Goal: Task Accomplishment & Management: Use online tool/utility

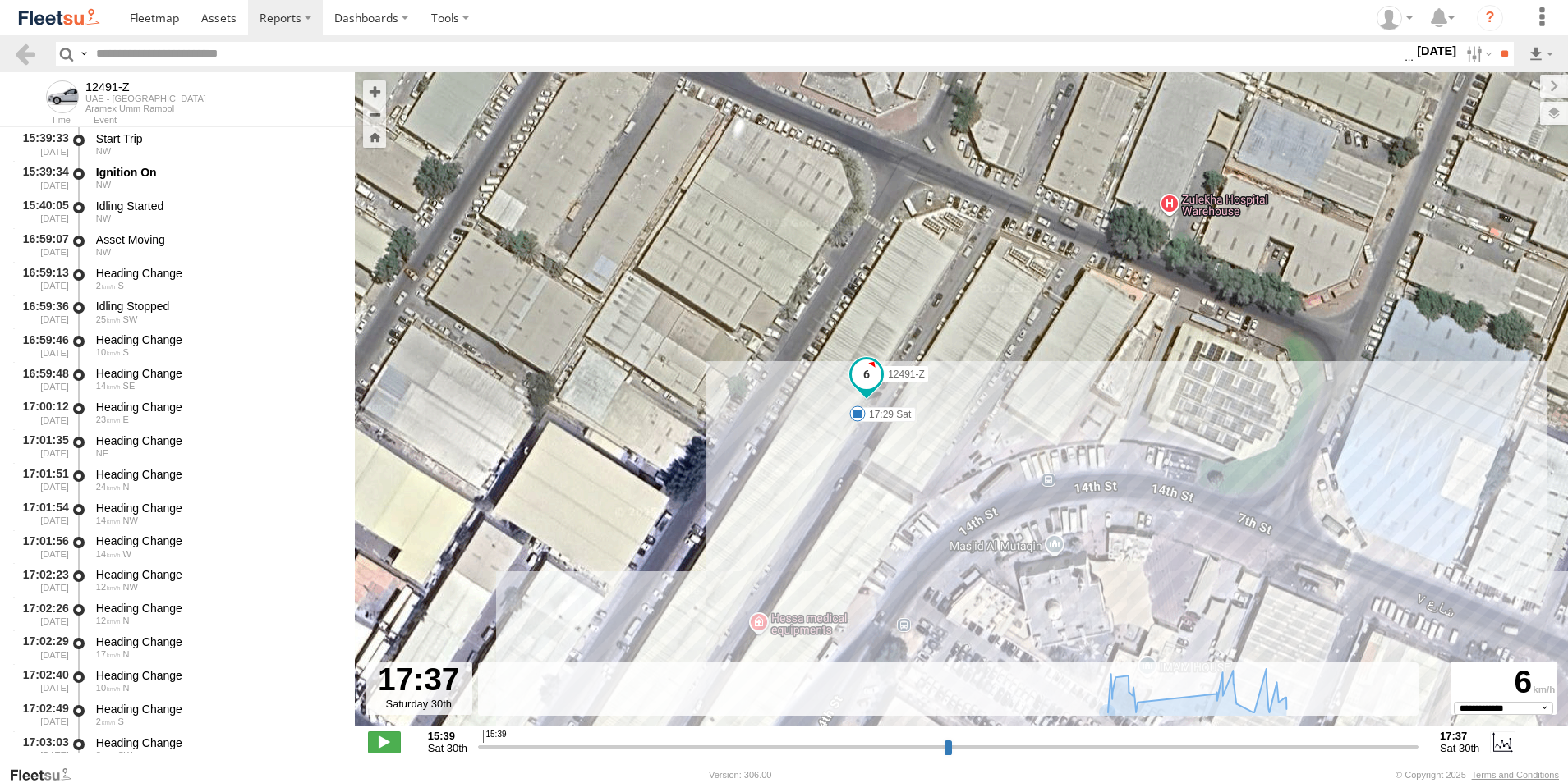
select select "**********"
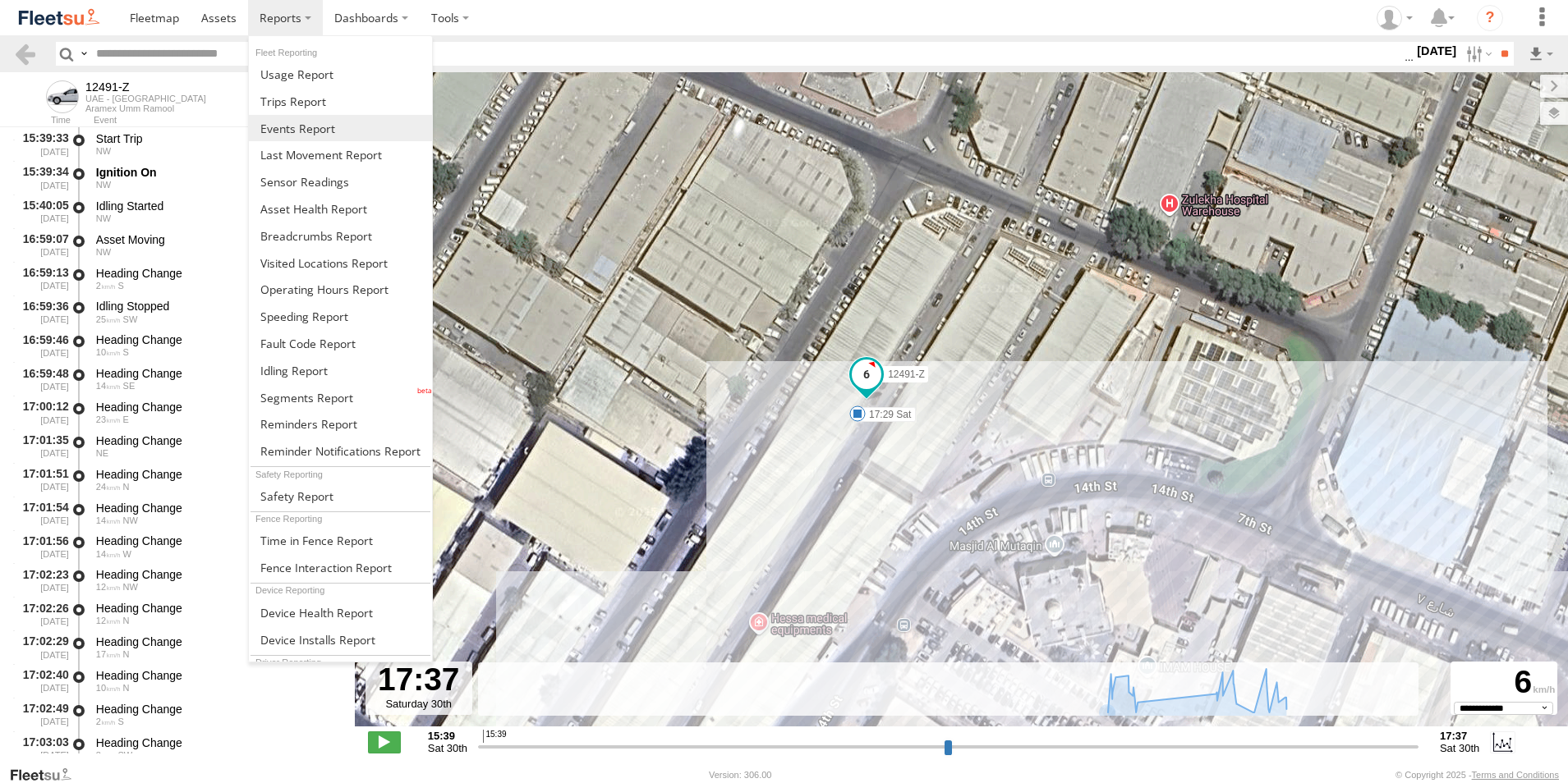
scroll to position [1315, 0]
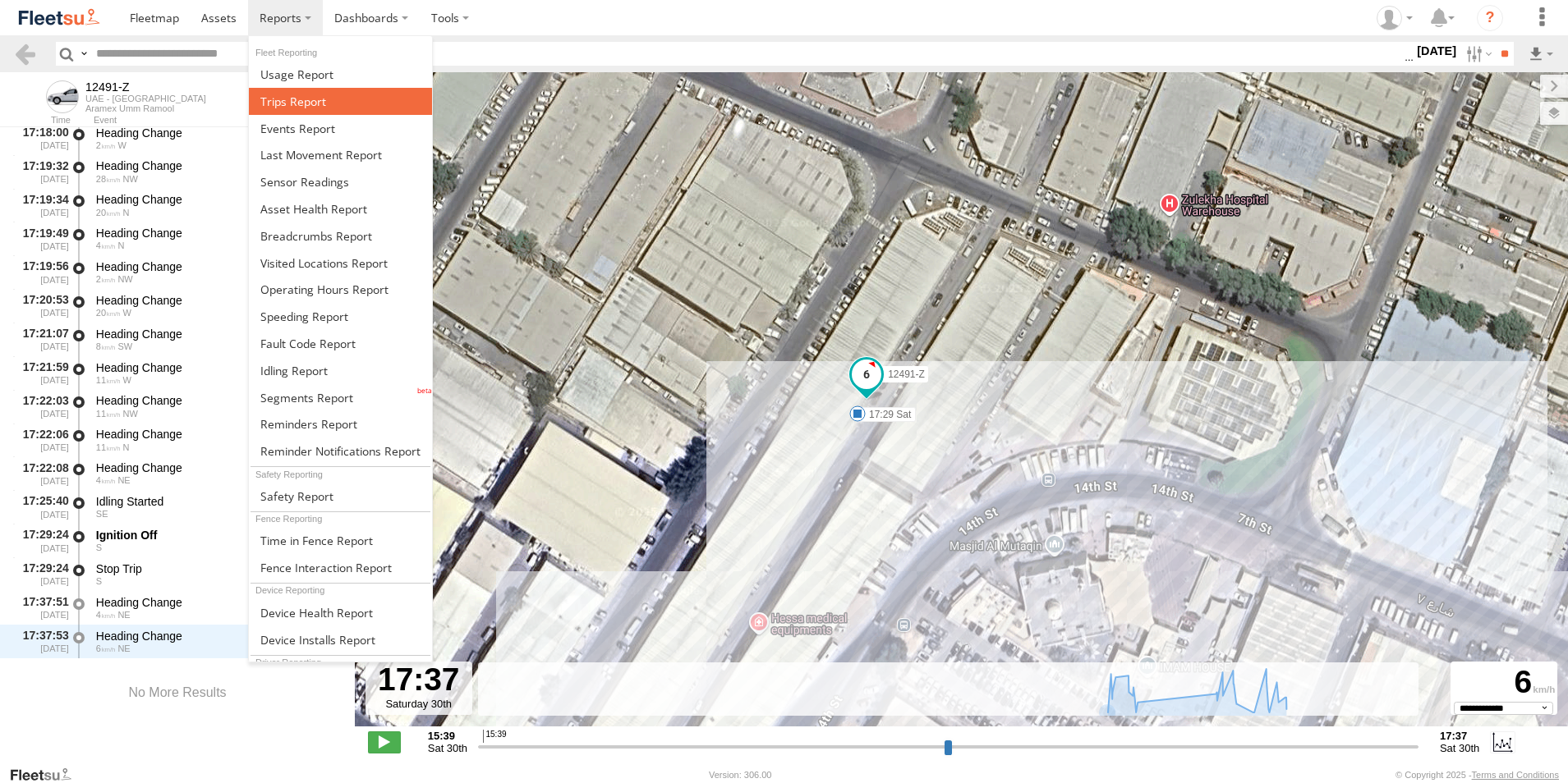
click at [301, 102] on span at bounding box center [293, 101] width 66 height 16
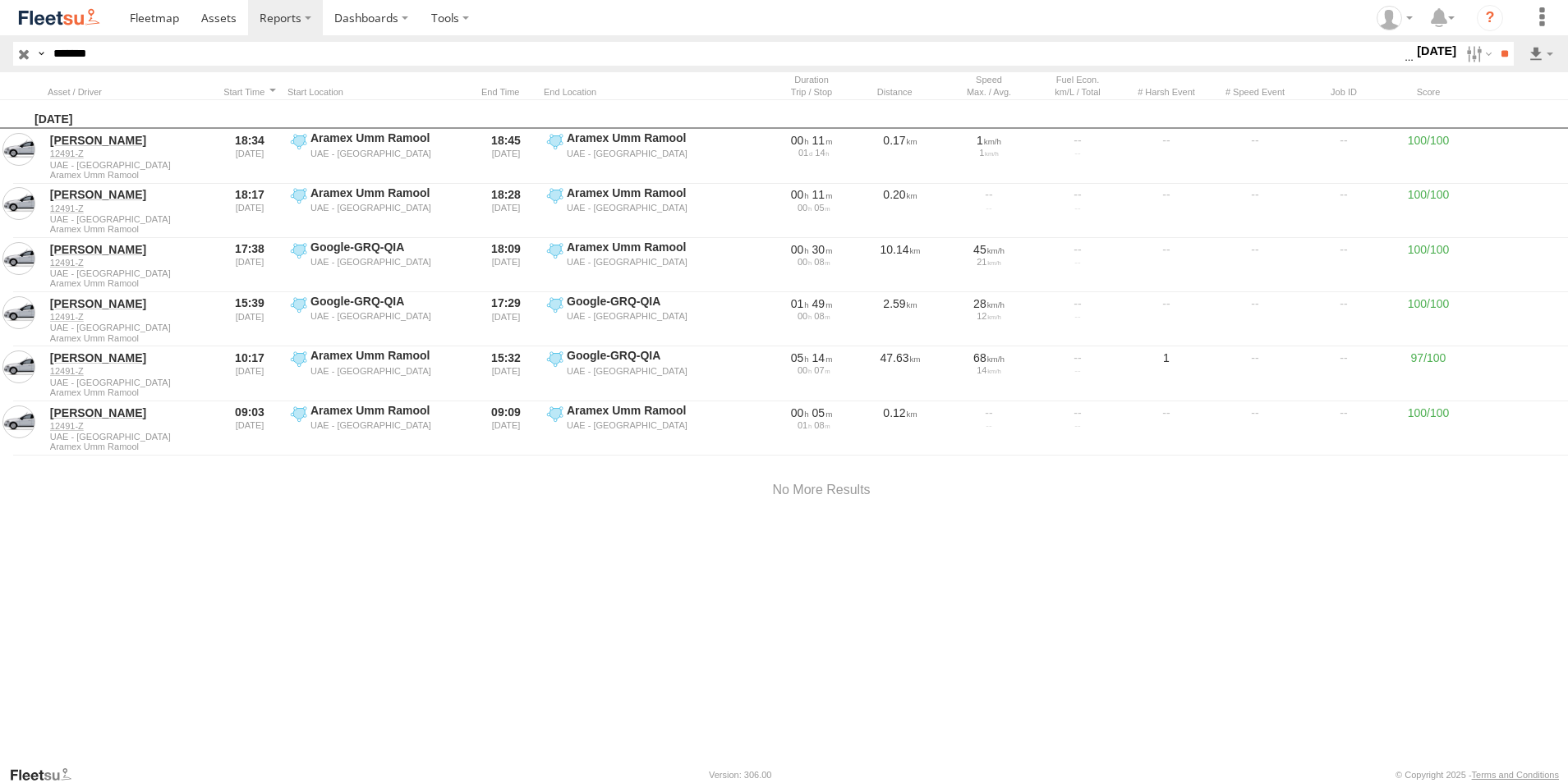
click at [85, 49] on input "*******" at bounding box center [725, 54] width 1357 height 24
paste input "text"
type input "*******"
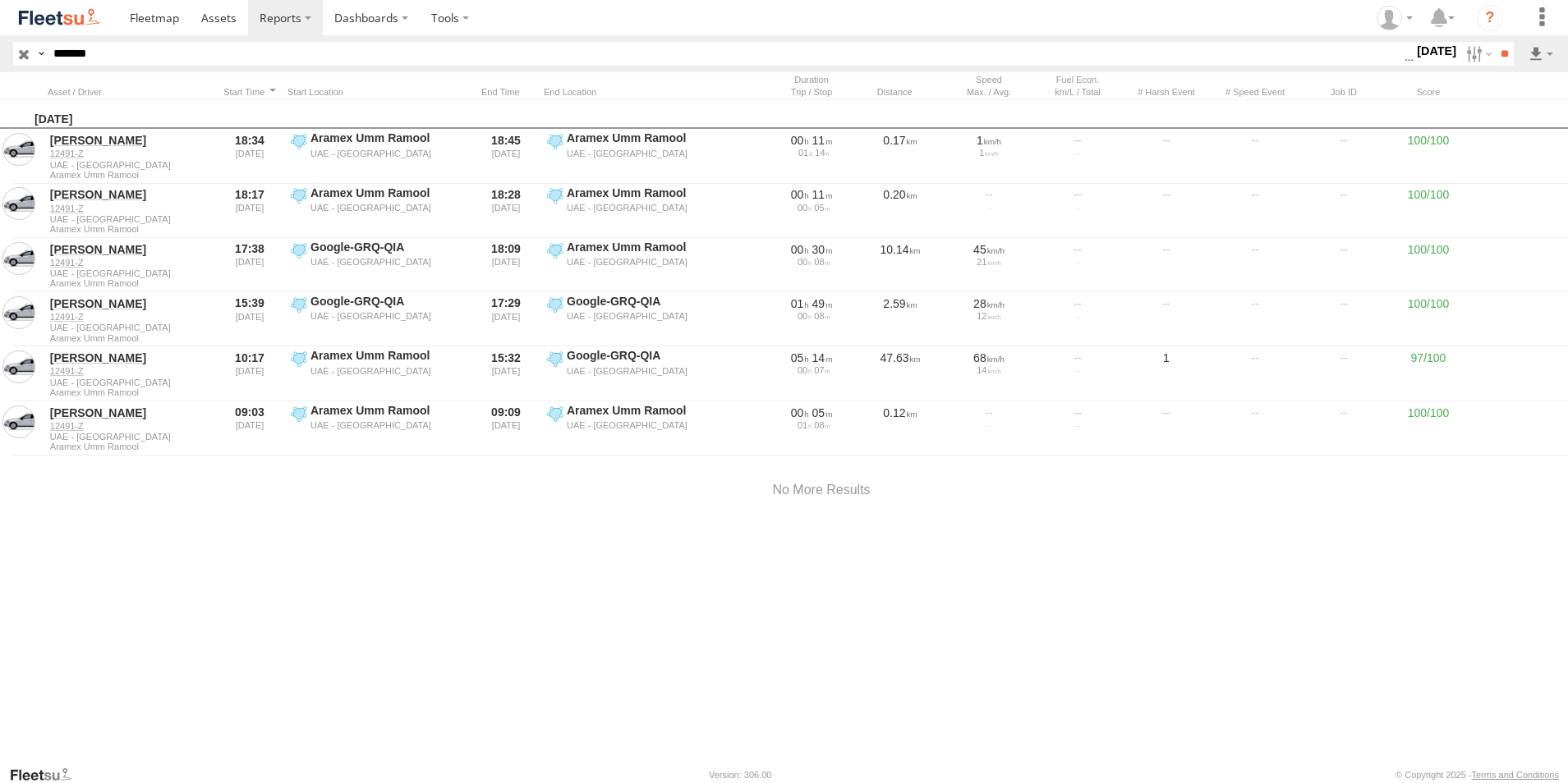
click at [1495, 41] on input "**" at bounding box center [1504, 54] width 19 height 24
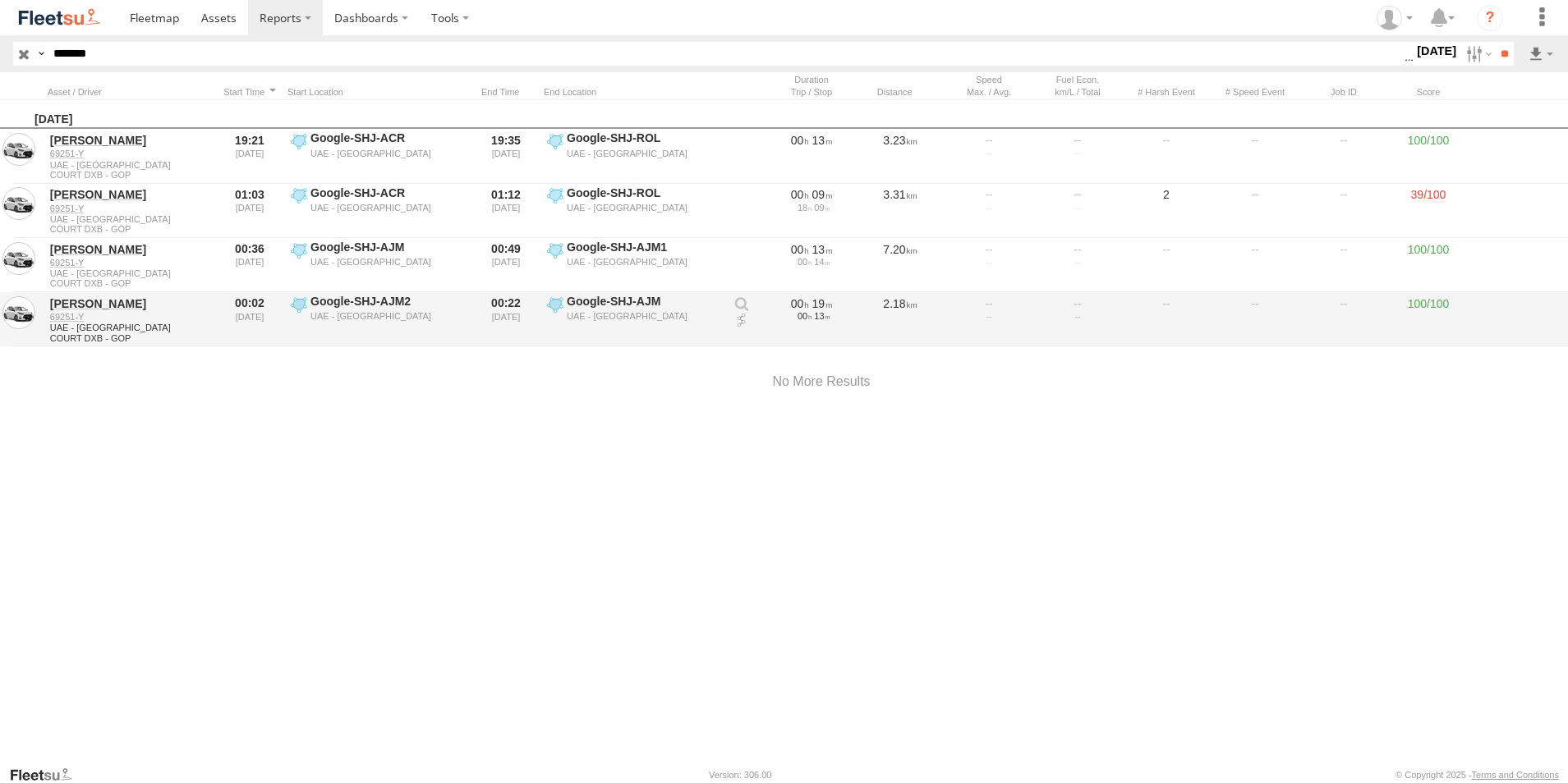
click at [737, 321] on link at bounding box center [741, 321] width 16 height 16
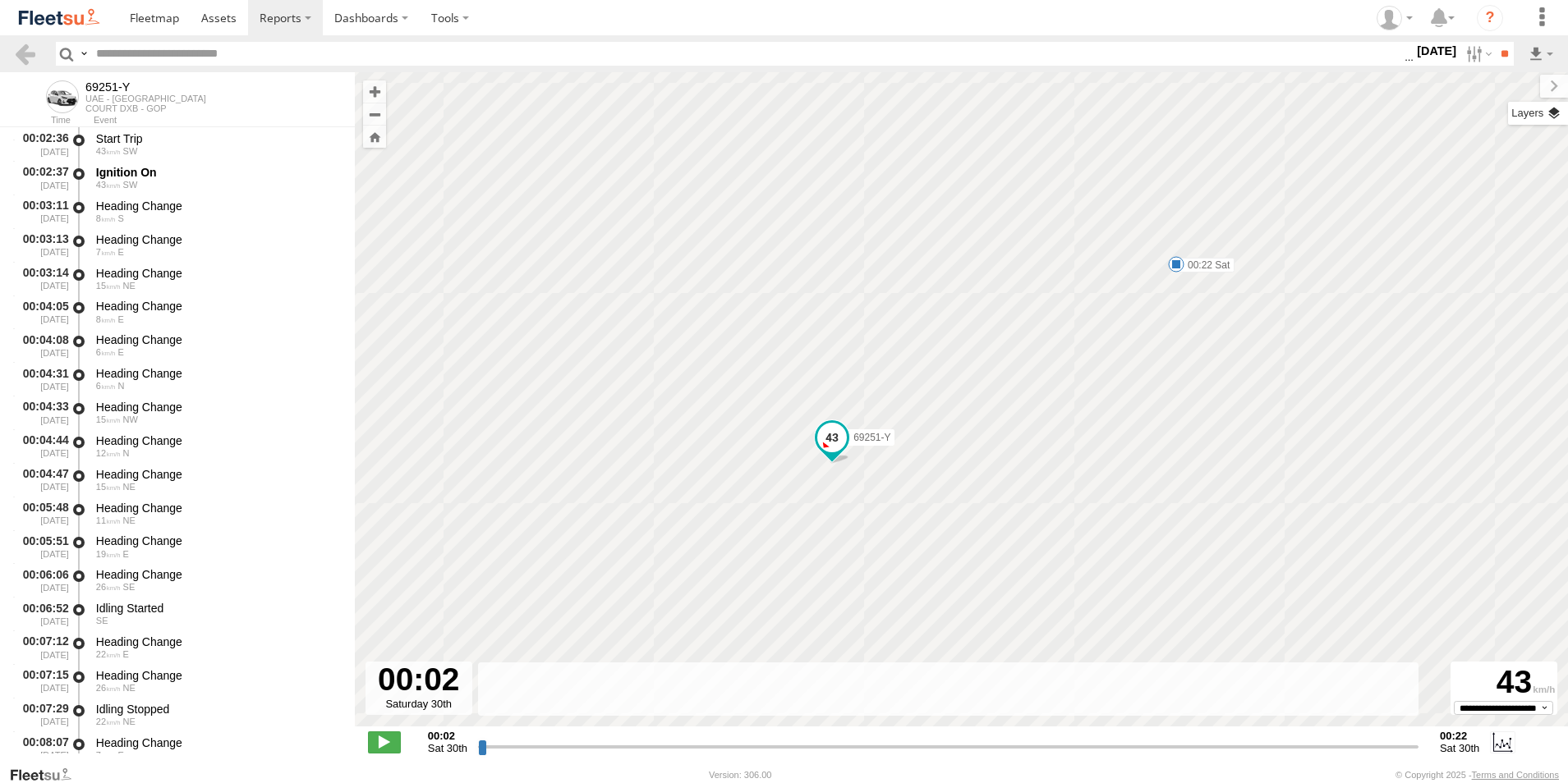
click at [1539, 113] on div "← Move left → Move right ↑ Move up ↓ Move down + Zoom in - Zoom out Home Jump l…" at bounding box center [960, 419] width 1213 height 693
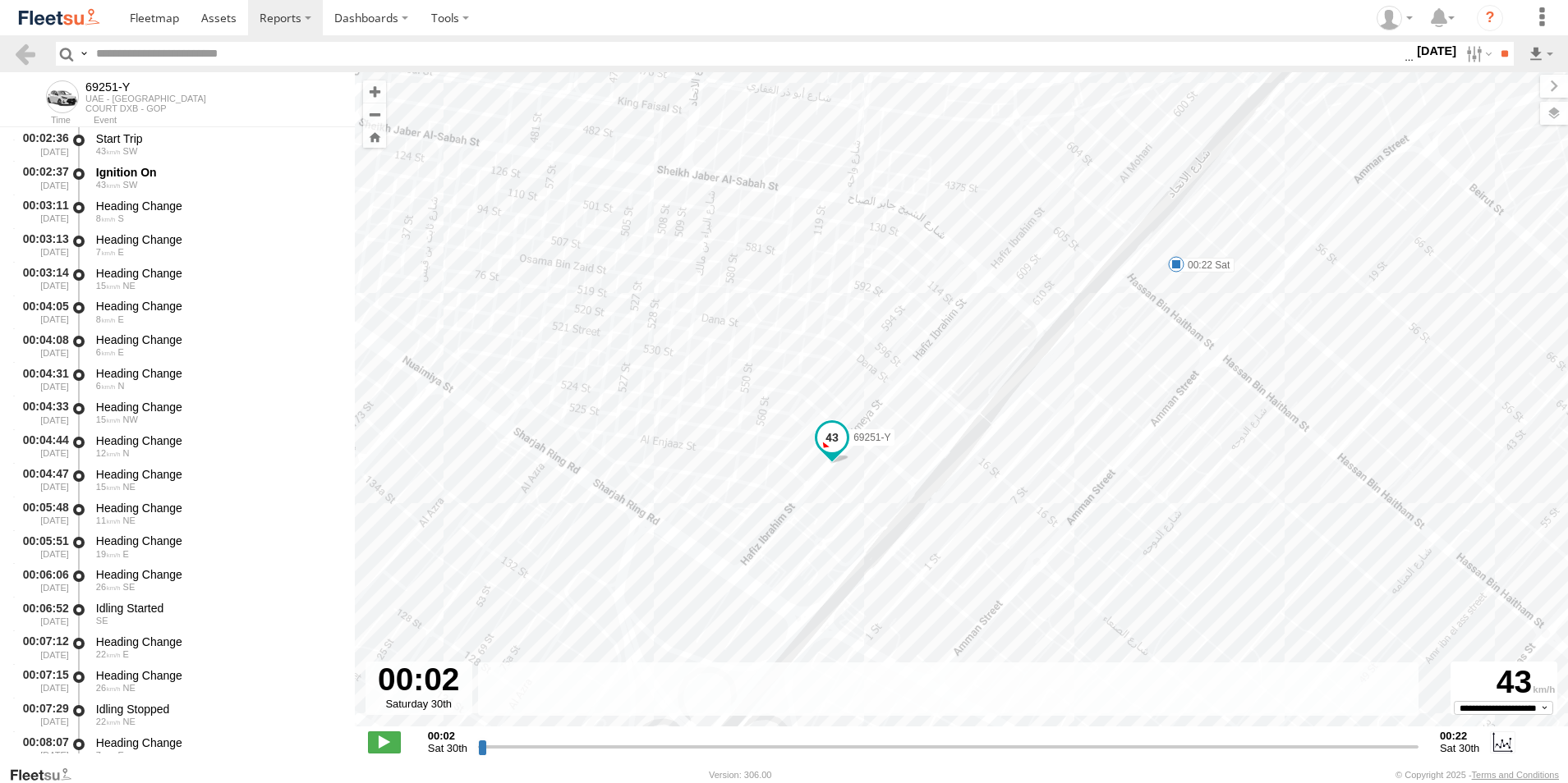
click at [1554, 113] on label at bounding box center [1553, 113] width 28 height 23
click at [0, 0] on span "Basemaps" at bounding box center [0, 0] width 0 height 0
click at [0, 0] on span "Satellite + Roadmap" at bounding box center [0, 0] width 0 height 0
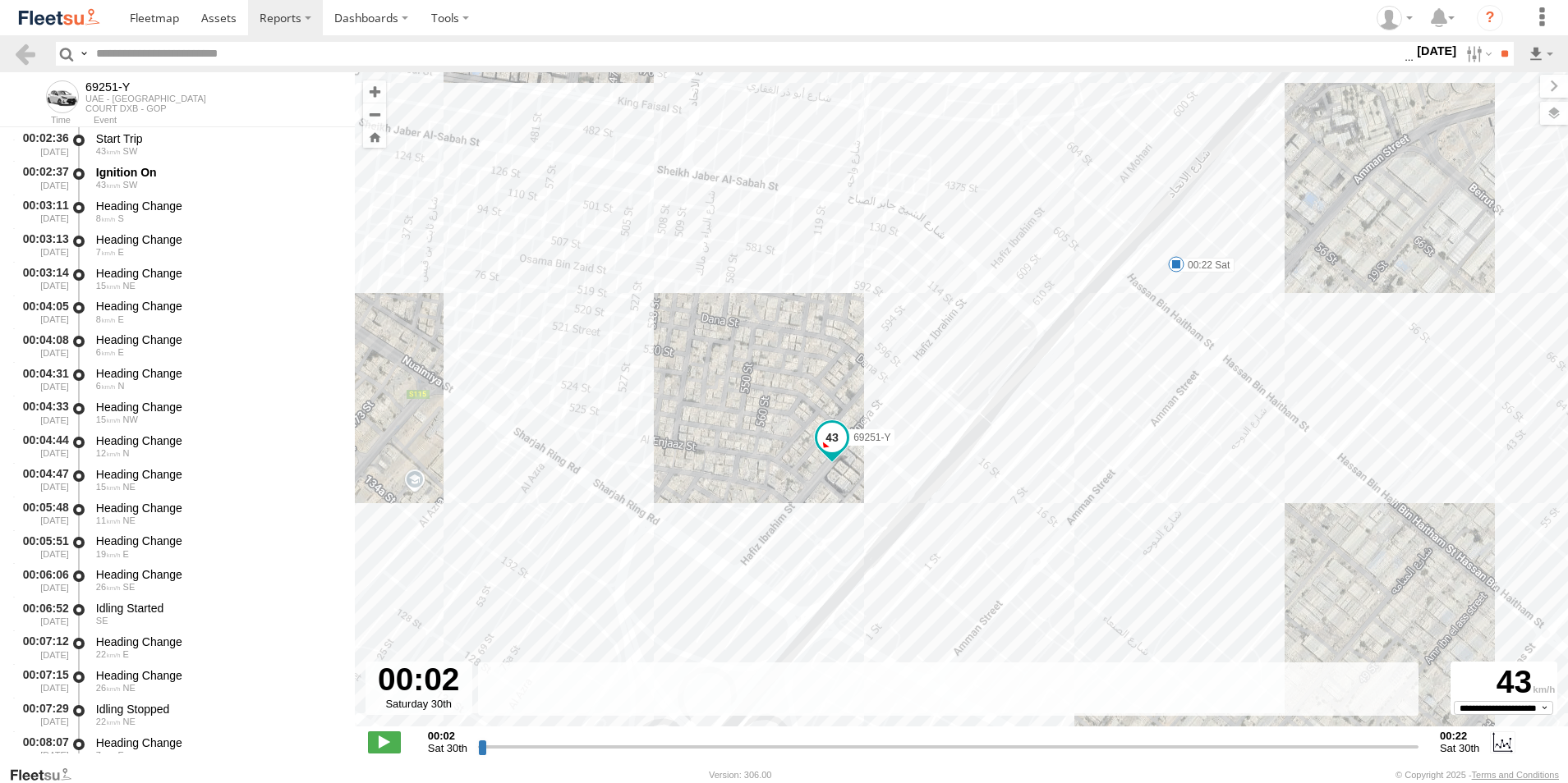
click at [0, 0] on span "Basemaps" at bounding box center [0, 0] width 0 height 0
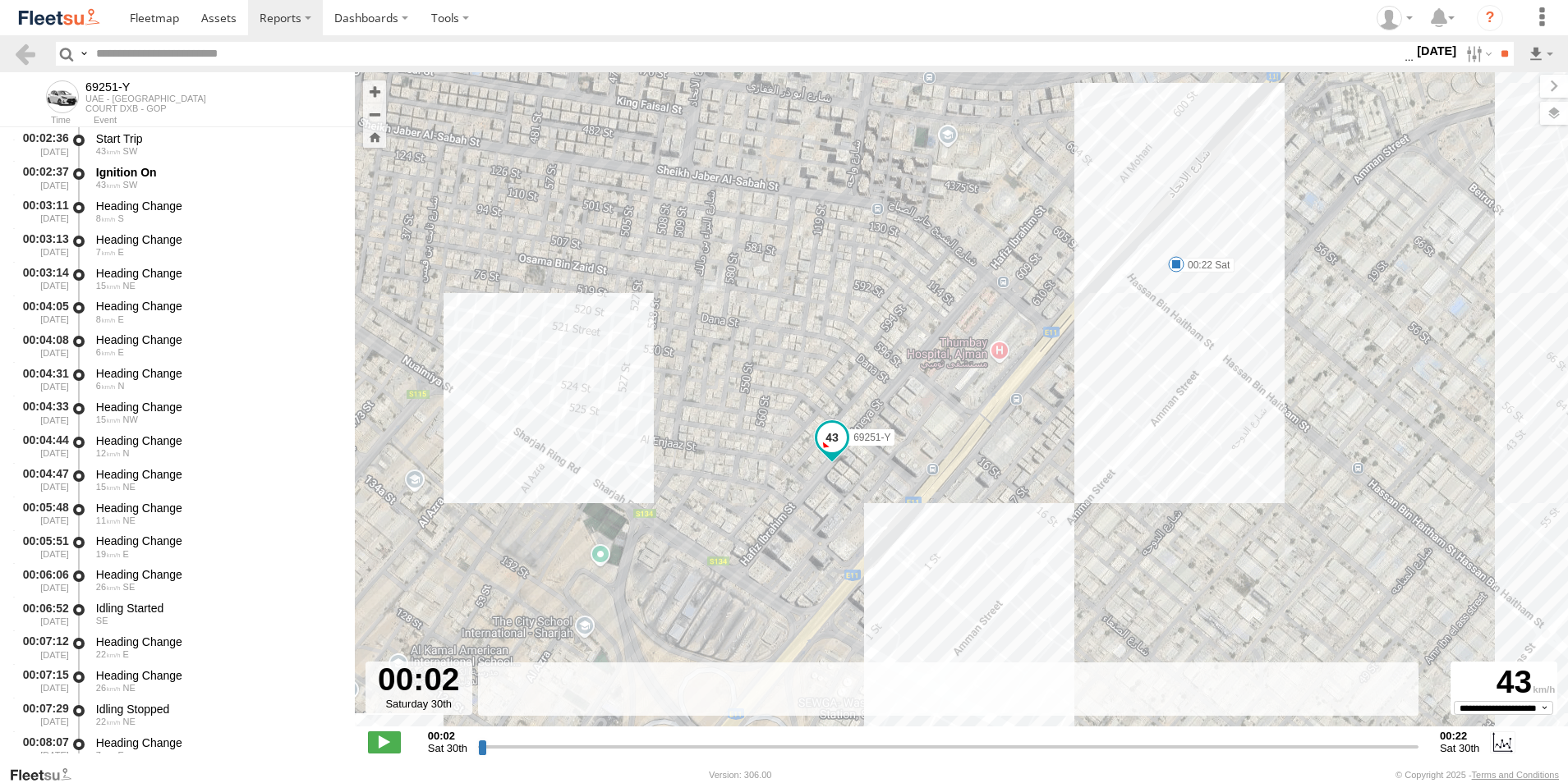
click at [0, 0] on span "Overlays" at bounding box center [0, 0] width 0 height 0
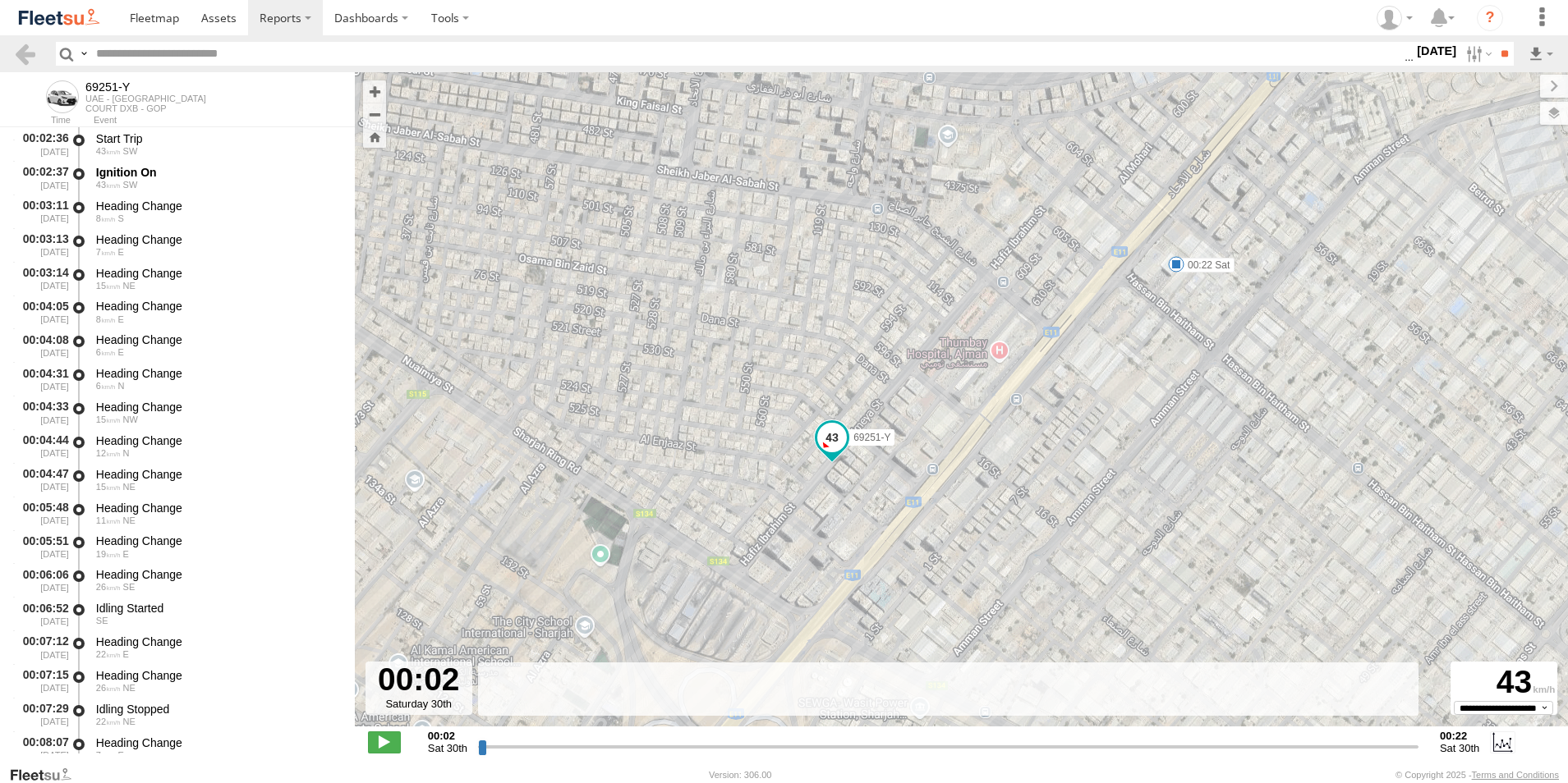
click at [0, 0] on span "Assets" at bounding box center [0, 0] width 0 height 0
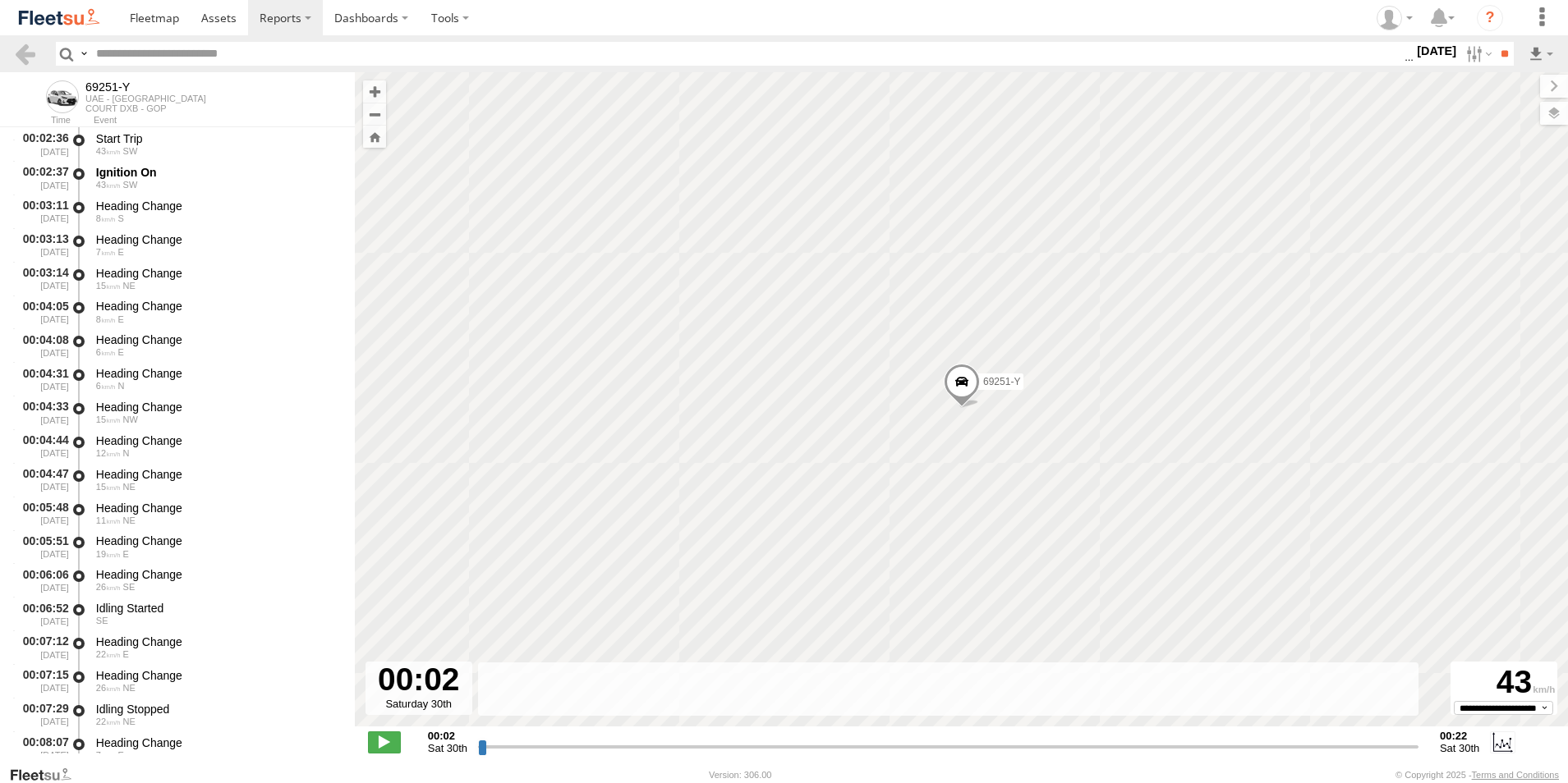
click at [0, 0] on span "Fences" at bounding box center [0, 0] width 0 height 0
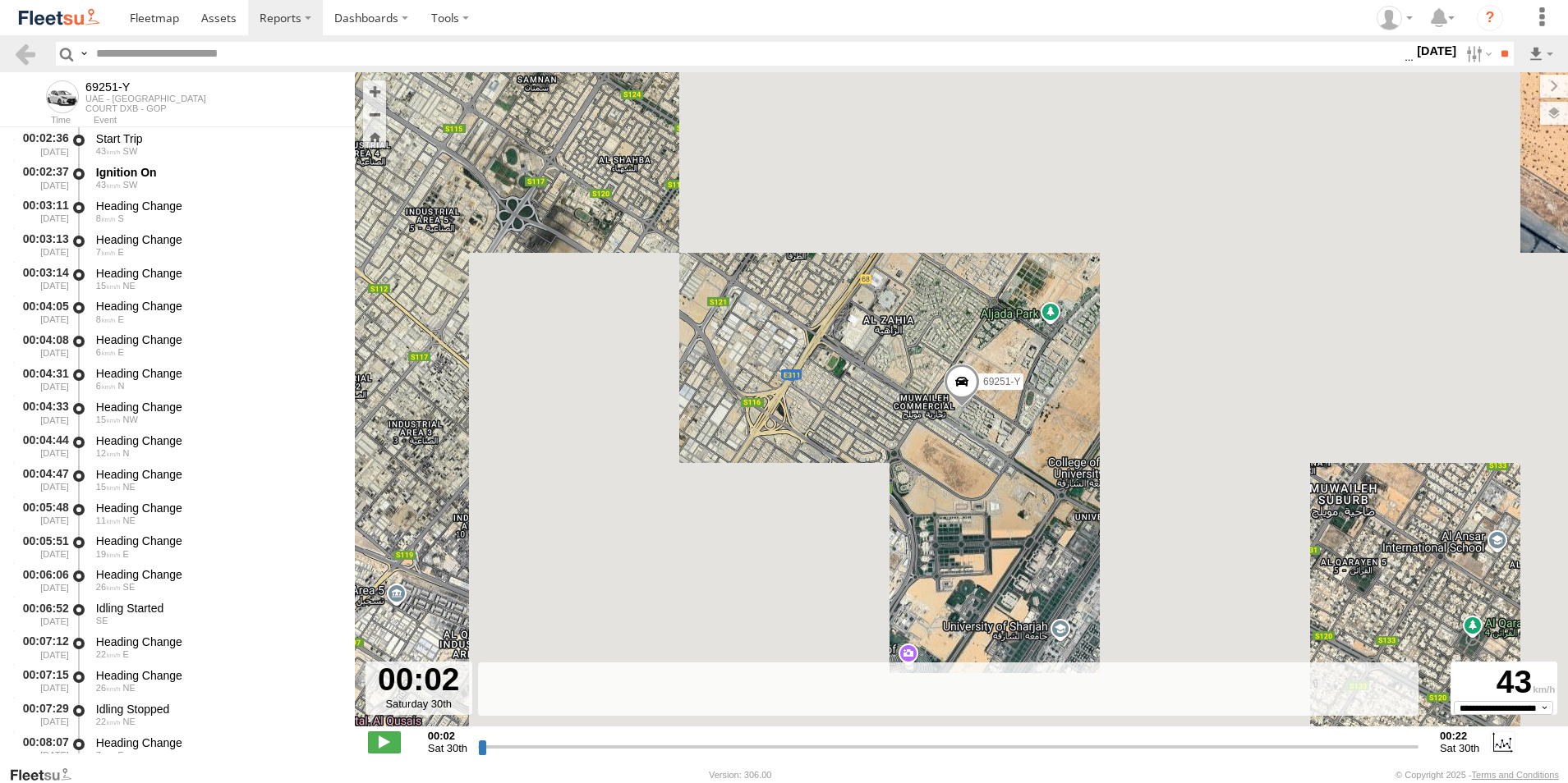
click at [0, 0] on span "Overlays" at bounding box center [0, 0] width 0 height 0
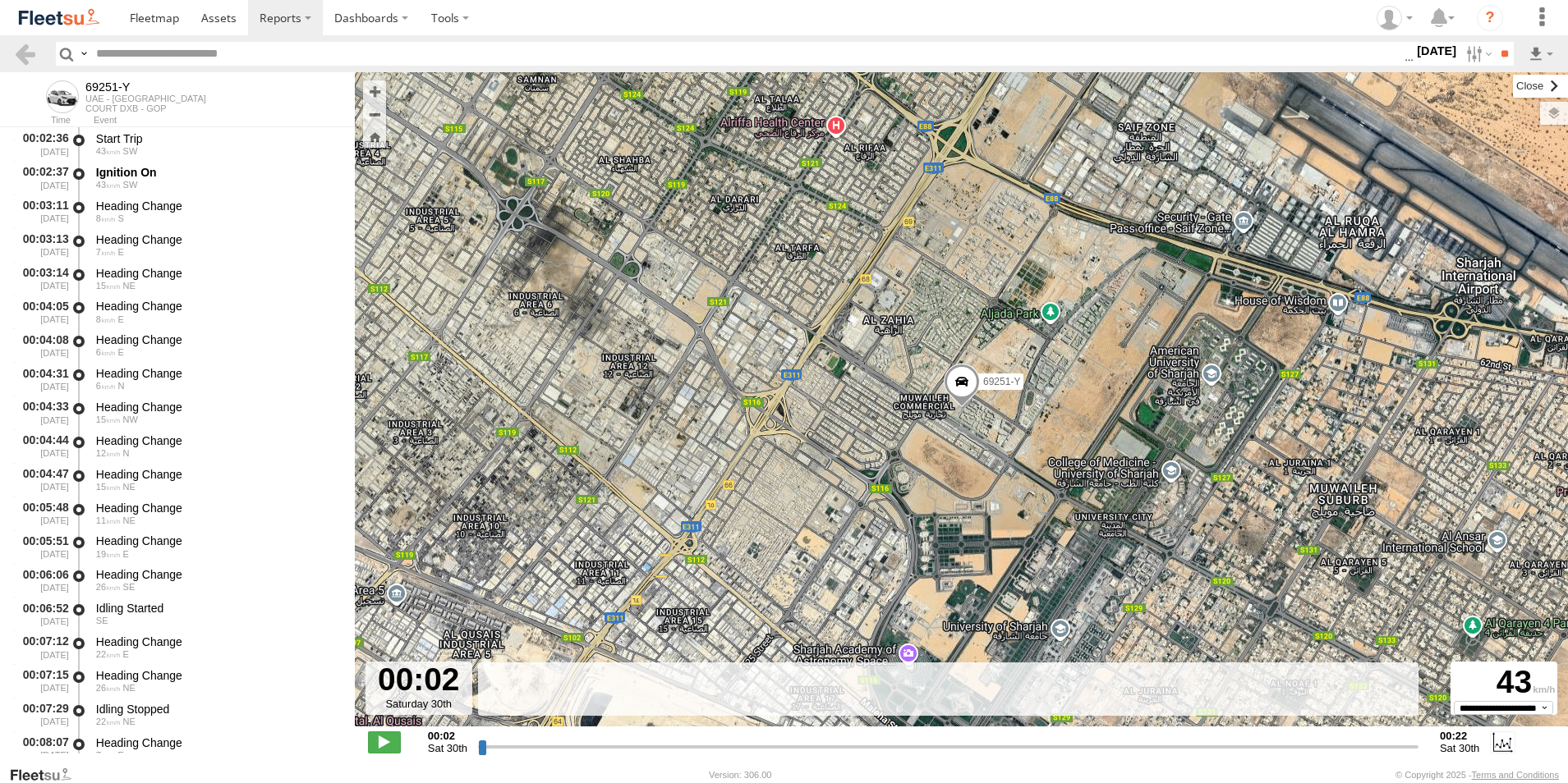
click at [1513, 89] on label at bounding box center [1540, 86] width 55 height 23
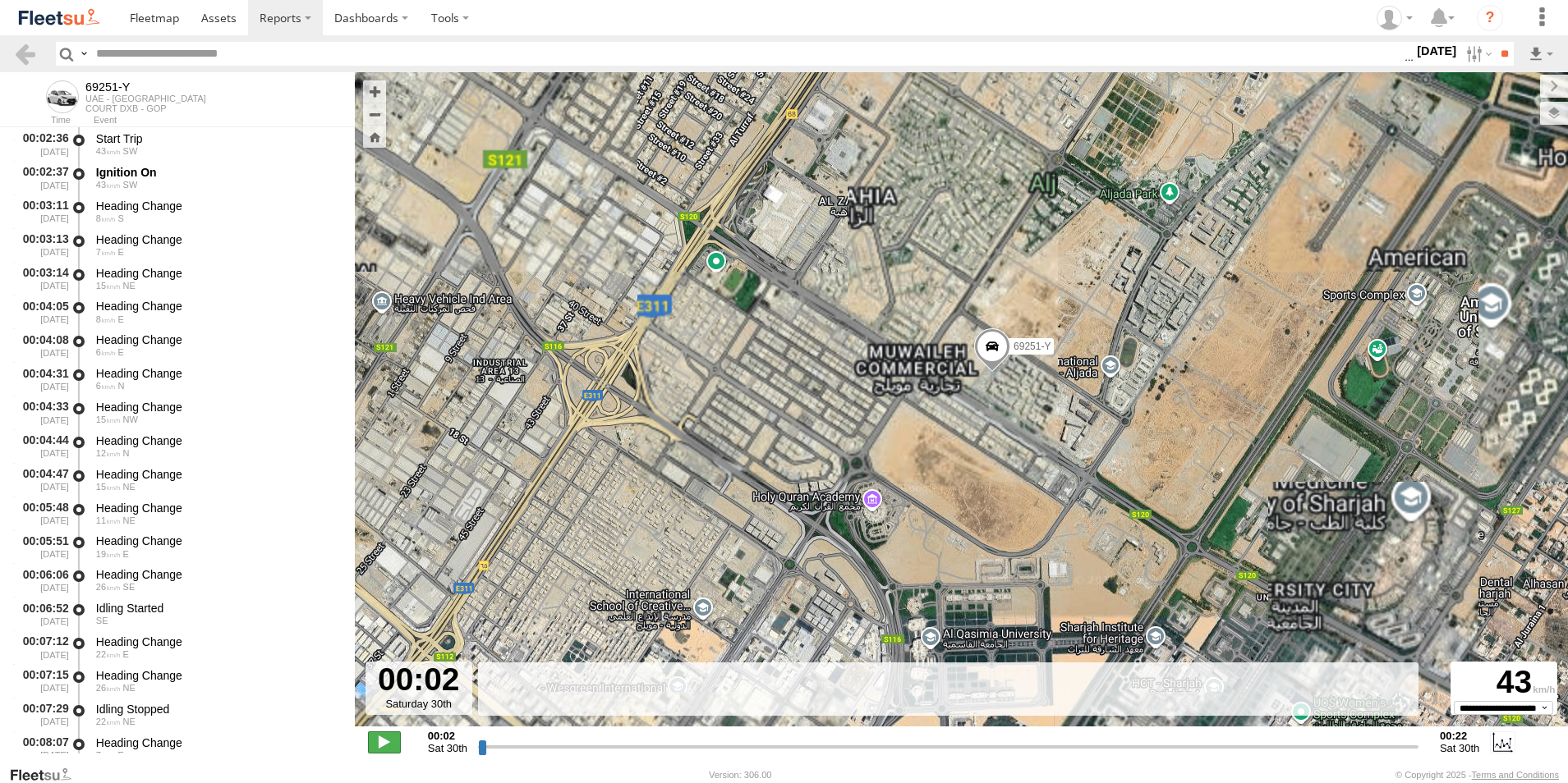
click at [383, 753] on span at bounding box center [385, 742] width 33 height 22
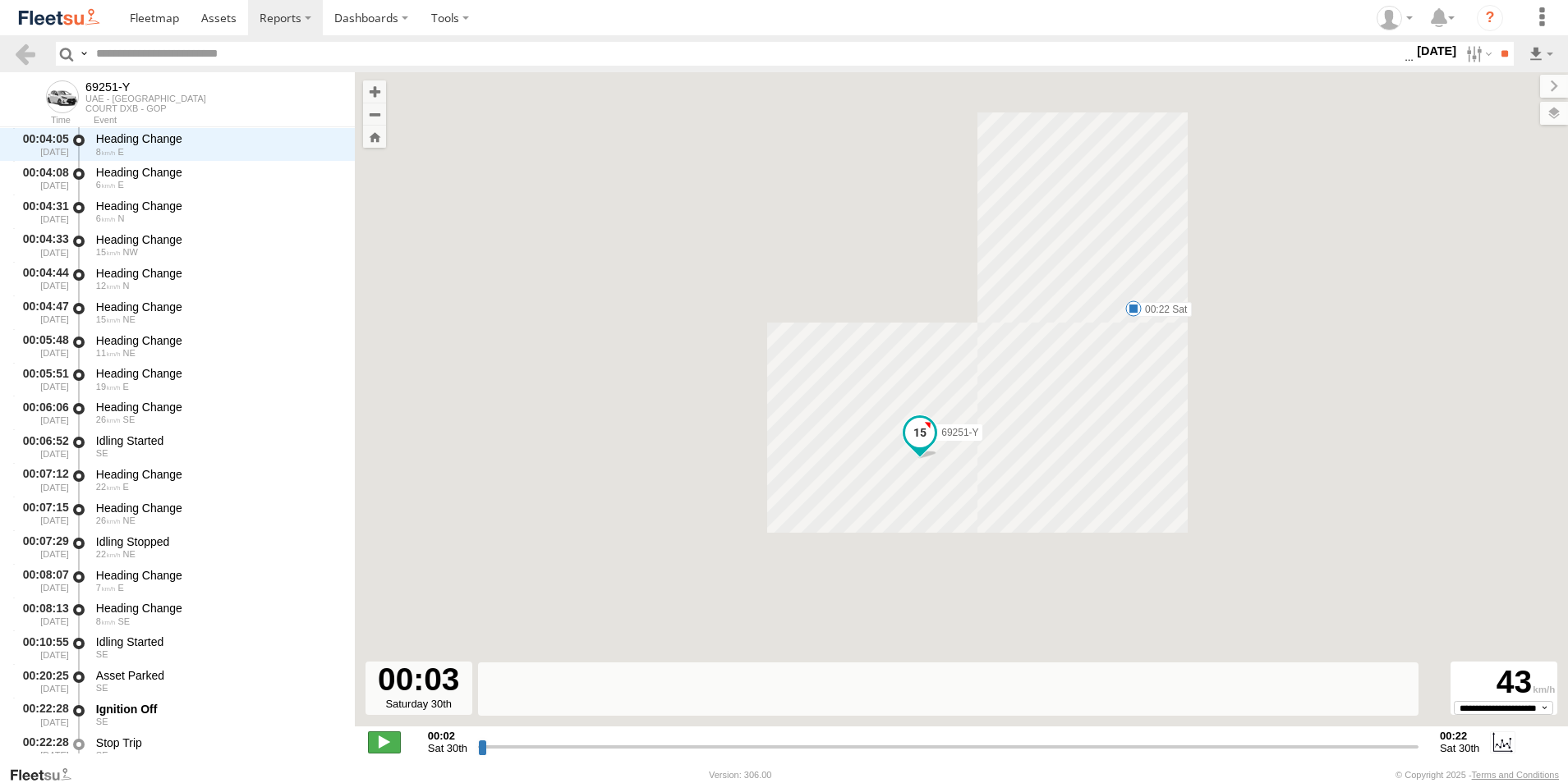
scroll to position [168, 0]
click at [387, 744] on span at bounding box center [385, 742] width 33 height 22
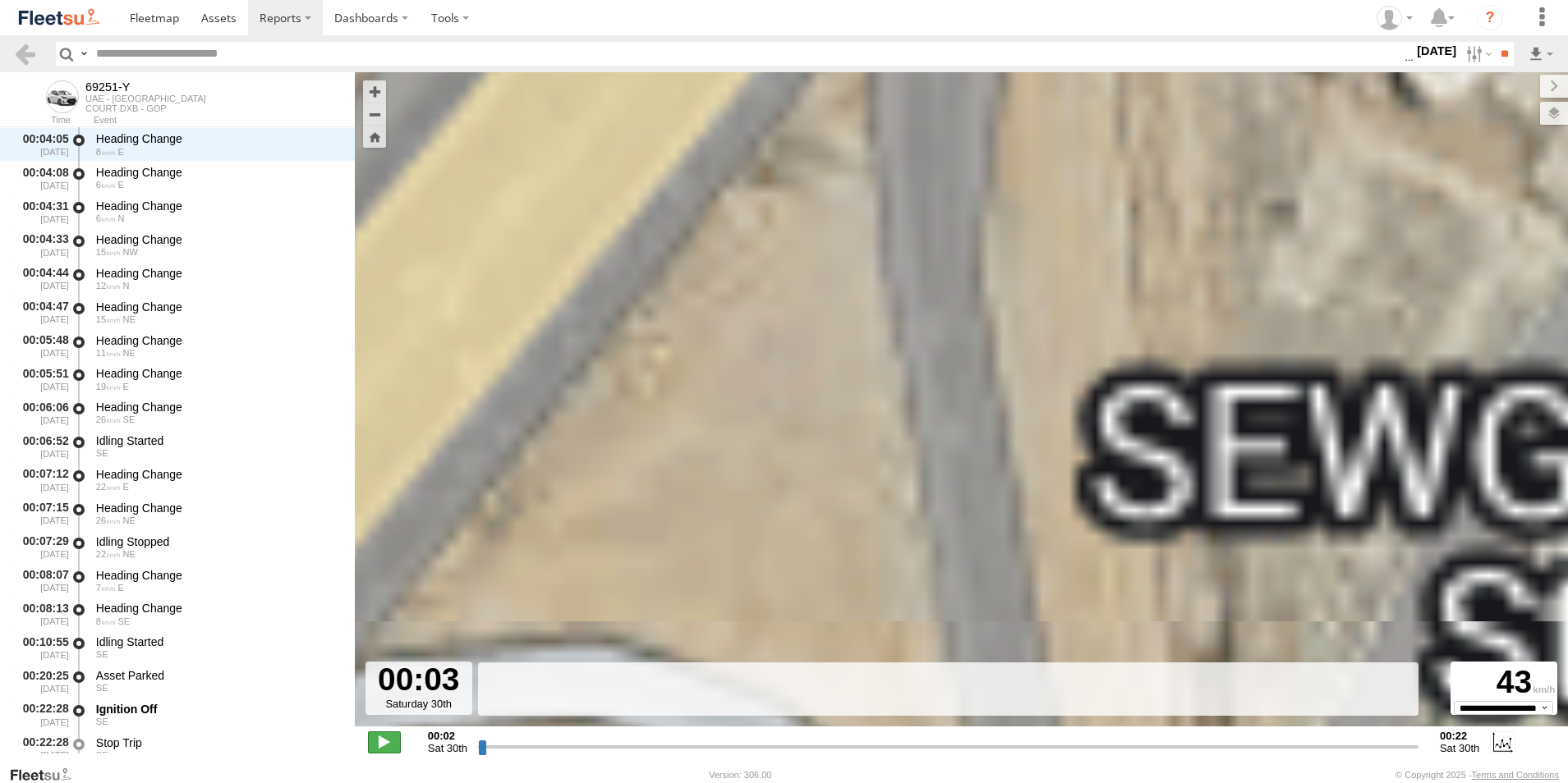
click at [389, 735] on span at bounding box center [385, 742] width 33 height 22
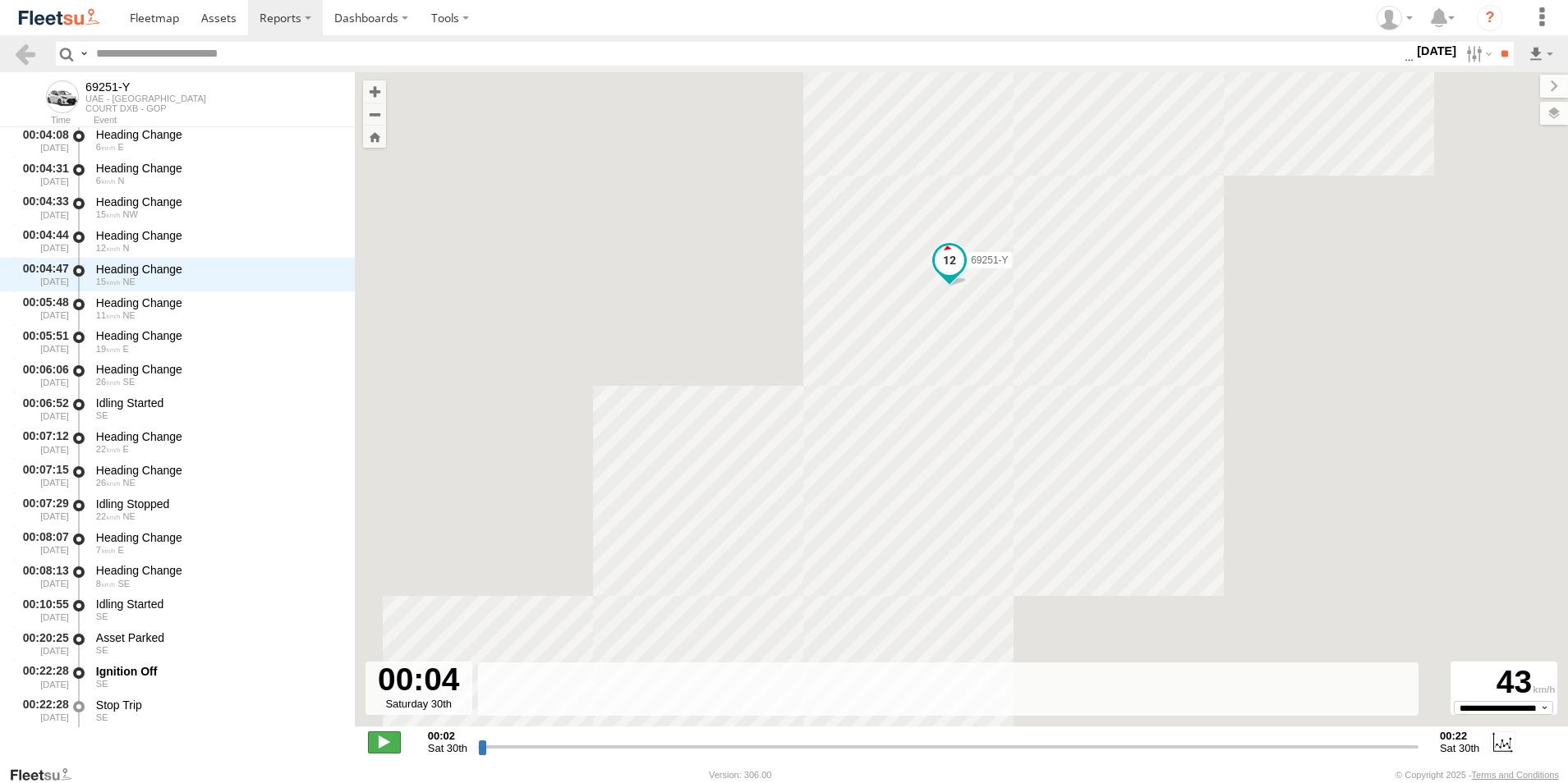
click at [389, 735] on span at bounding box center [385, 742] width 33 height 22
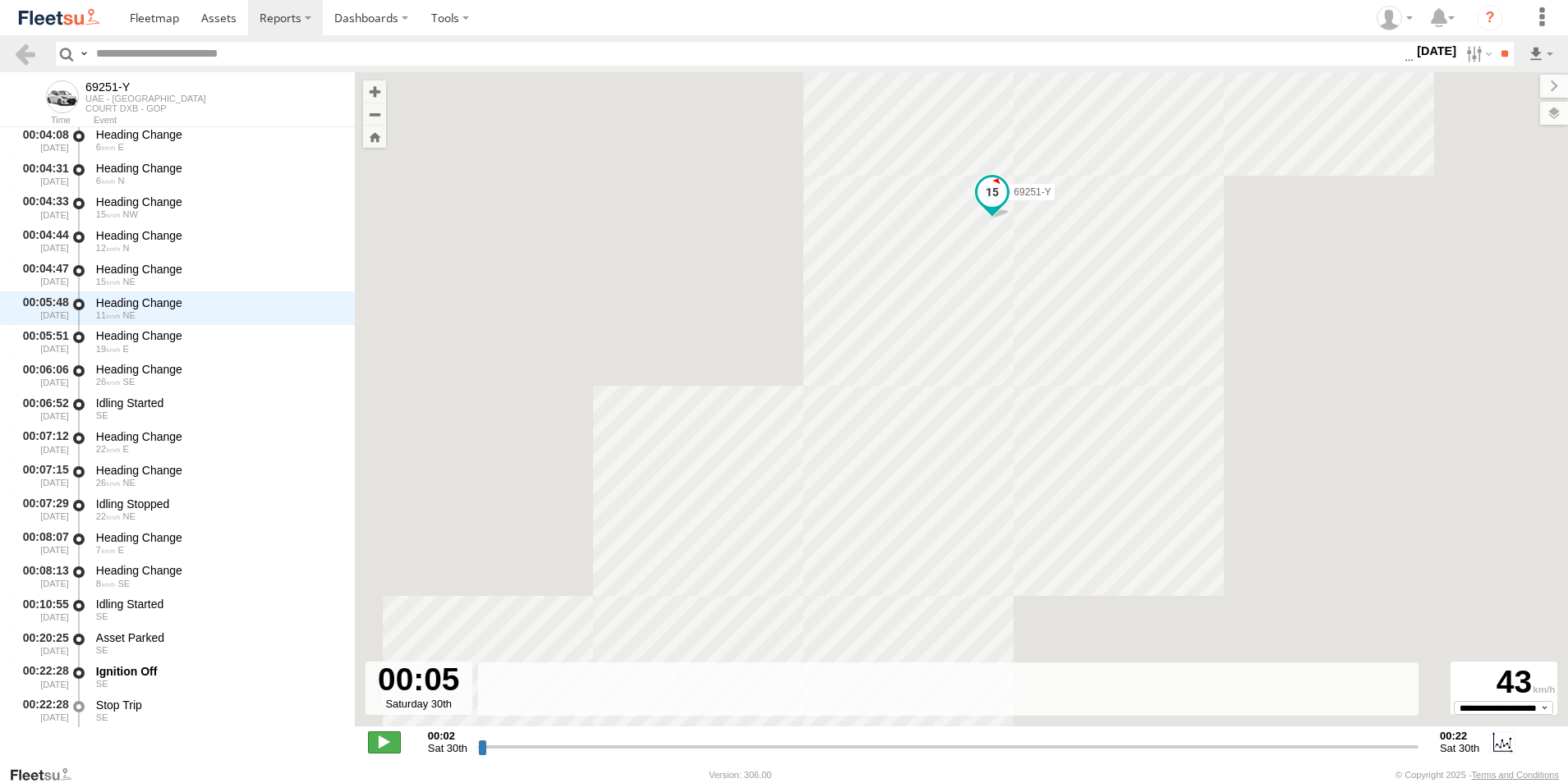
scroll to position [206, 0]
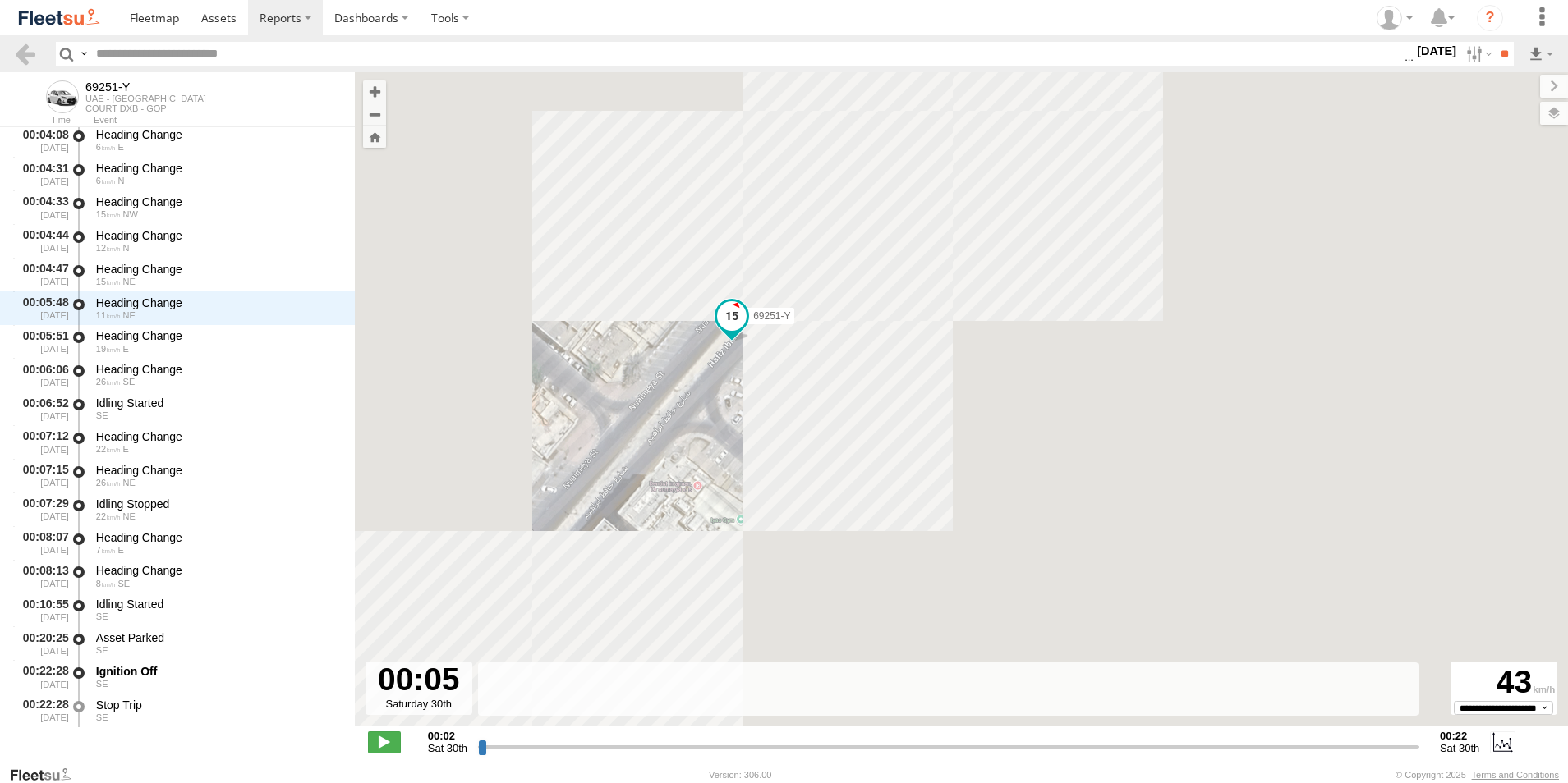
drag, startPoint x: 1206, startPoint y: 399, endPoint x: 871, endPoint y: 430, distance: 336.4
click at [871, 430] on div "69251-Y 00:22 Sat 69251-Y" at bounding box center [960, 408] width 1213 height 672
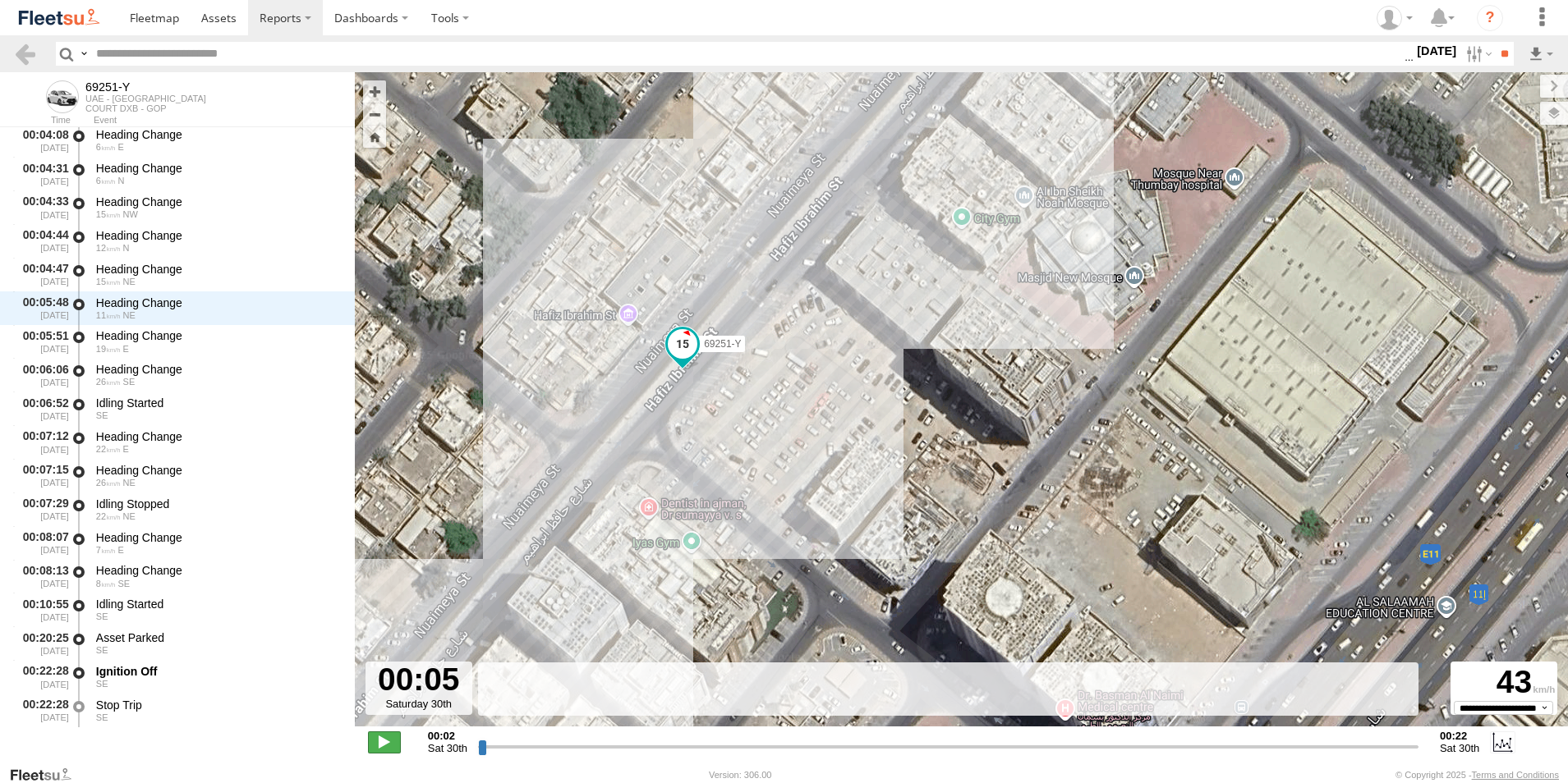
click at [380, 744] on span at bounding box center [385, 742] width 33 height 22
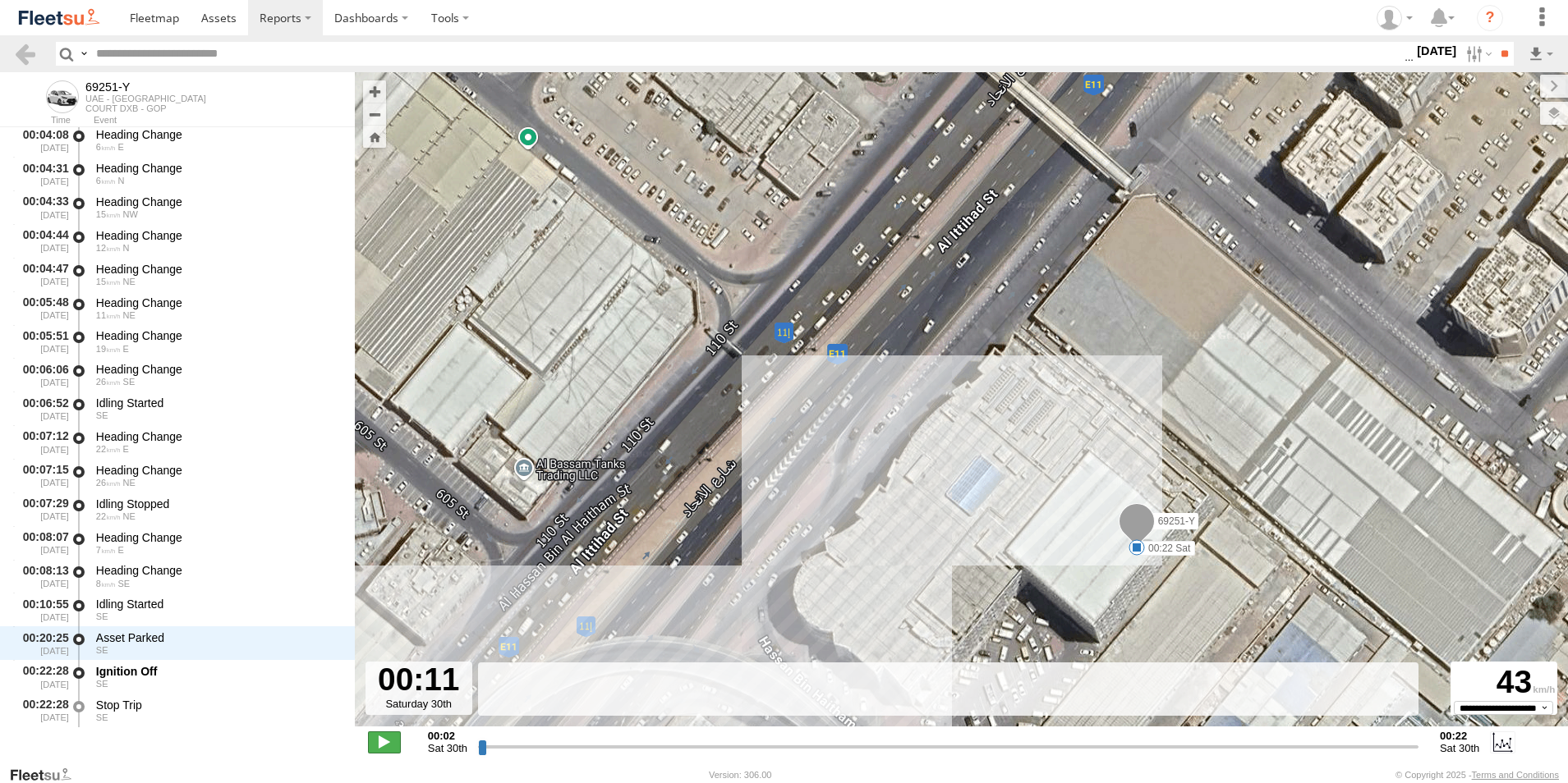
click at [386, 747] on span at bounding box center [385, 742] width 33 height 22
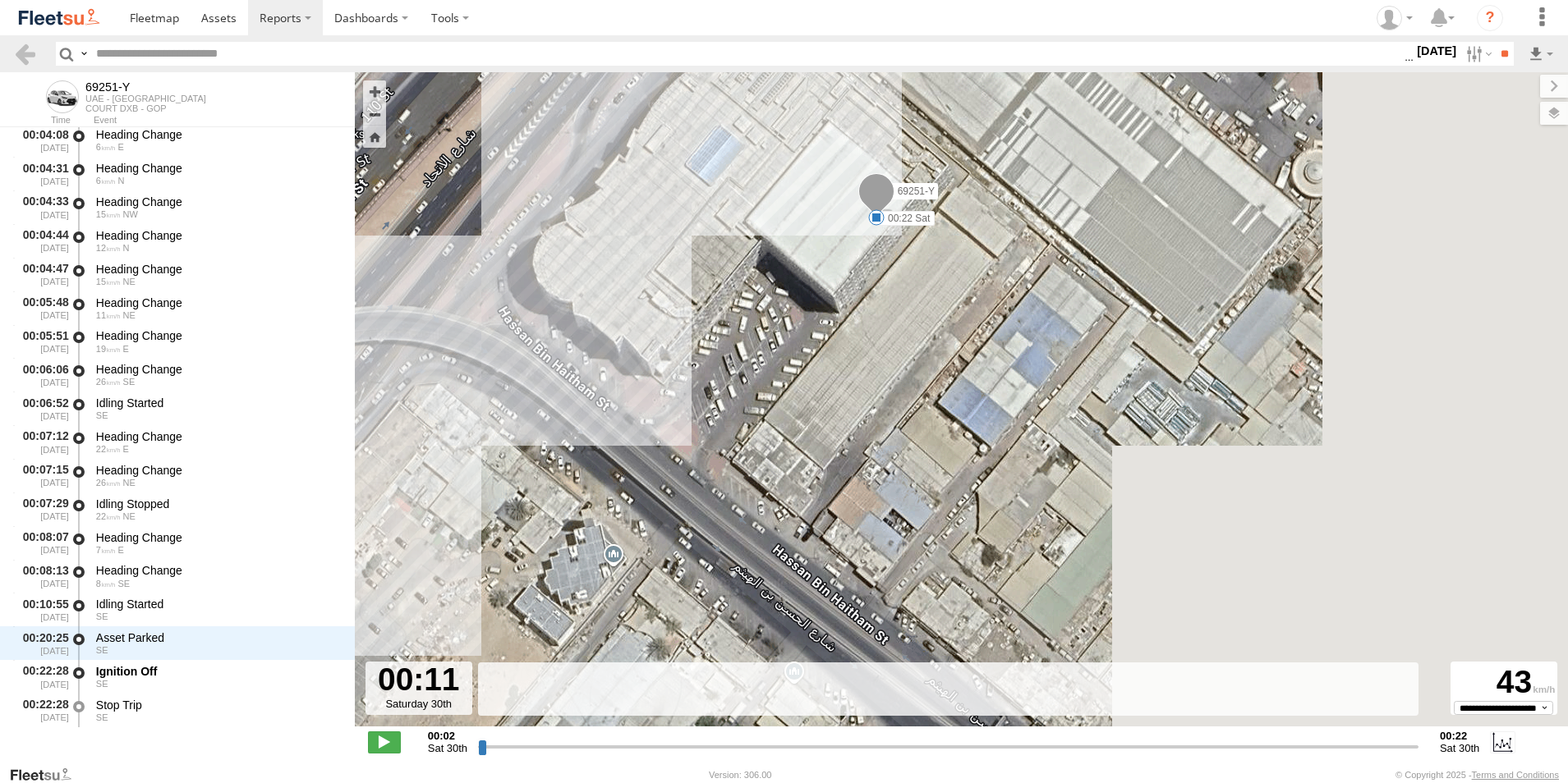
drag, startPoint x: 733, startPoint y: 590, endPoint x: 473, endPoint y: 258, distance: 421.7
click at [473, 258] on div "69251-Y 00:22 Sat 69251-Y" at bounding box center [960, 408] width 1213 height 672
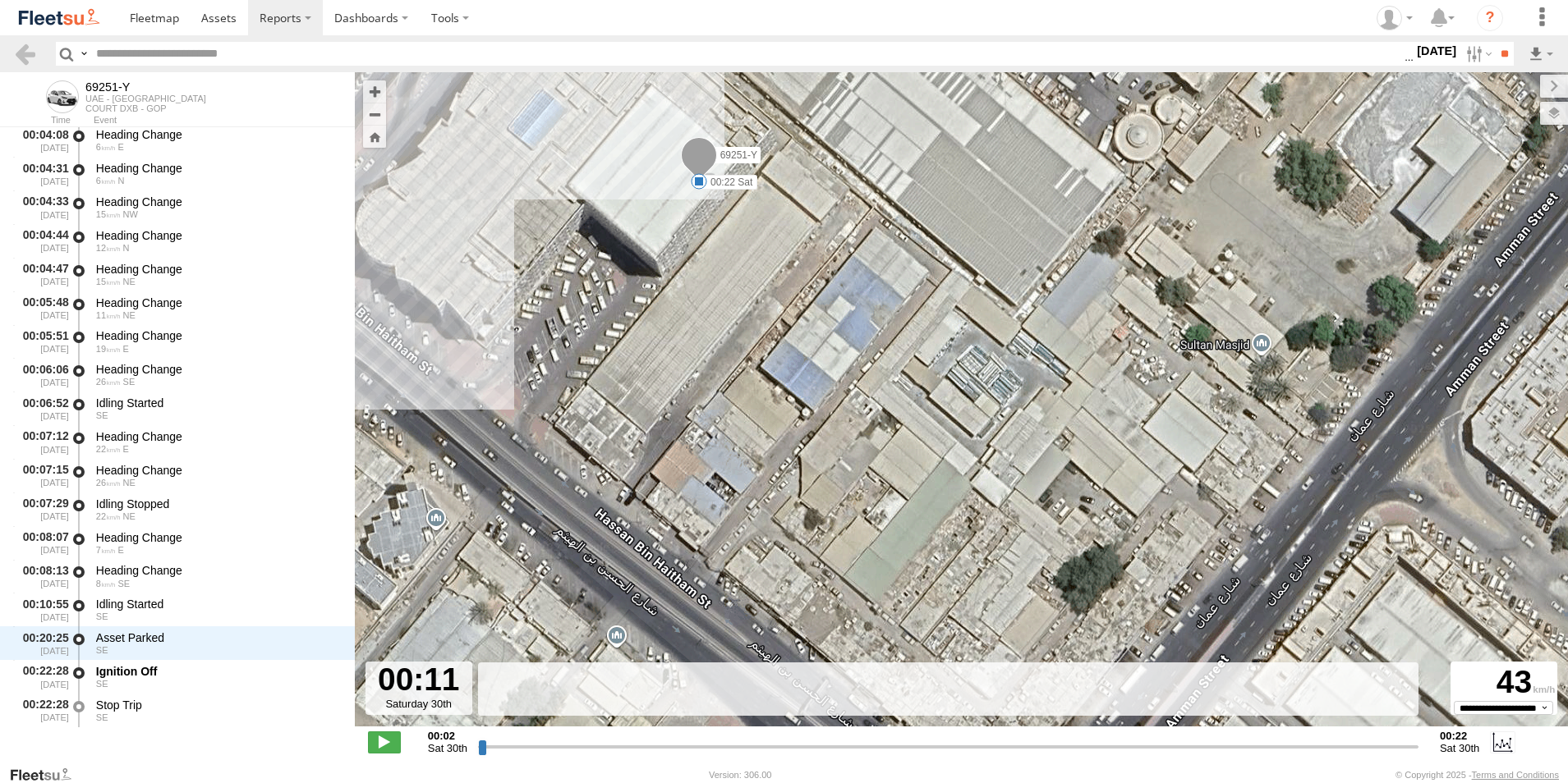
drag, startPoint x: 769, startPoint y: 459, endPoint x: 1161, endPoint y: 608, distance: 419.4
click at [1161, 608] on div "69251-Y 00:22 Sat 69251-Y" at bounding box center [960, 408] width 1213 height 672
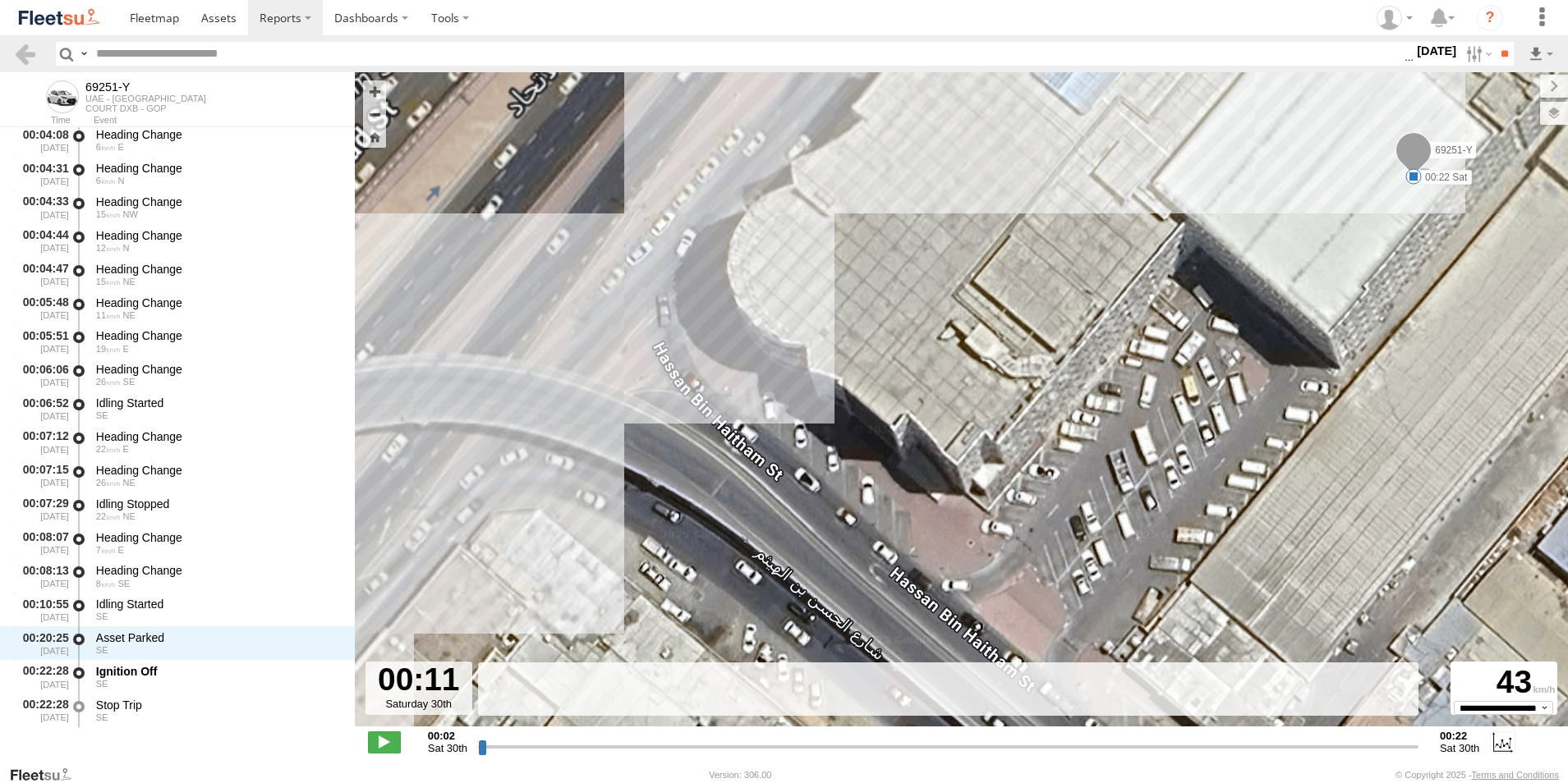
drag, startPoint x: 1257, startPoint y: 460, endPoint x: 1037, endPoint y: 527, distance: 230.0
click at [1037, 527] on div "69251-Y 00:22 Sat 69251-Y" at bounding box center [960, 408] width 1213 height 672
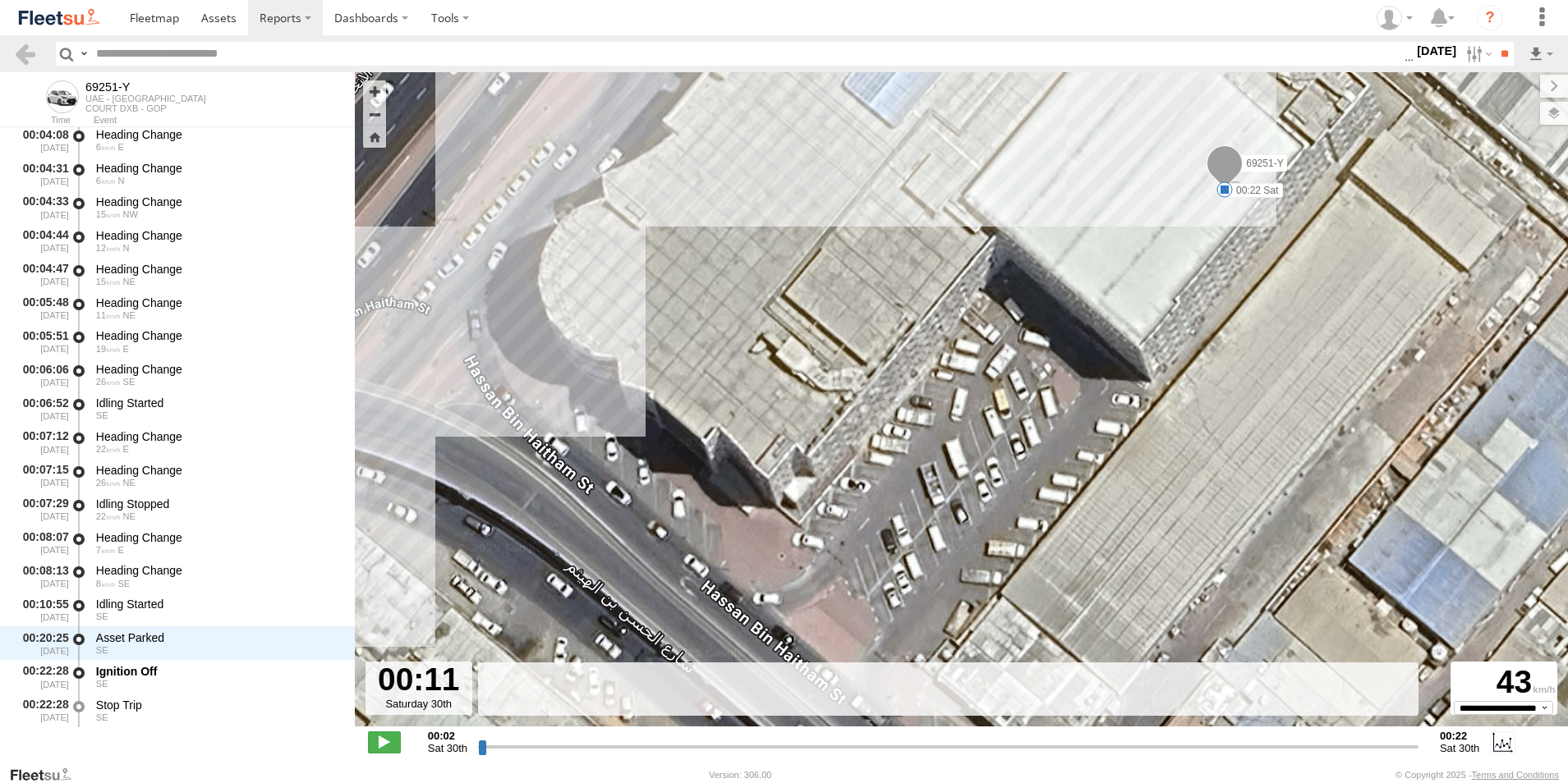
drag, startPoint x: 1125, startPoint y: 552, endPoint x: 1087, endPoint y: 498, distance: 66.0
click at [1087, 498] on div "69251-Y 00:22 Sat 69251-Y" at bounding box center [960, 408] width 1213 height 672
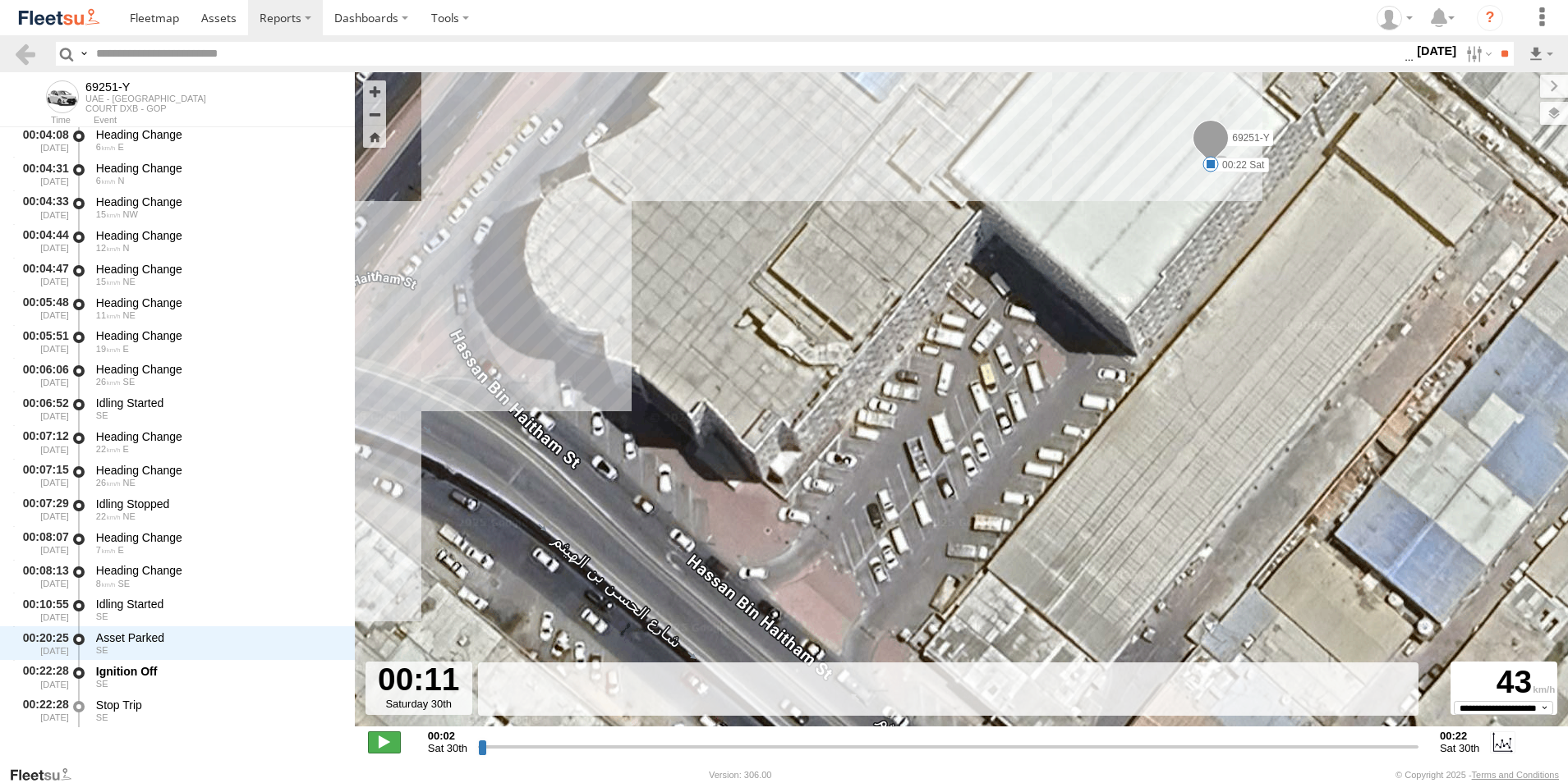
click at [391, 748] on span at bounding box center [385, 742] width 33 height 22
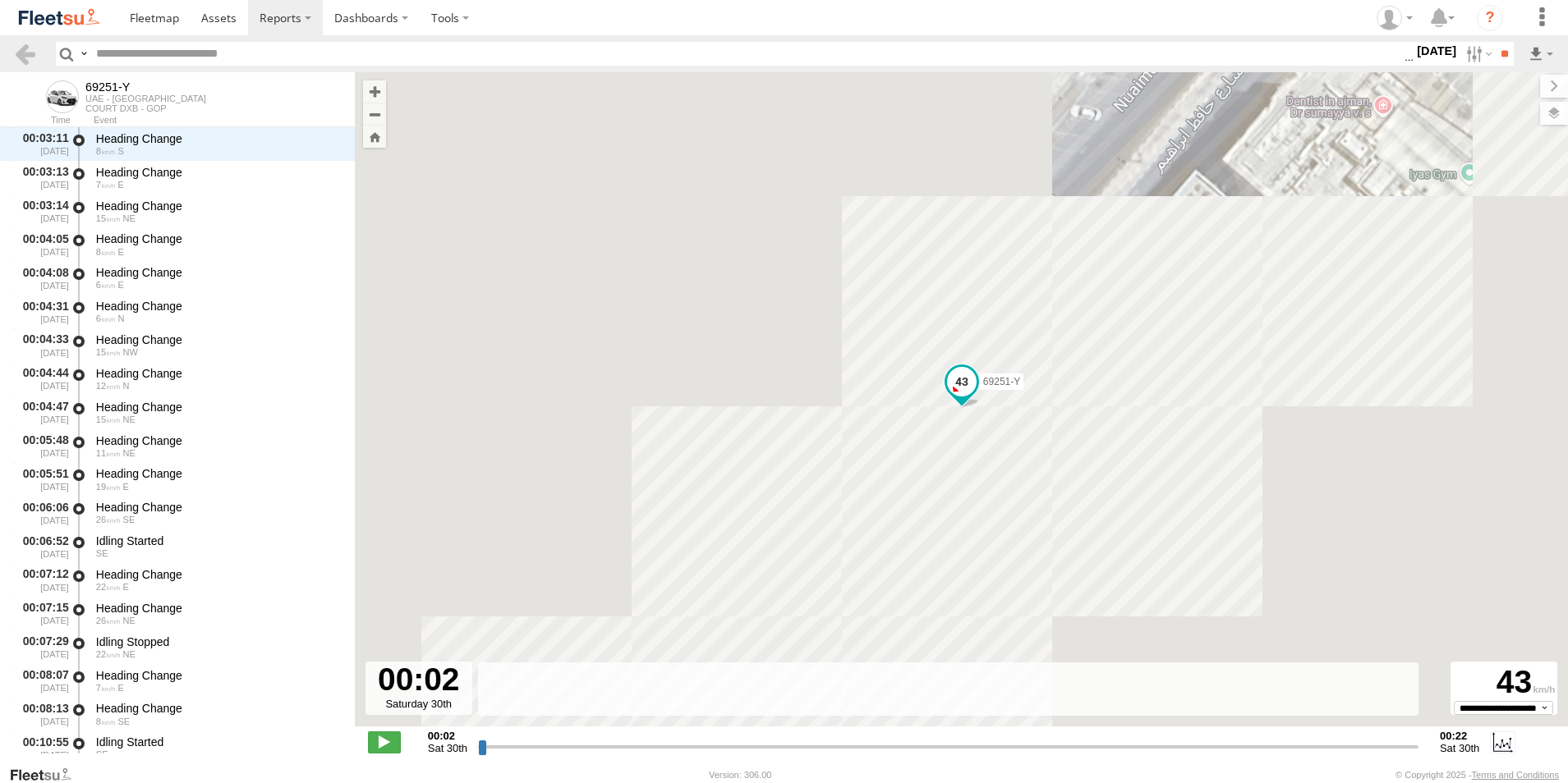
click at [490, 748] on input "range" at bounding box center [948, 747] width 940 height 16
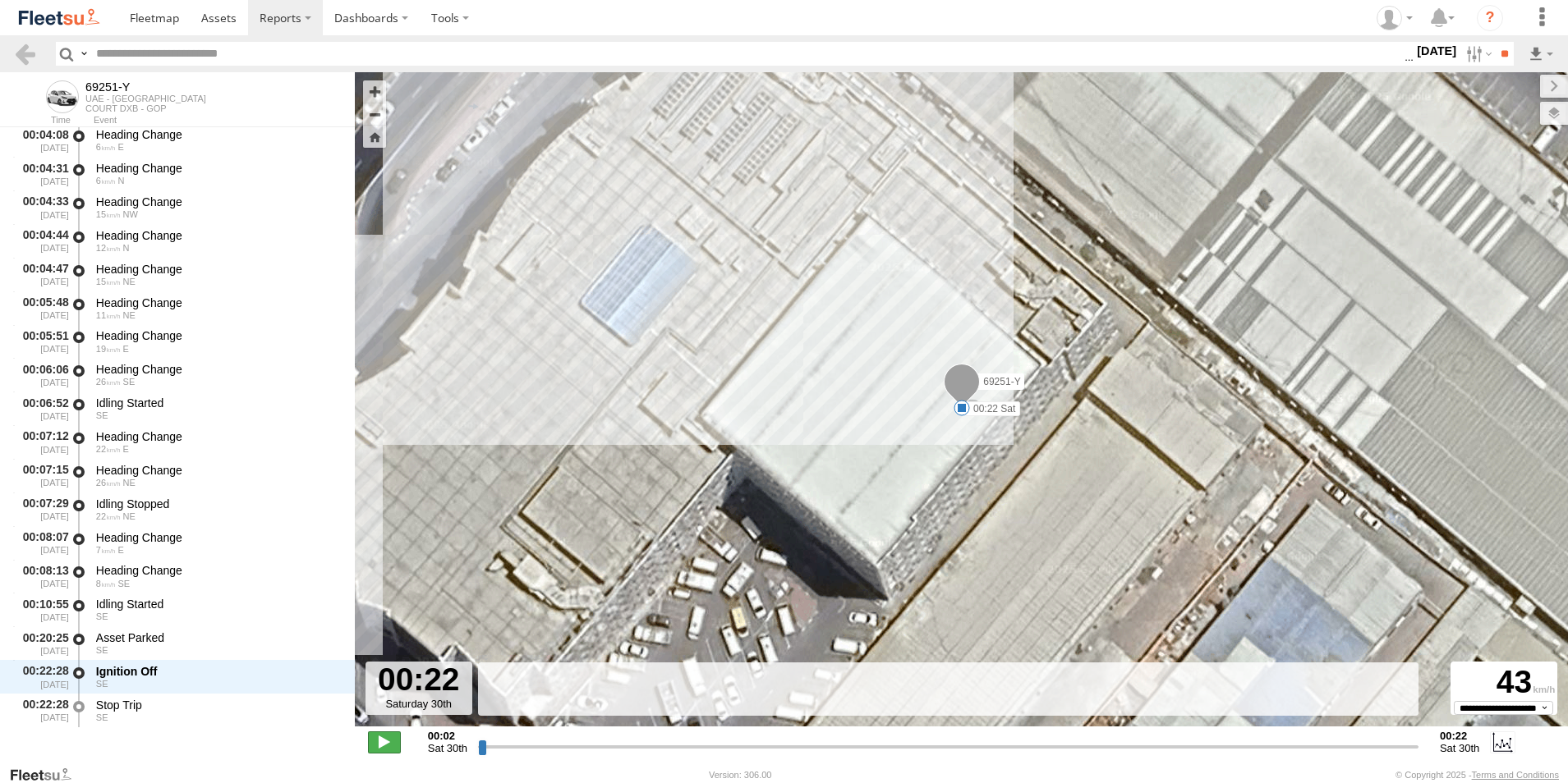
type input "**********"
click at [227, 25] on span at bounding box center [219, 17] width 35 height 16
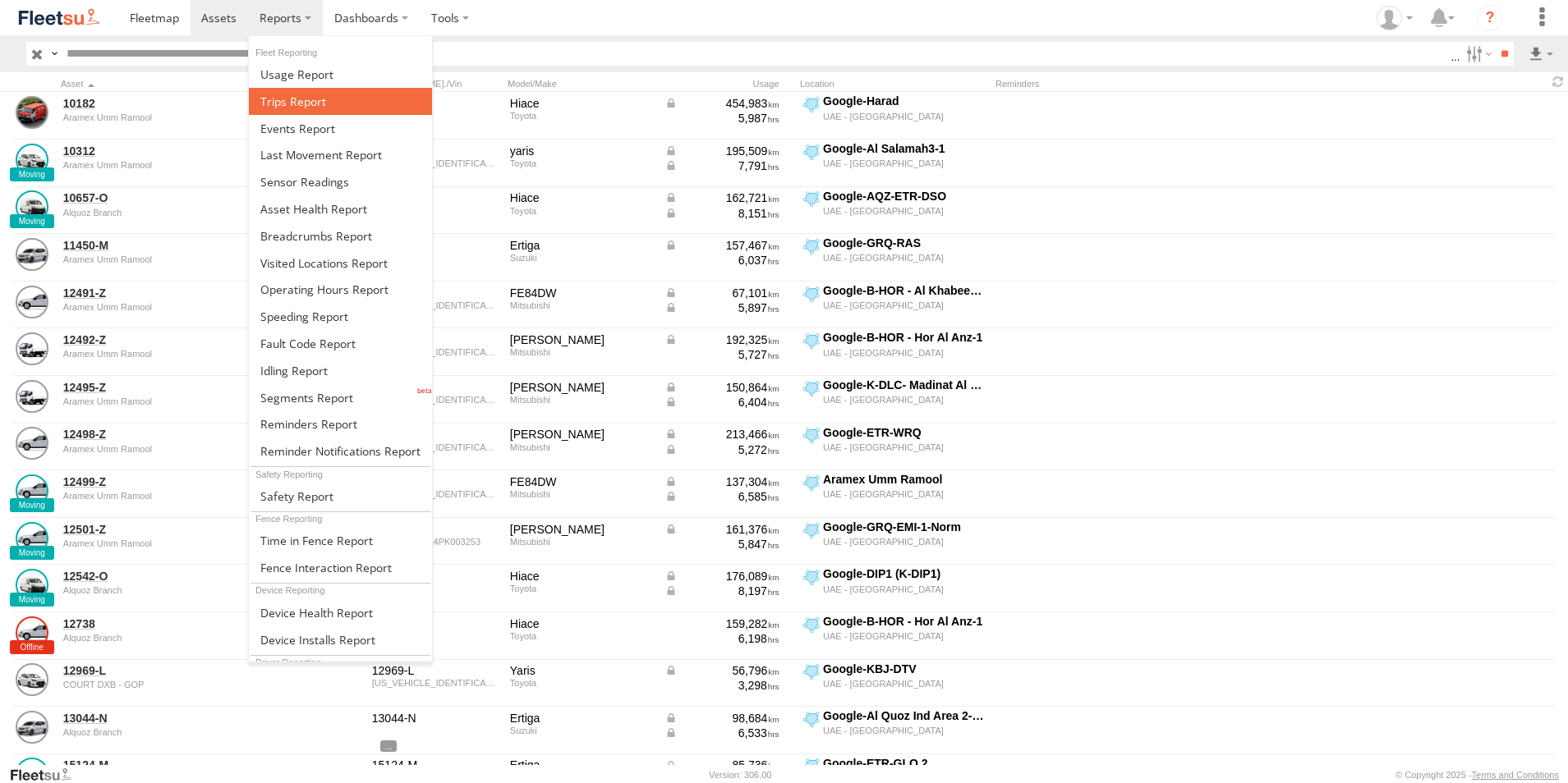
click at [309, 106] on span at bounding box center [293, 101] width 66 height 16
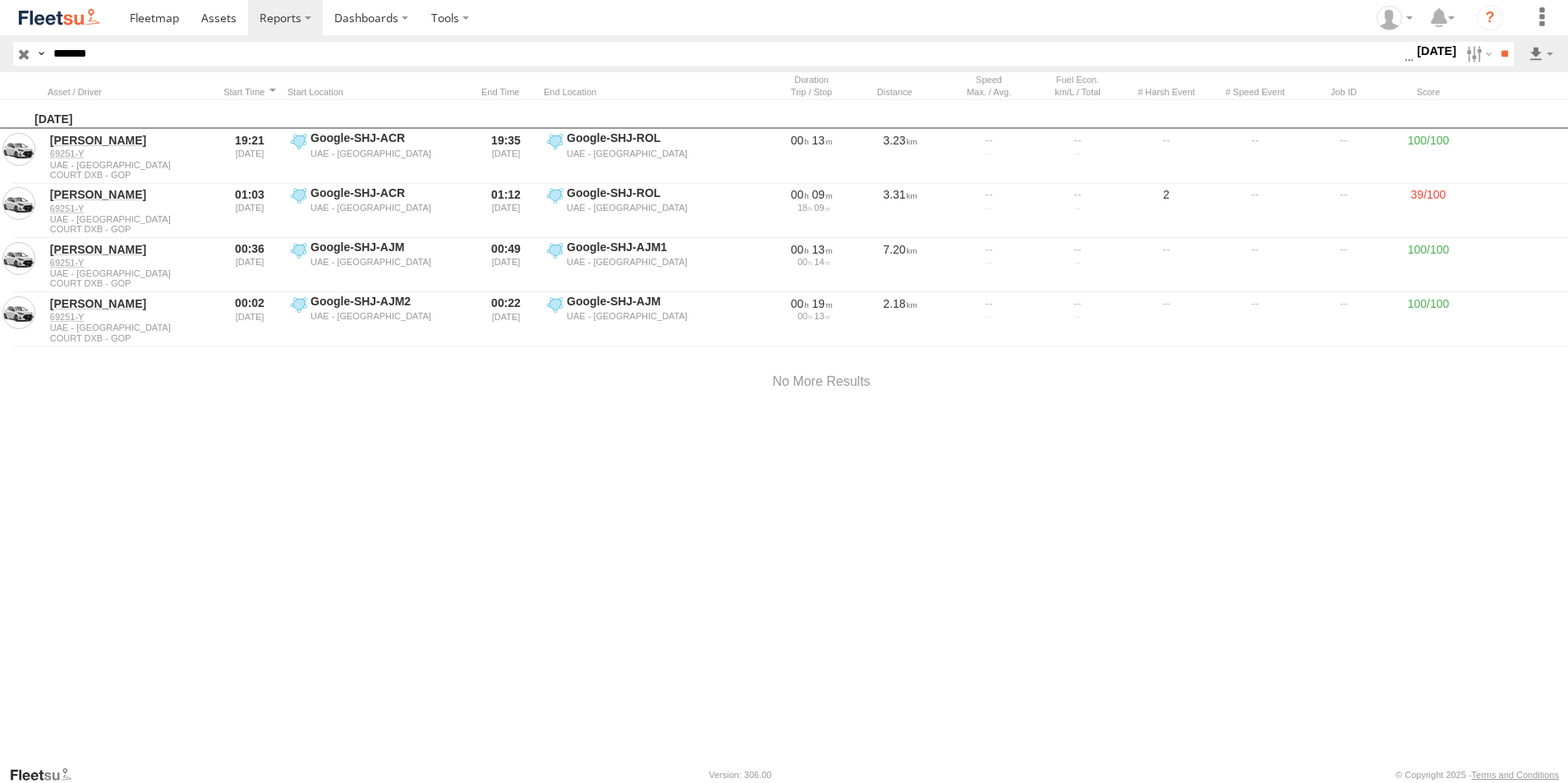
click at [102, 51] on input "*******" at bounding box center [725, 54] width 1357 height 24
paste input "text"
type input "*****"
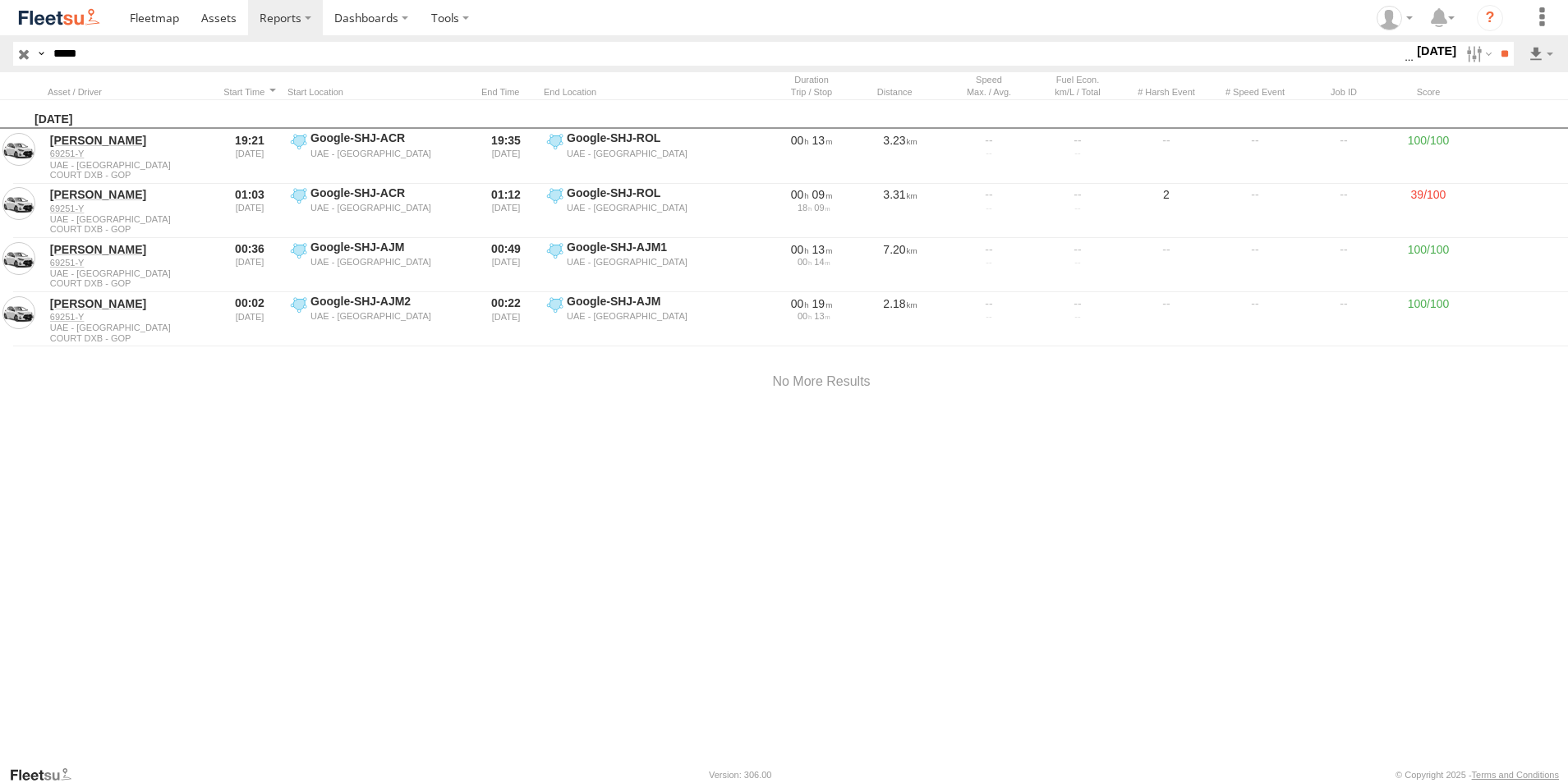
click at [1495, 41] on input "**" at bounding box center [1504, 54] width 19 height 24
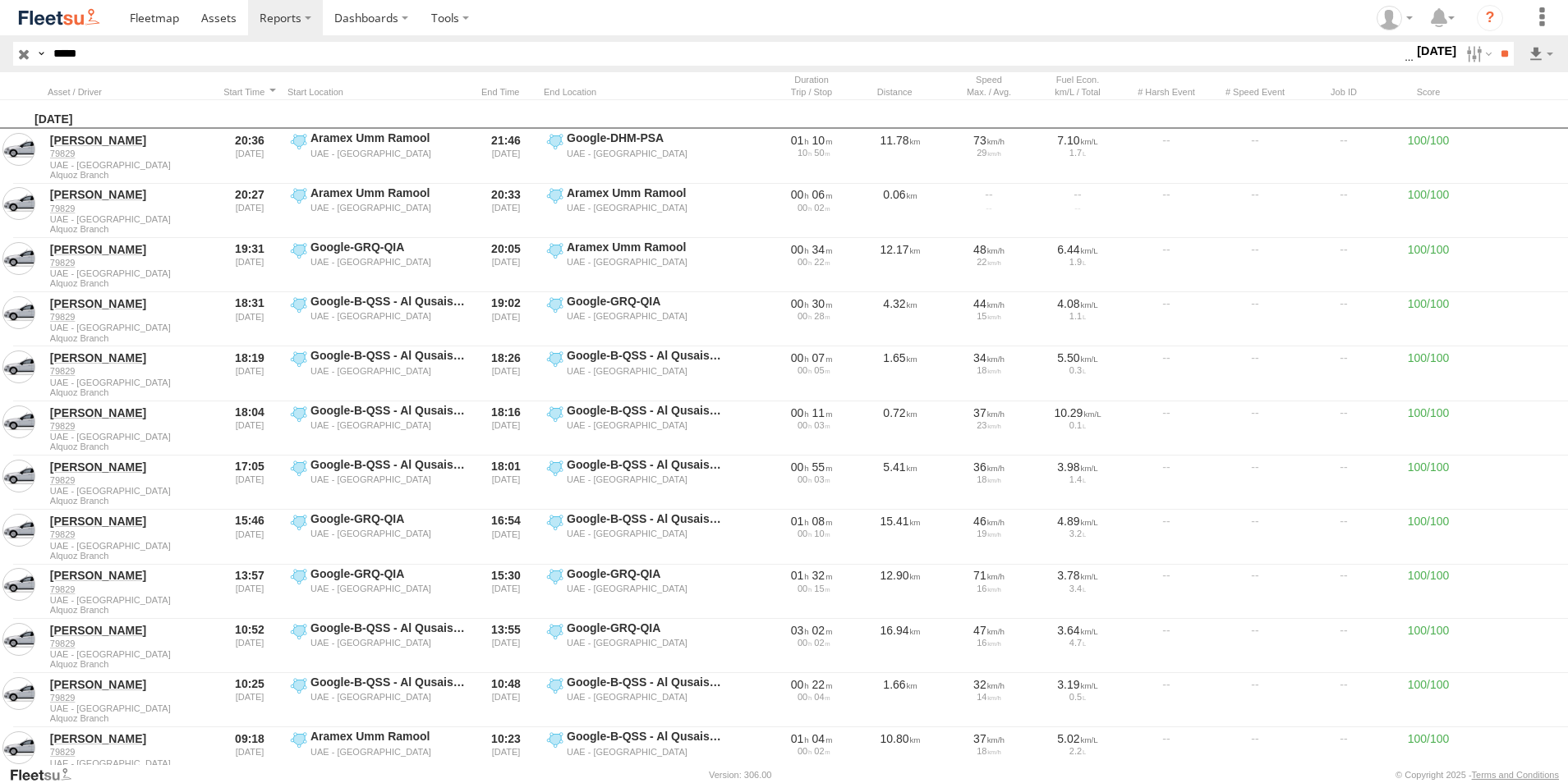
click at [81, 54] on input "*****" at bounding box center [725, 54] width 1357 height 24
click at [1471, 51] on label at bounding box center [1476, 54] width 35 height 24
click at [0, 0] on label at bounding box center [0, 0] width 0 height 0
click at [1469, 54] on label at bounding box center [1476, 54] width 35 height 24
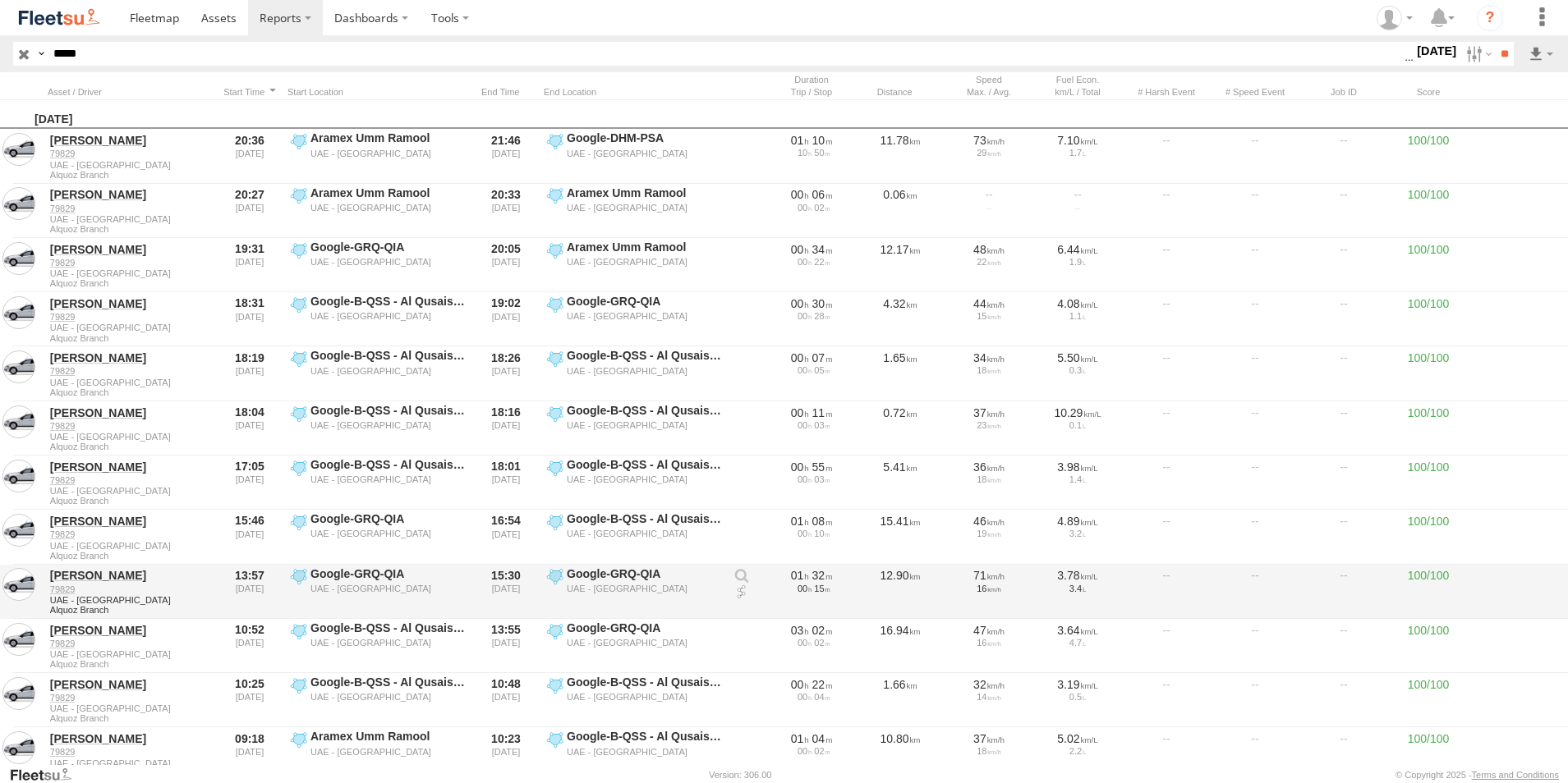
click at [743, 597] on link at bounding box center [741, 592] width 16 height 16
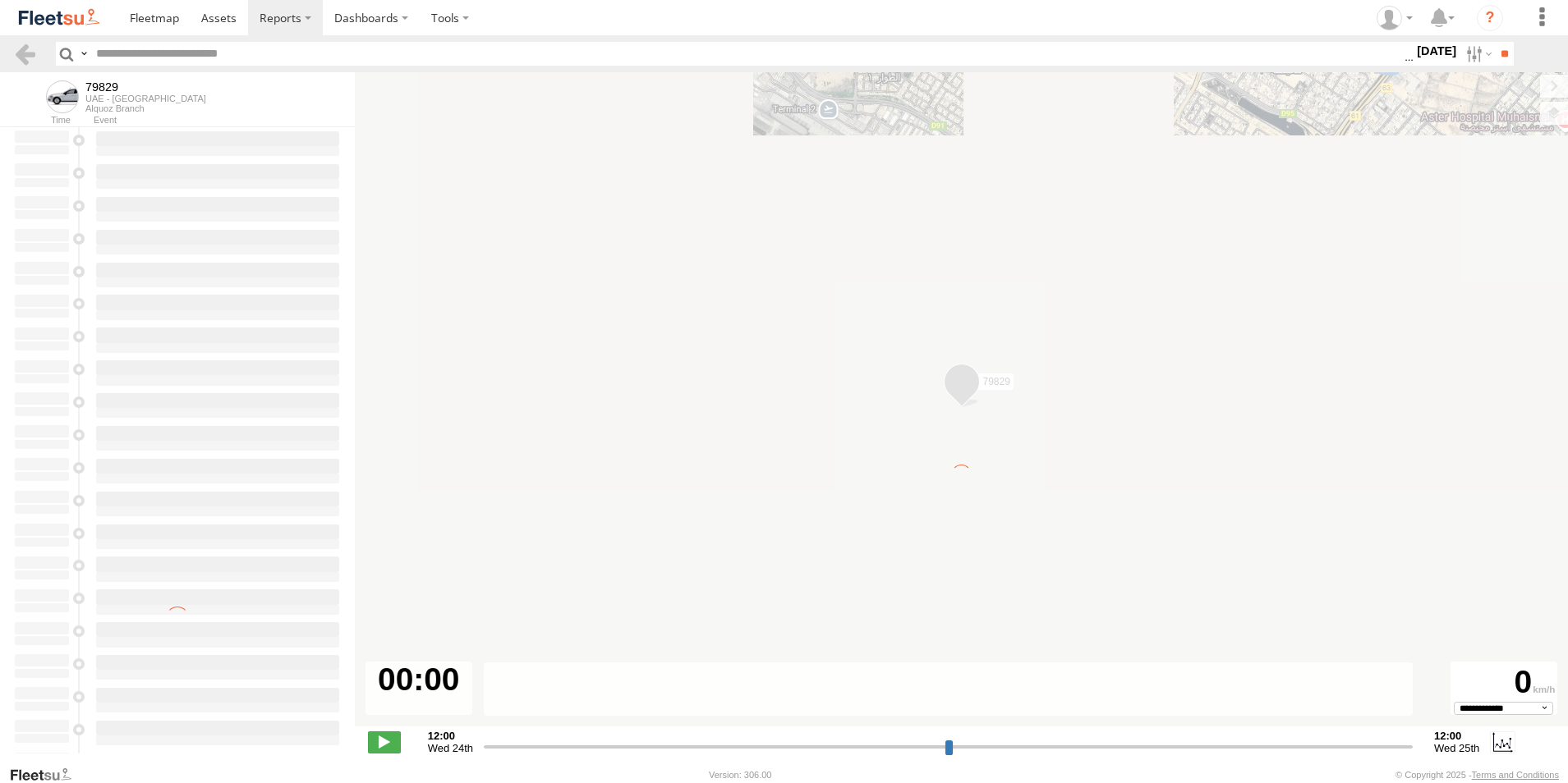
select select "**********"
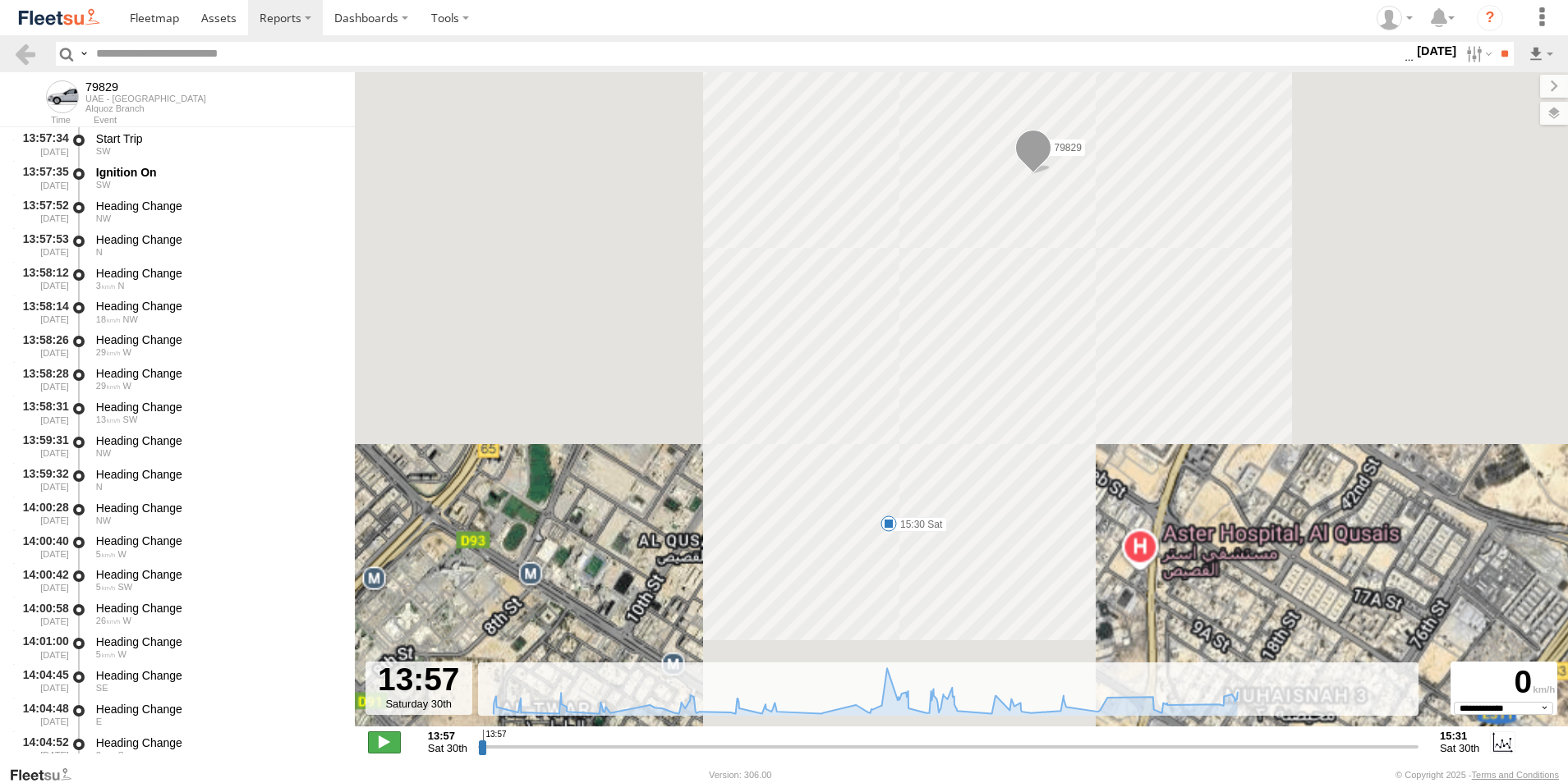
click at [386, 741] on span at bounding box center [385, 742] width 33 height 22
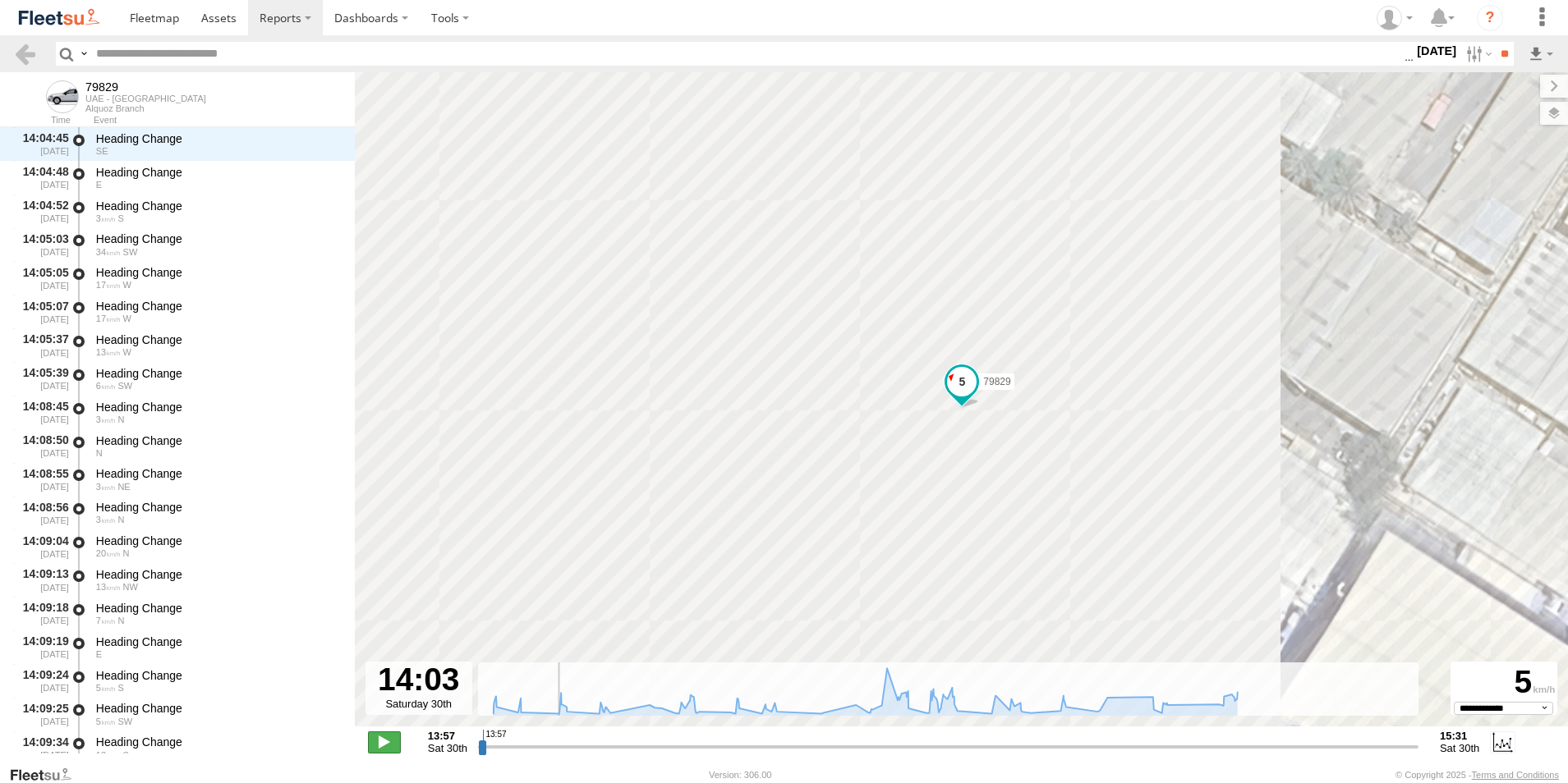
click at [394, 741] on span at bounding box center [385, 742] width 33 height 22
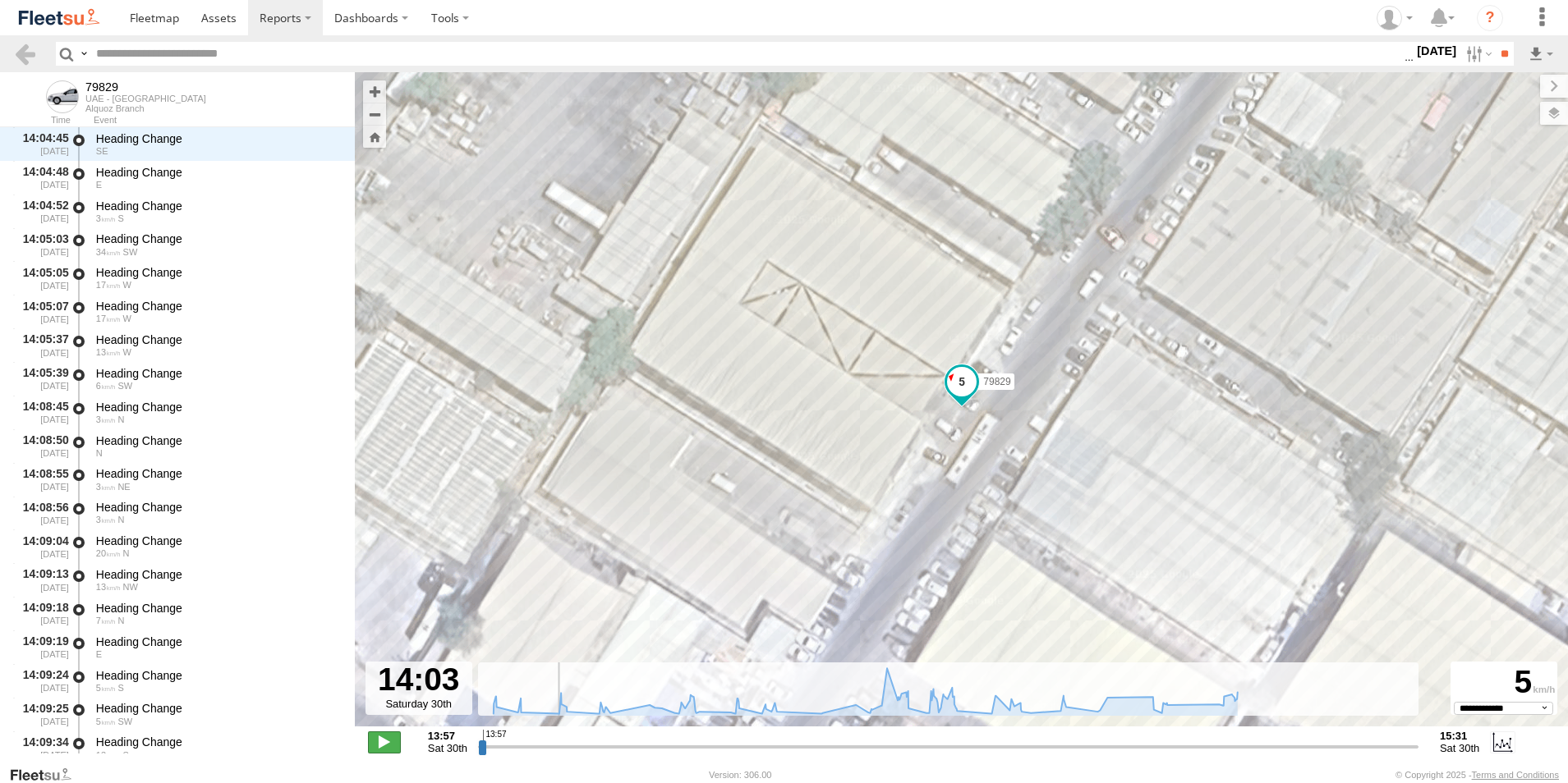
click at [385, 742] on span at bounding box center [385, 742] width 33 height 22
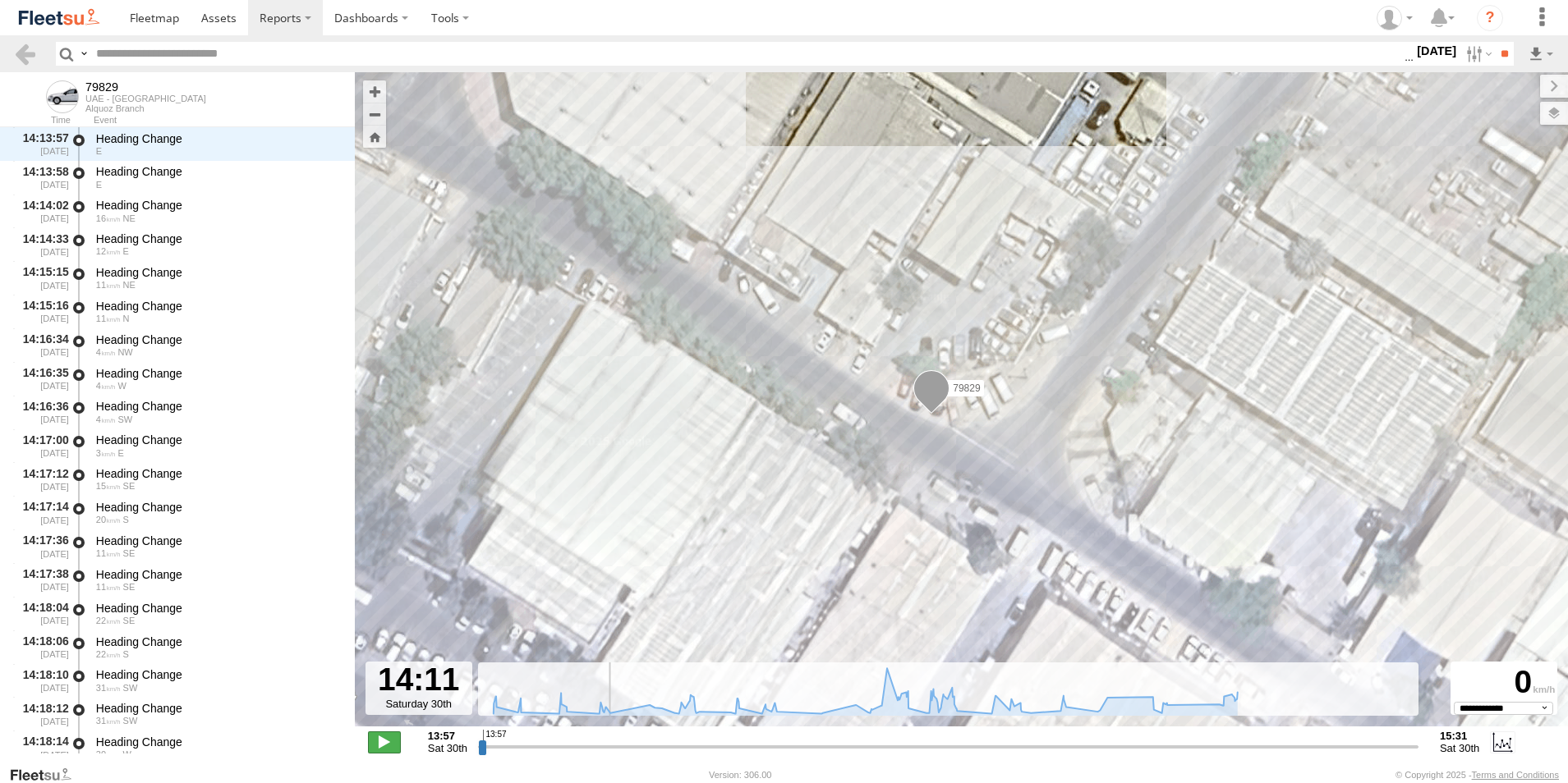
scroll to position [1308, 0]
click at [385, 742] on span at bounding box center [385, 742] width 33 height 22
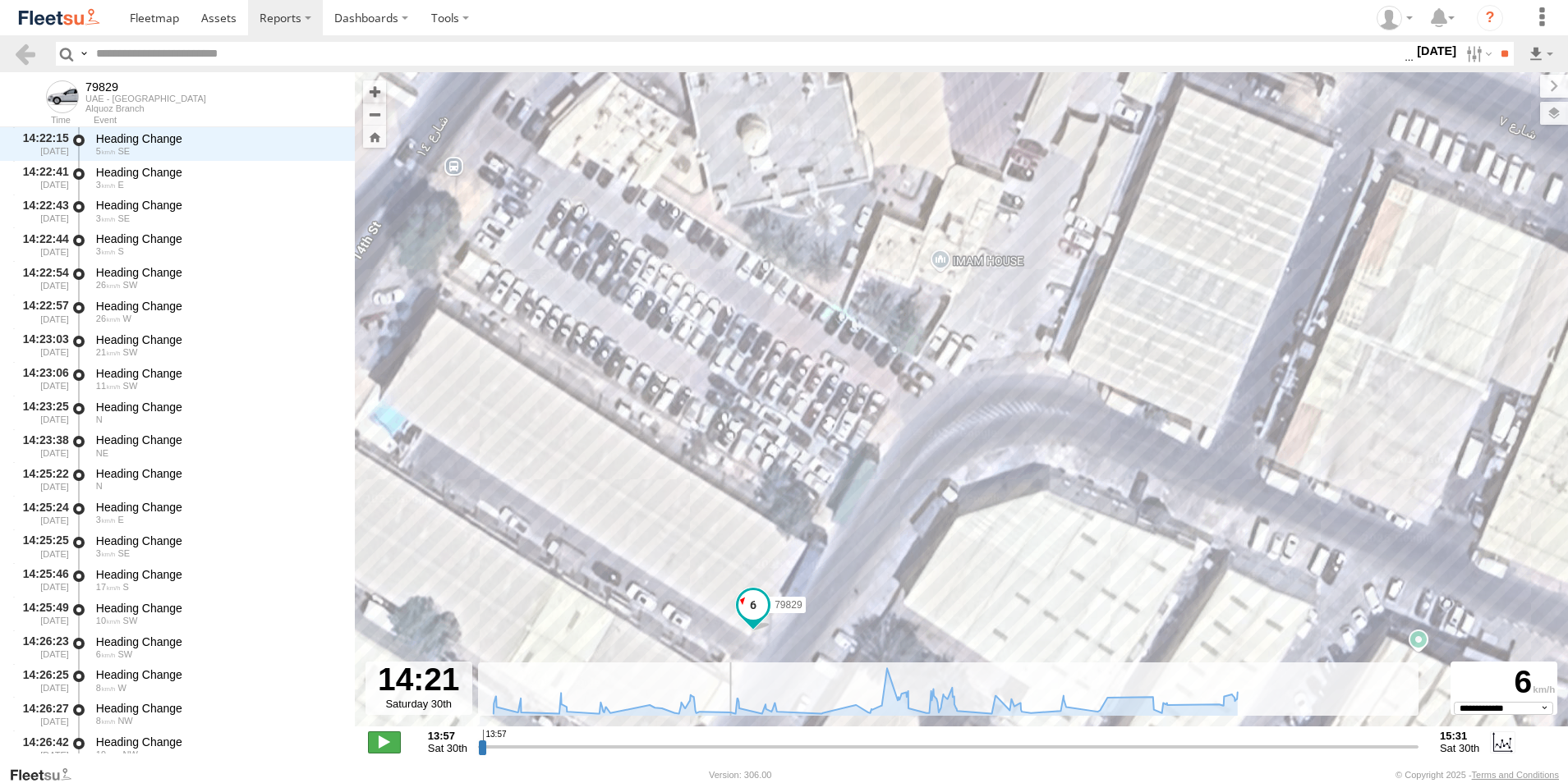
click at [385, 742] on span at bounding box center [385, 742] width 33 height 22
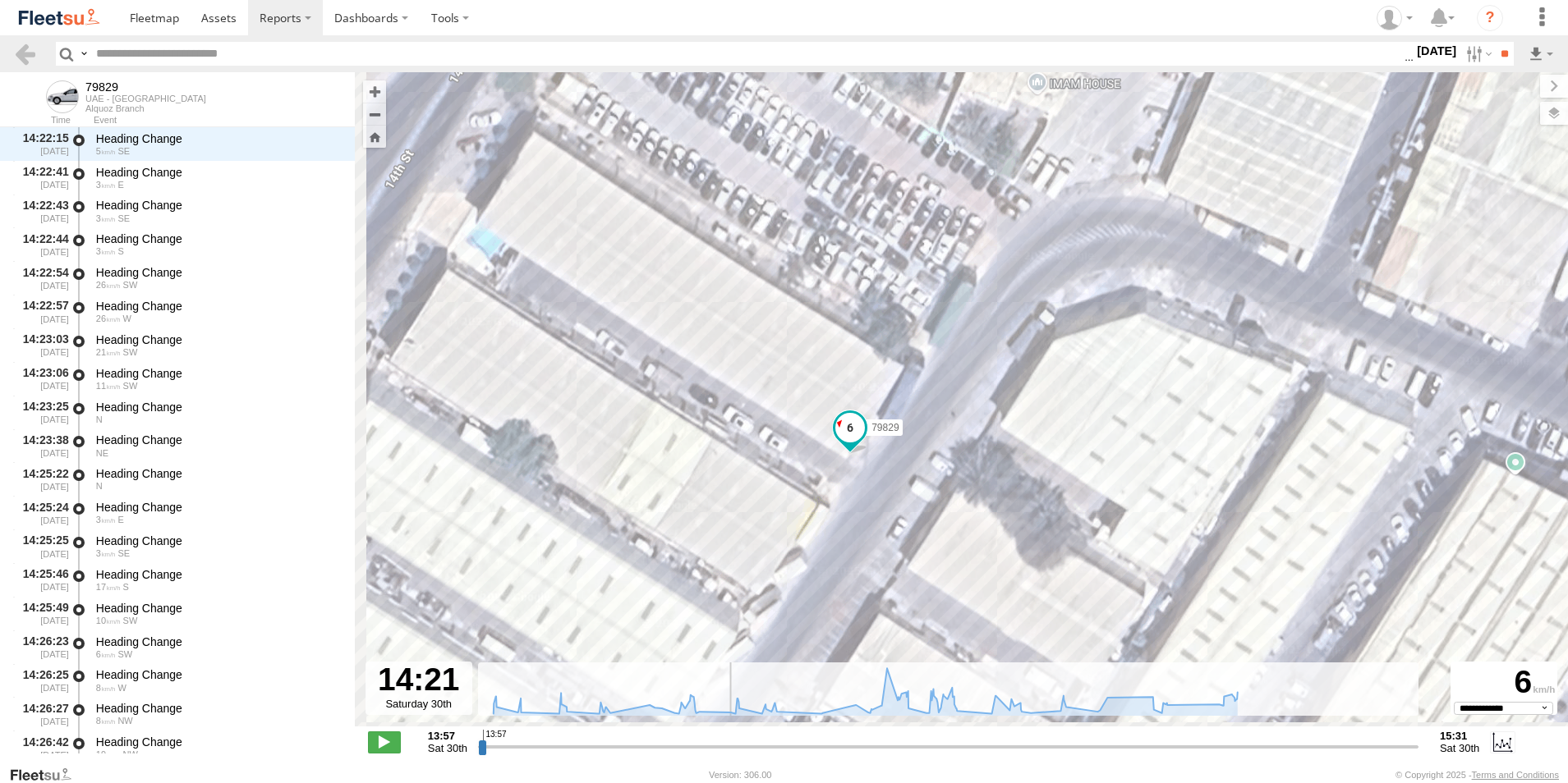
drag, startPoint x: 574, startPoint y: 466, endPoint x: 746, endPoint y: 226, distance: 295.3
click at [746, 226] on div "79829 15:30 Sat" at bounding box center [960, 408] width 1213 height 672
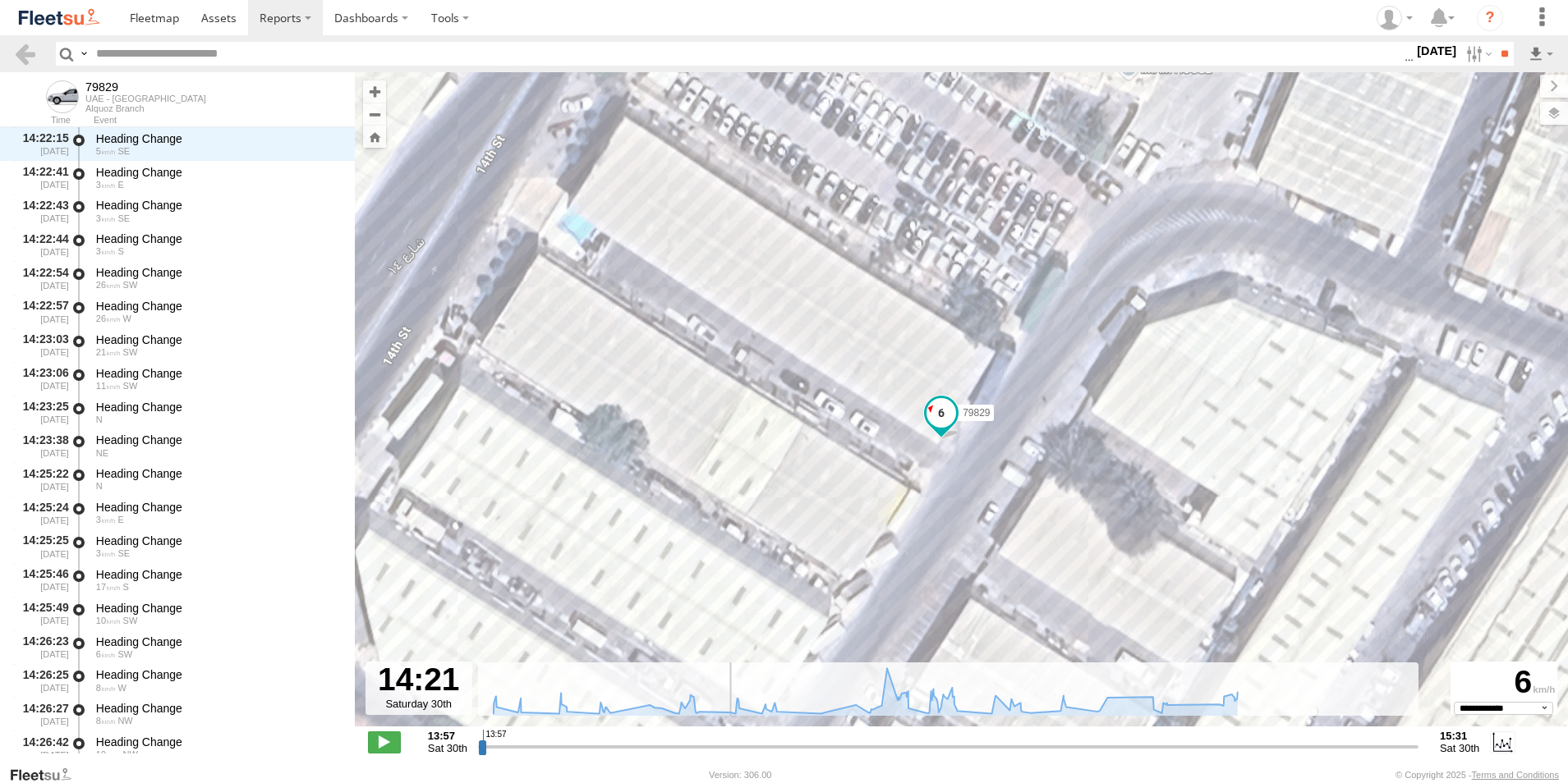
drag, startPoint x: 748, startPoint y: 337, endPoint x: 708, endPoint y: 430, distance: 101.2
click at [708, 430] on div "79829 15:30 Sat" at bounding box center [960, 408] width 1213 height 672
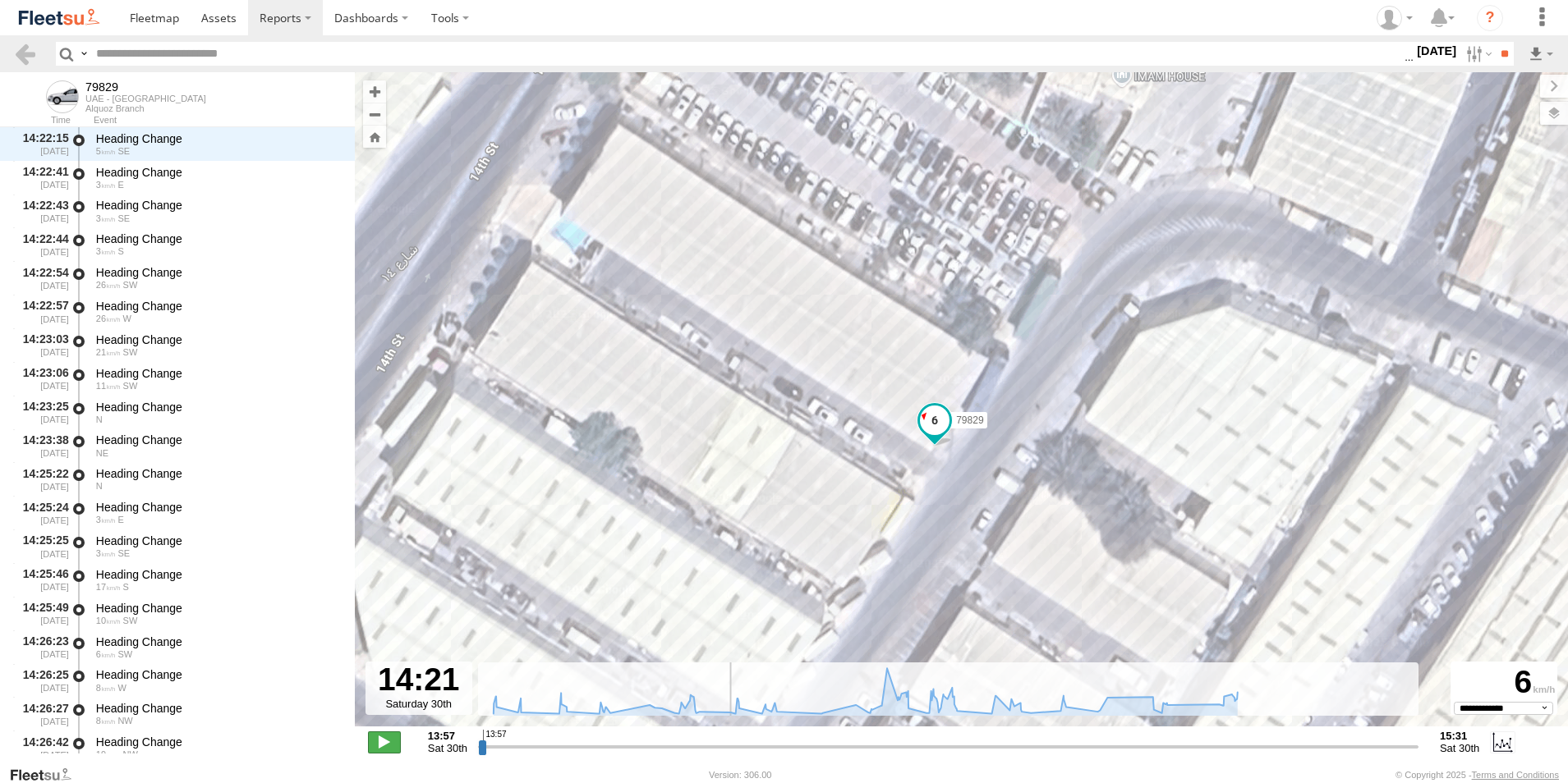
click at [379, 740] on span at bounding box center [385, 742] width 33 height 22
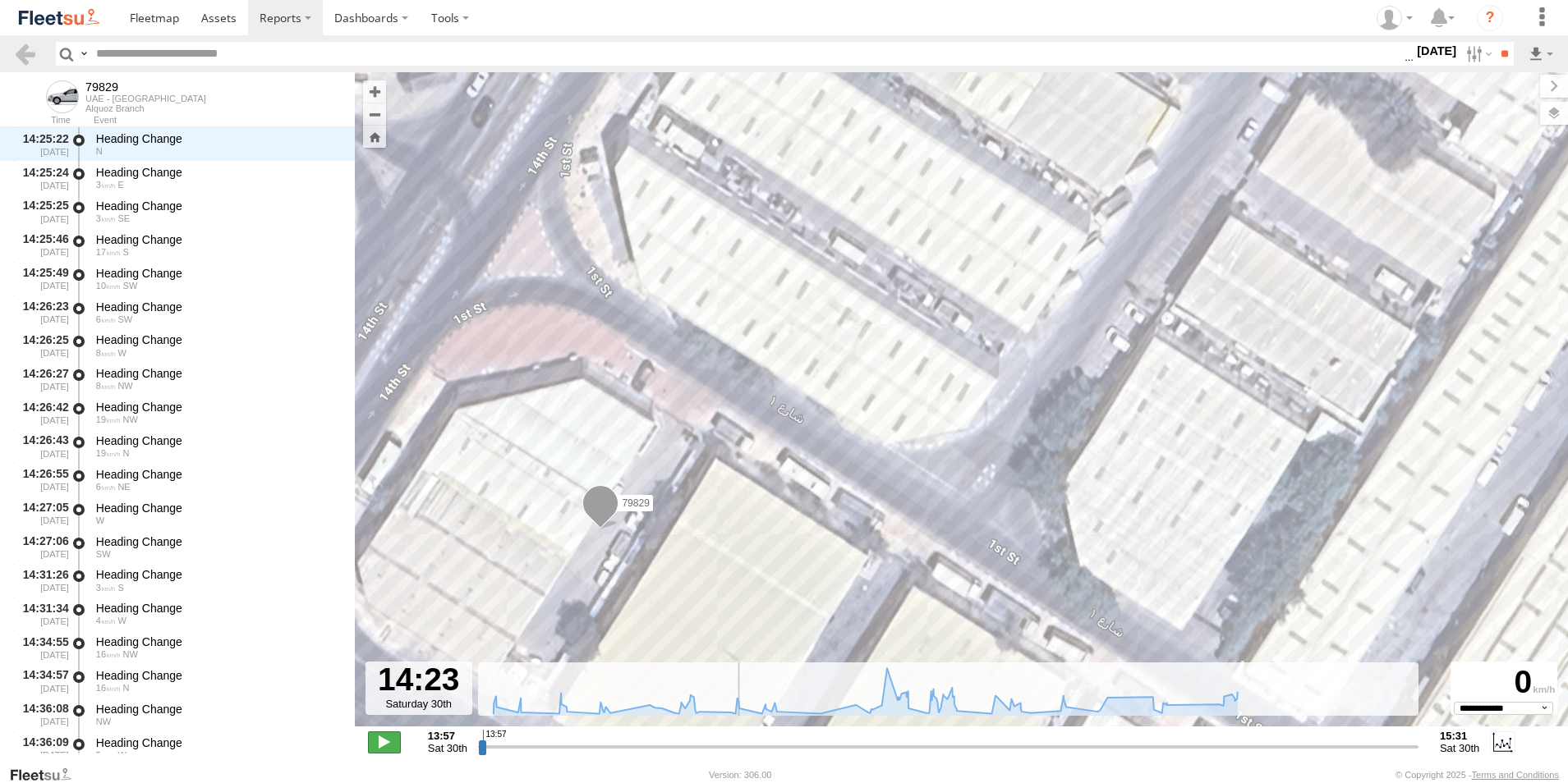
click at [375, 739] on span at bounding box center [385, 742] width 33 height 22
click at [376, 739] on span at bounding box center [385, 742] width 33 height 22
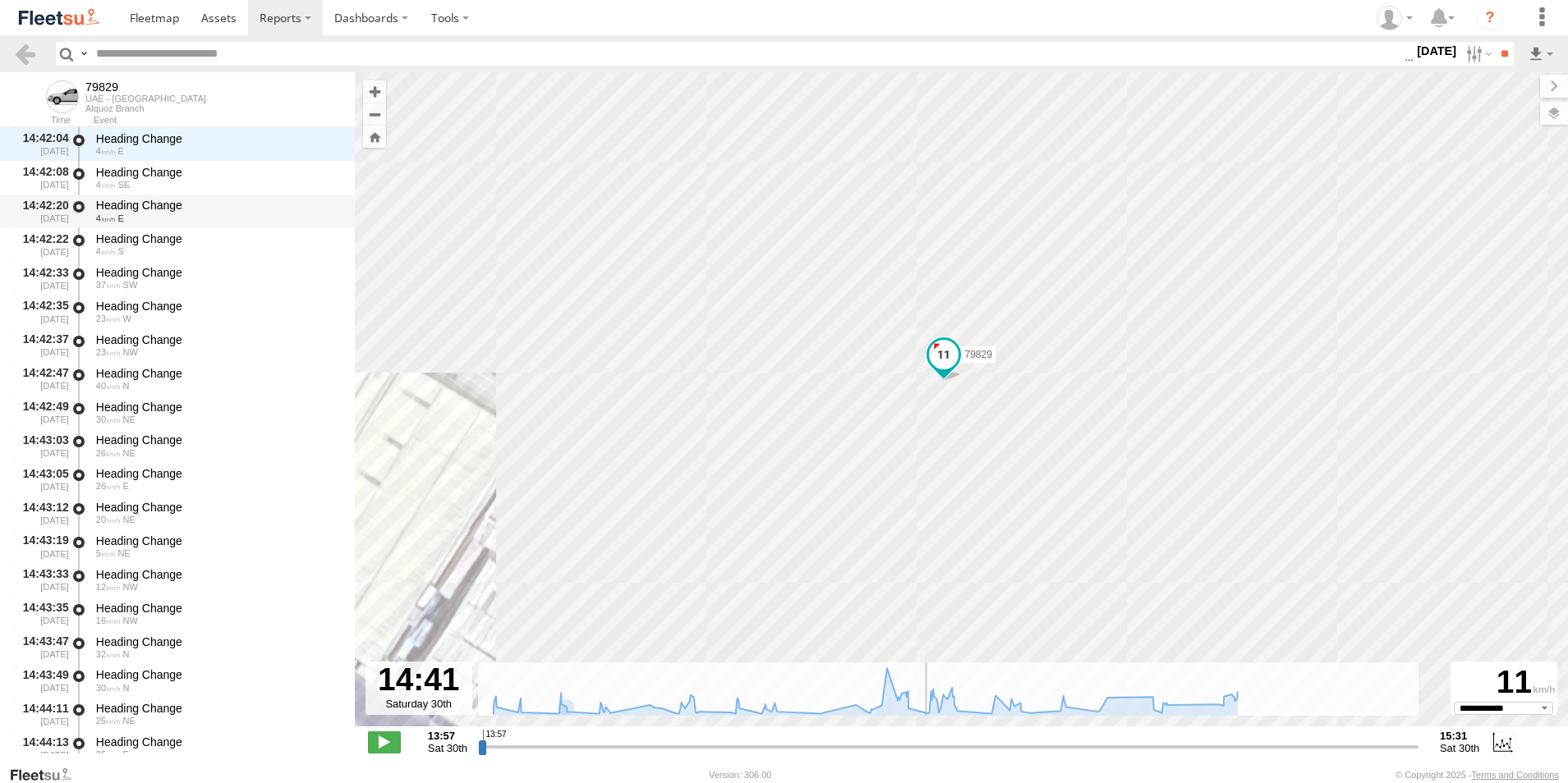
scroll to position [3925, 0]
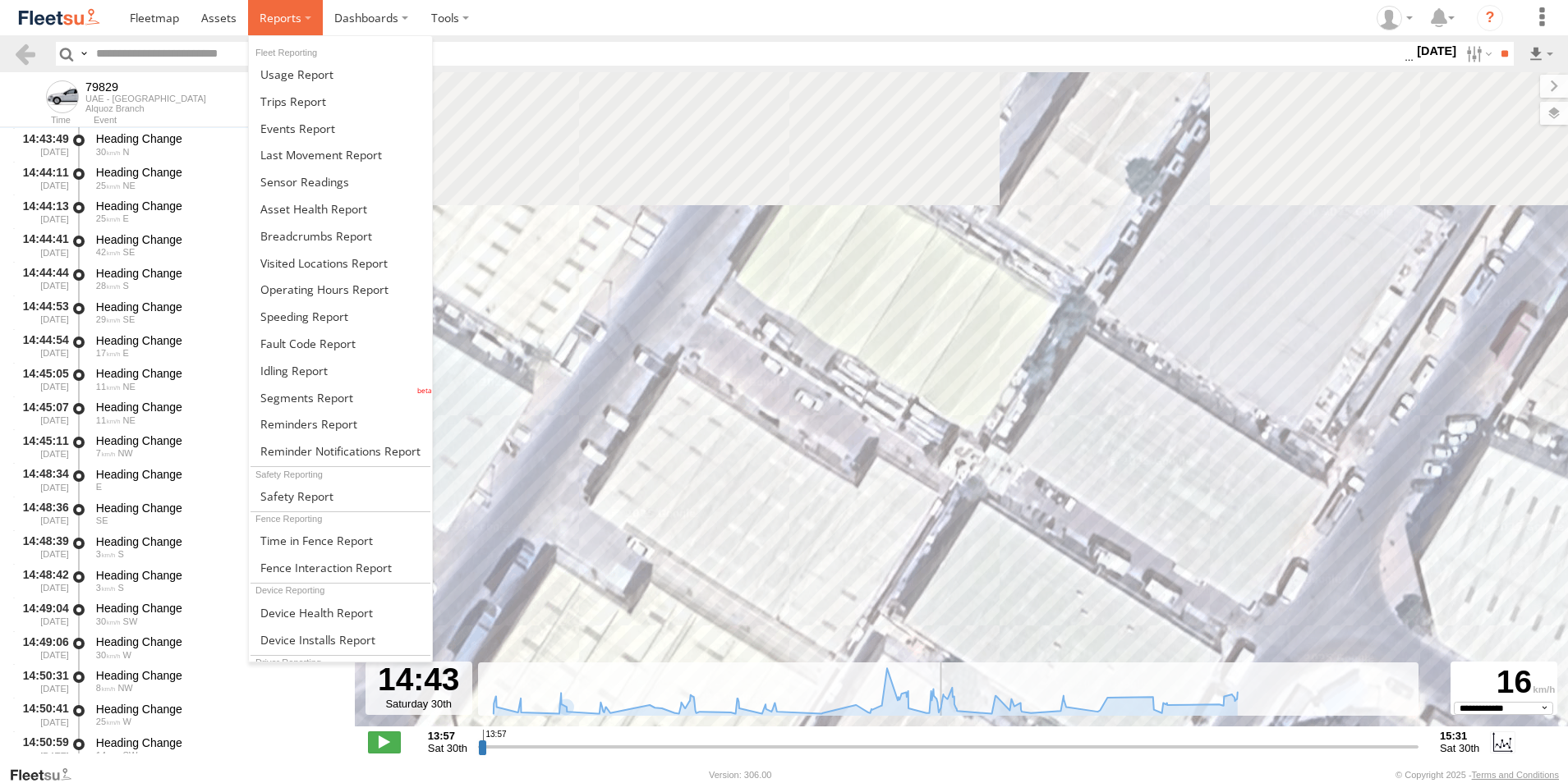
click at [276, 24] on span at bounding box center [280, 17] width 41 height 16
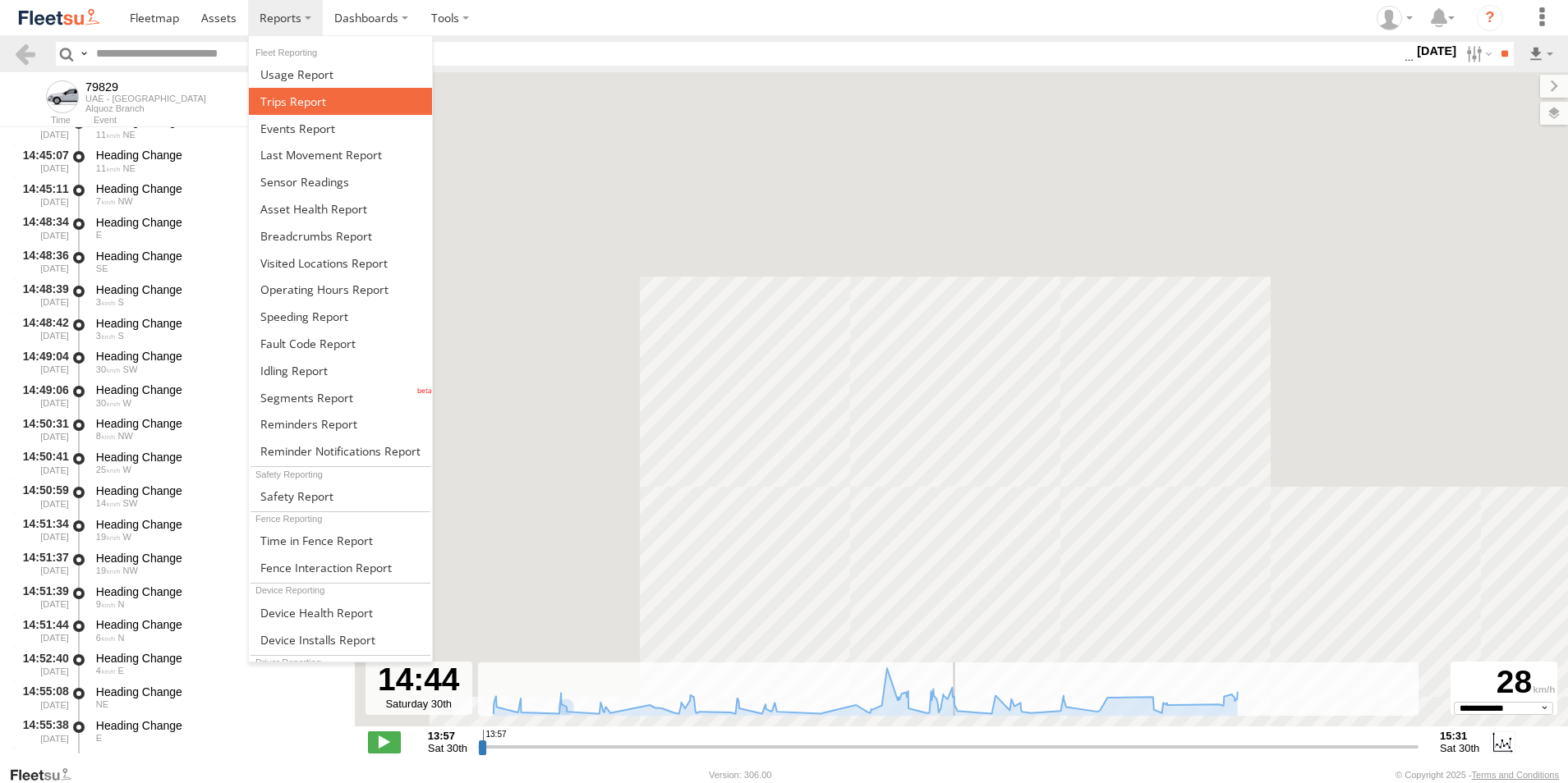
click at [311, 110] on link at bounding box center [341, 101] width 183 height 27
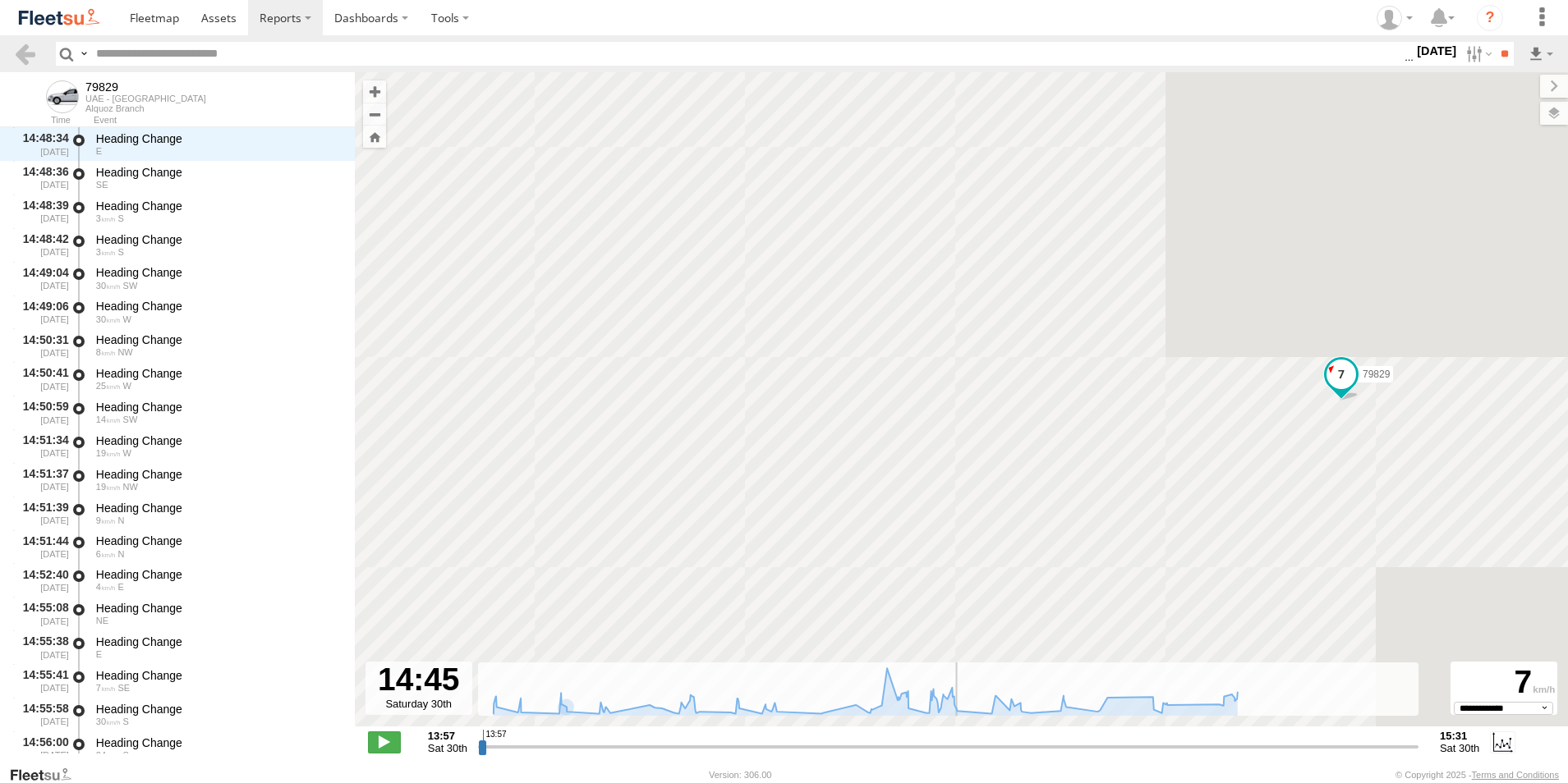
scroll to position [4797, 0]
type input "**********"
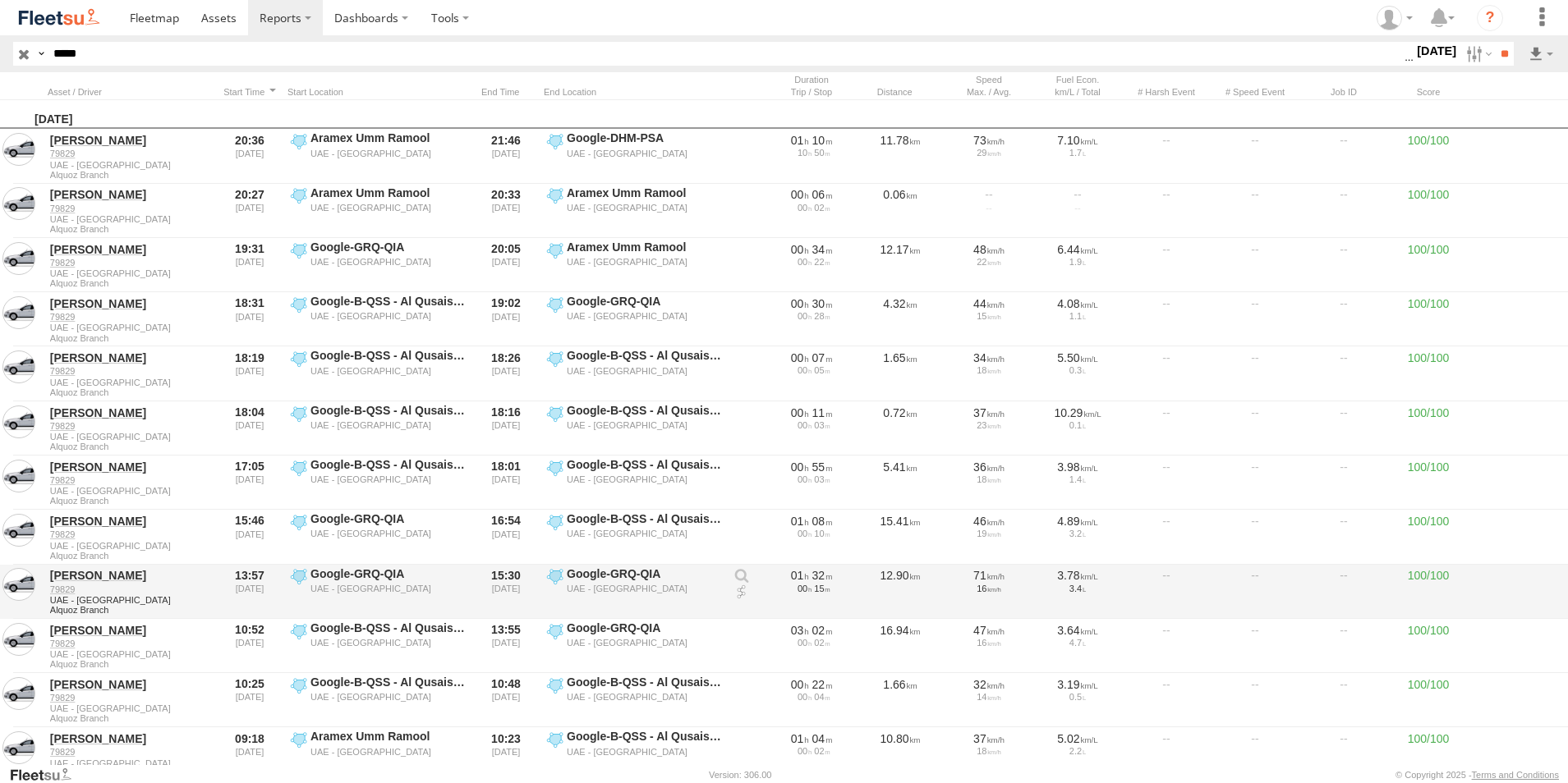
click at [743, 593] on link at bounding box center [741, 592] width 16 height 16
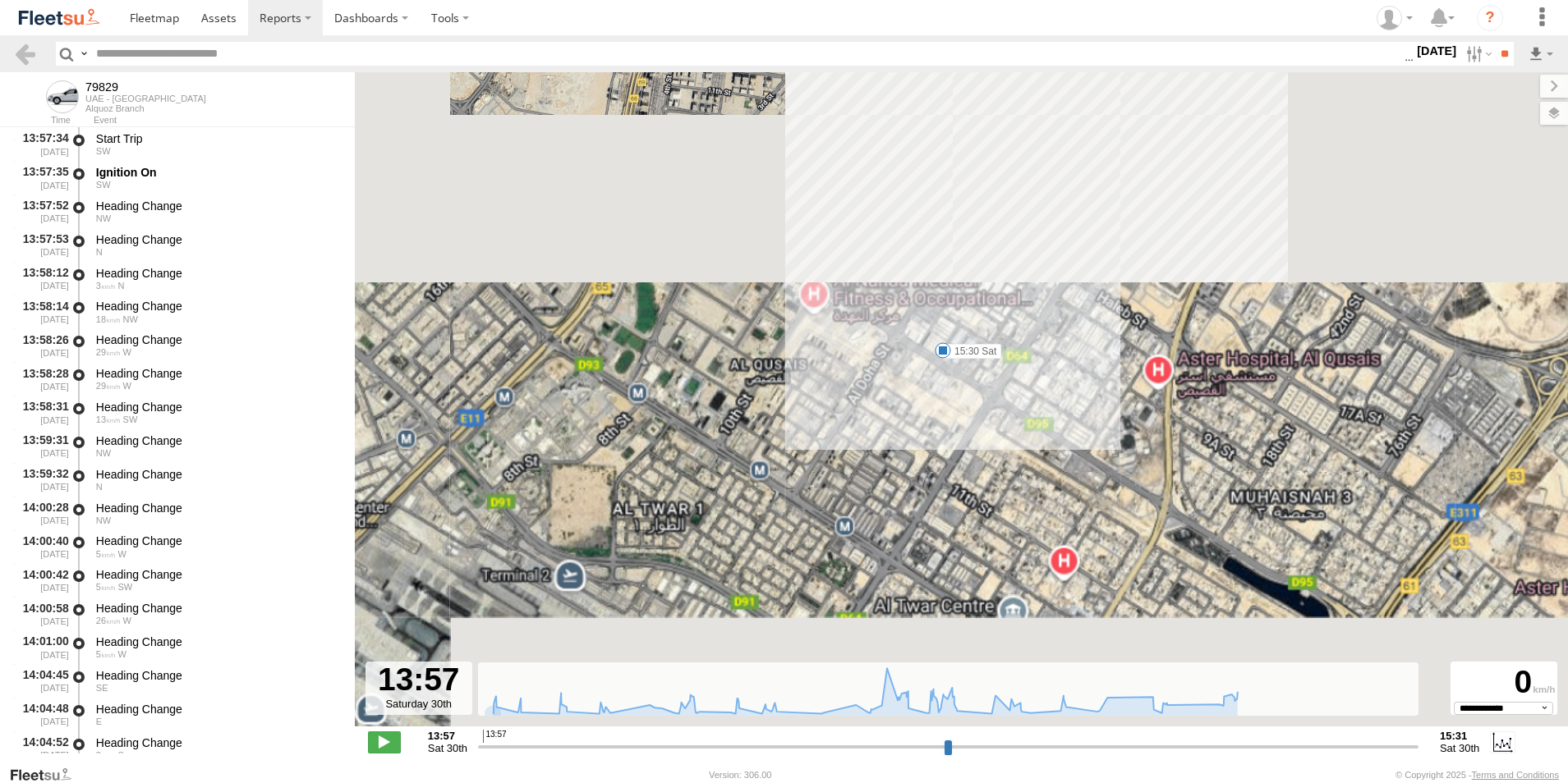
select select "**********"
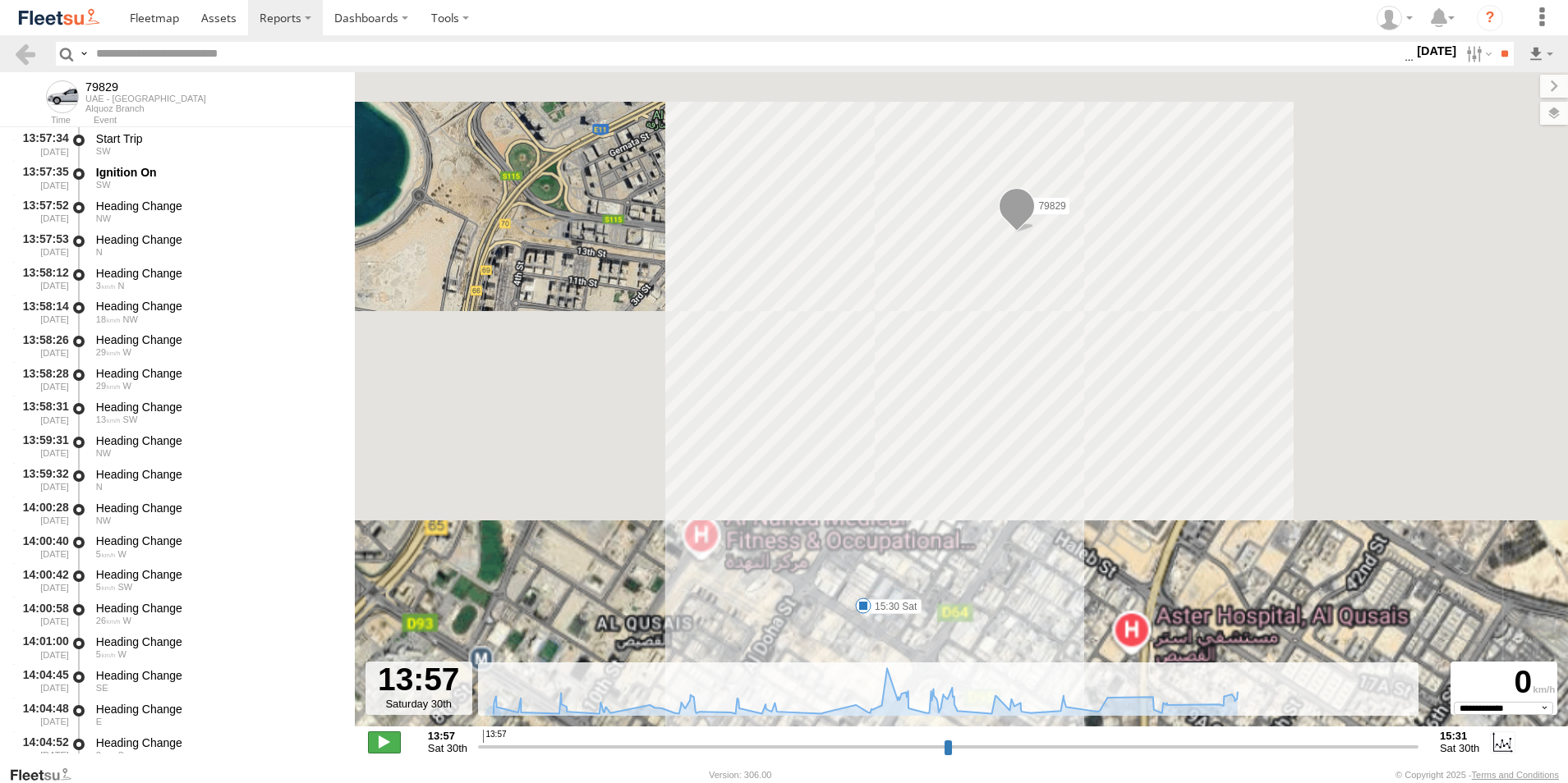
click at [386, 741] on span at bounding box center [385, 742] width 33 height 22
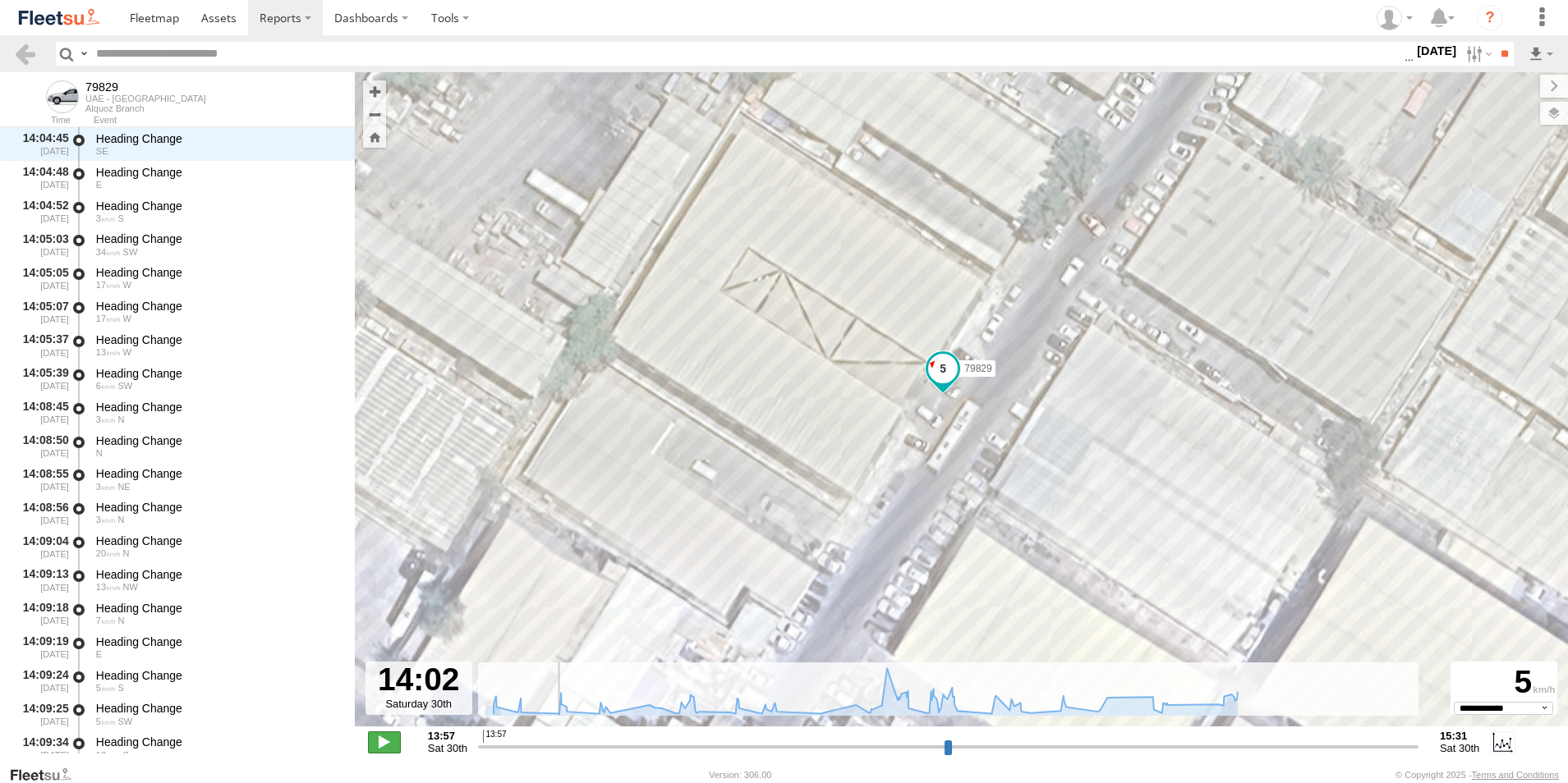
click at [380, 743] on span at bounding box center [385, 742] width 33 height 22
click at [946, 383] on span at bounding box center [943, 368] width 29 height 29
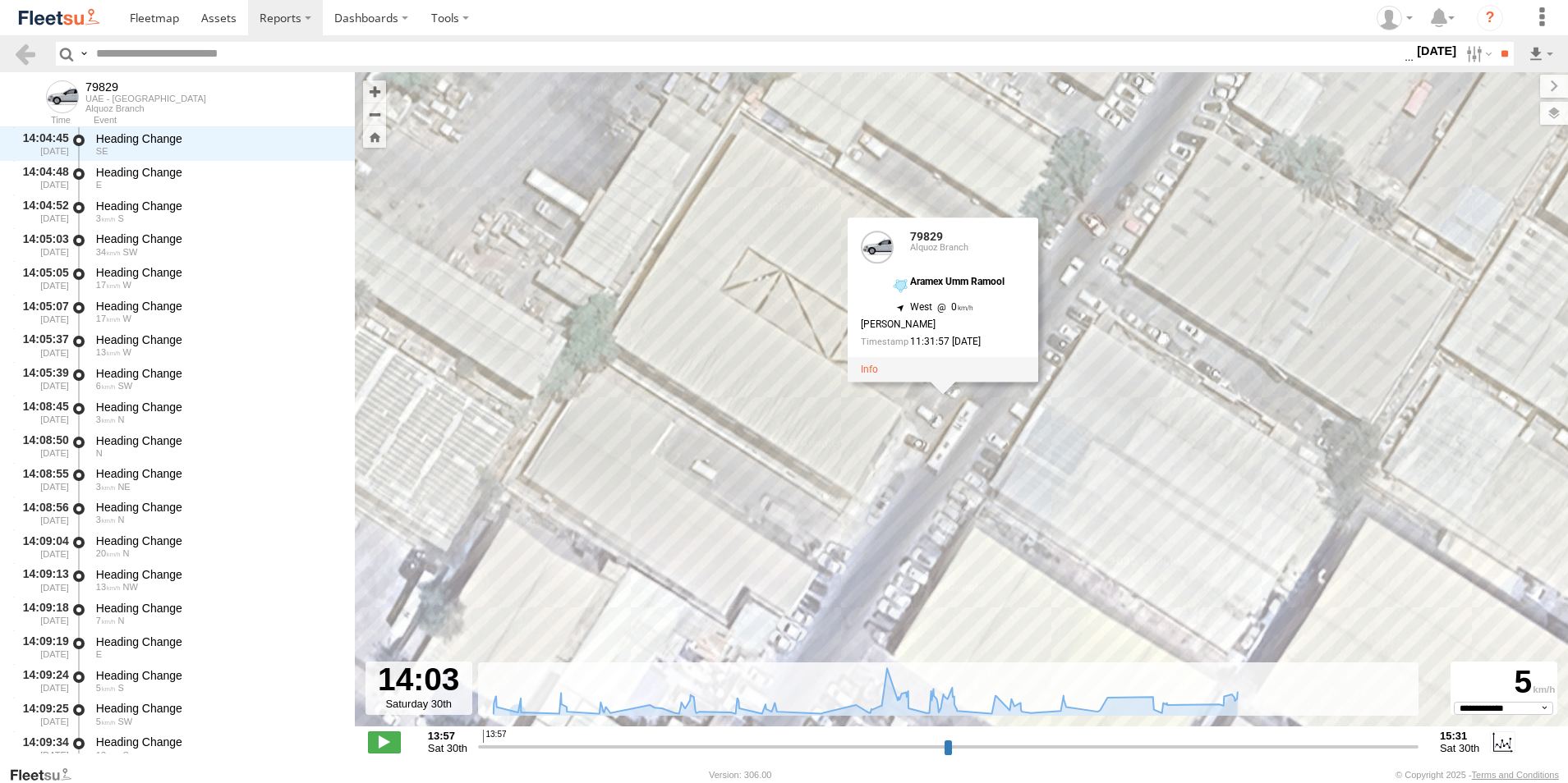
click at [914, 444] on div "79829 15:30 Sat 79829 Alquoz Branch Aramex Umm Ramool 25.2981 , 55.38774 West 0…" at bounding box center [960, 408] width 1213 height 672
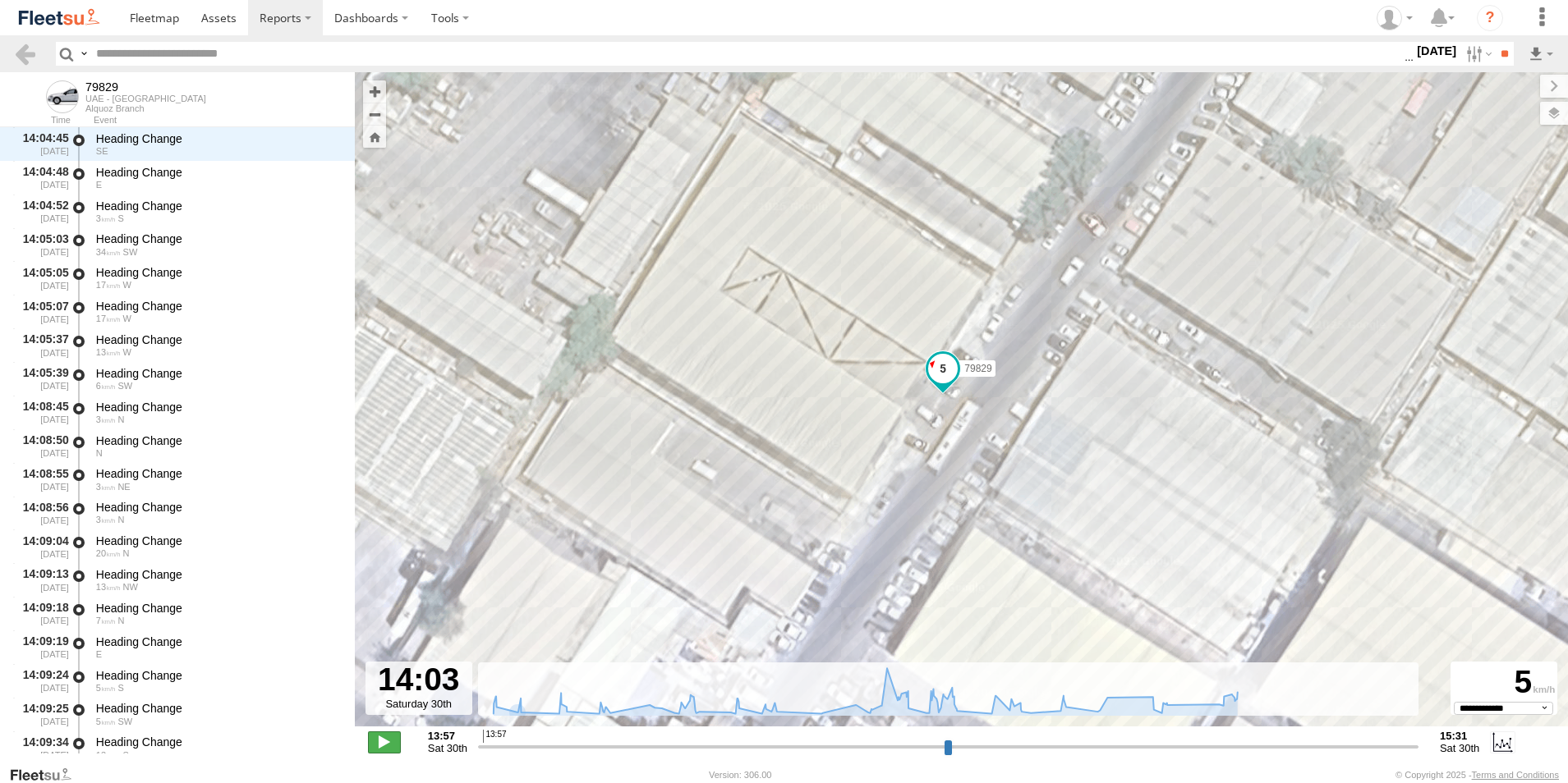
click at [378, 749] on span at bounding box center [385, 742] width 33 height 22
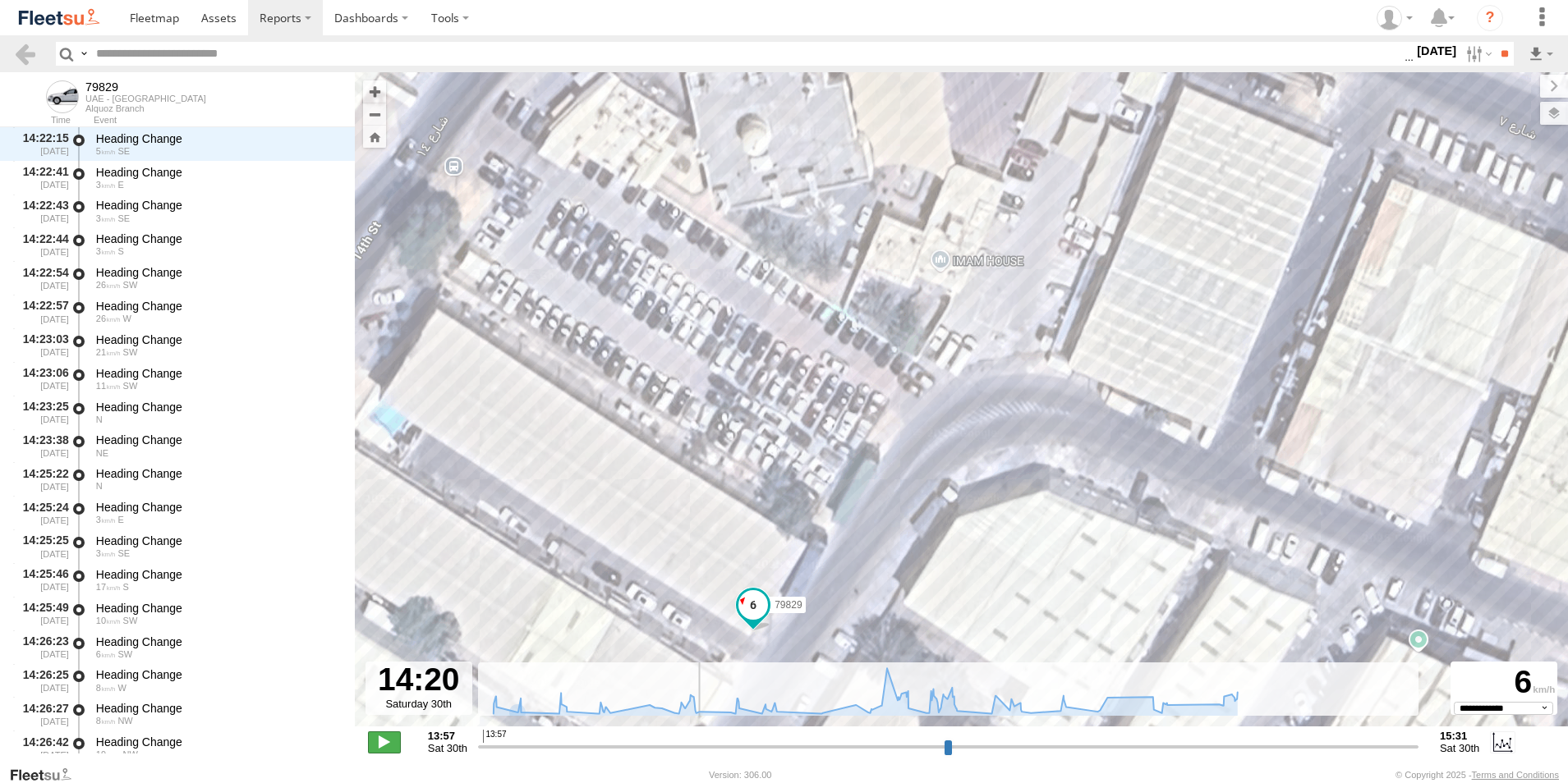
scroll to position [2248, 0]
click at [379, 747] on span at bounding box center [385, 742] width 33 height 22
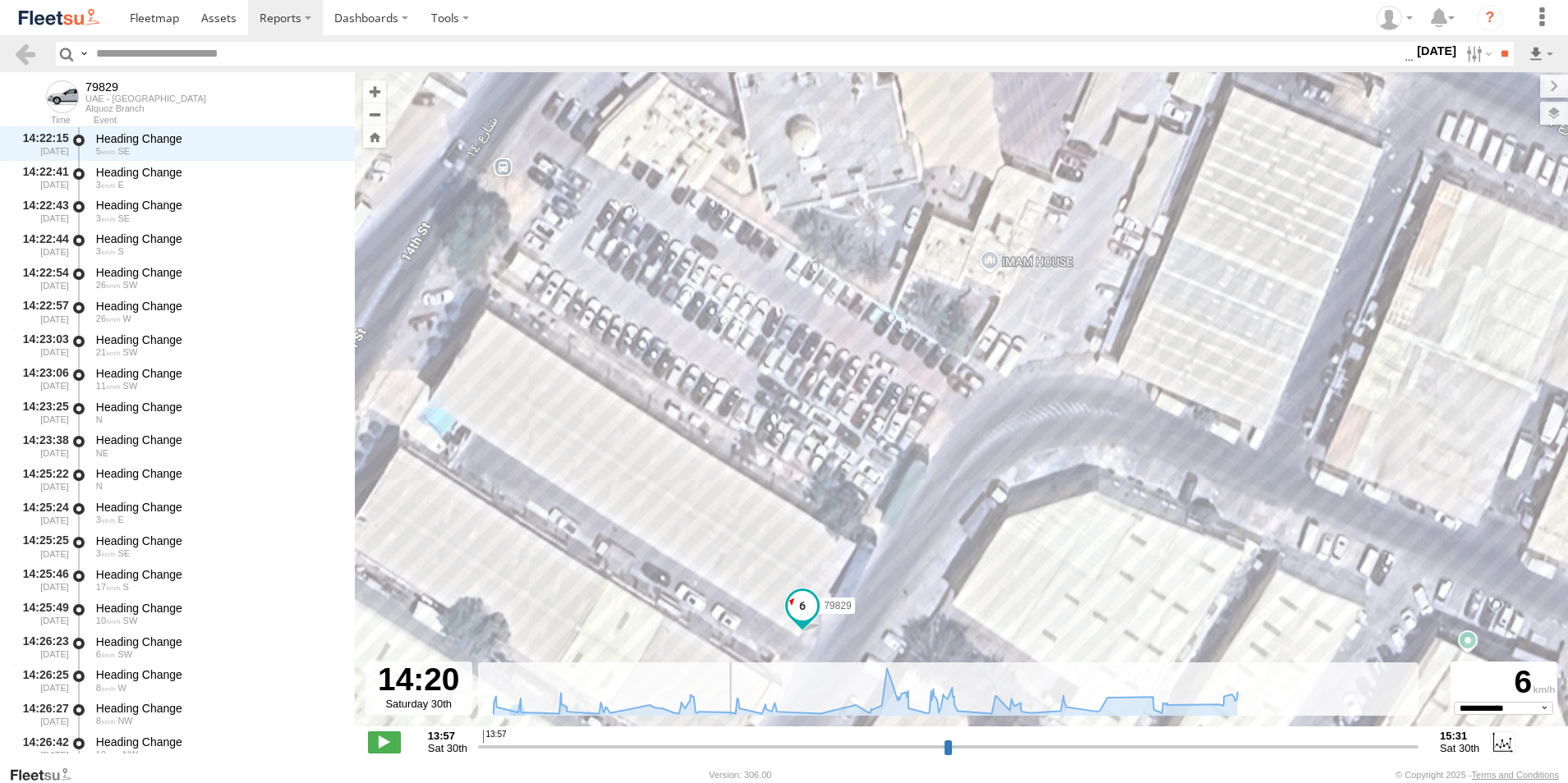
drag, startPoint x: 692, startPoint y: 541, endPoint x: 750, endPoint y: 538, distance: 58.1
click at [750, 538] on div "79829 15:30 Sat" at bounding box center [960, 408] width 1213 height 672
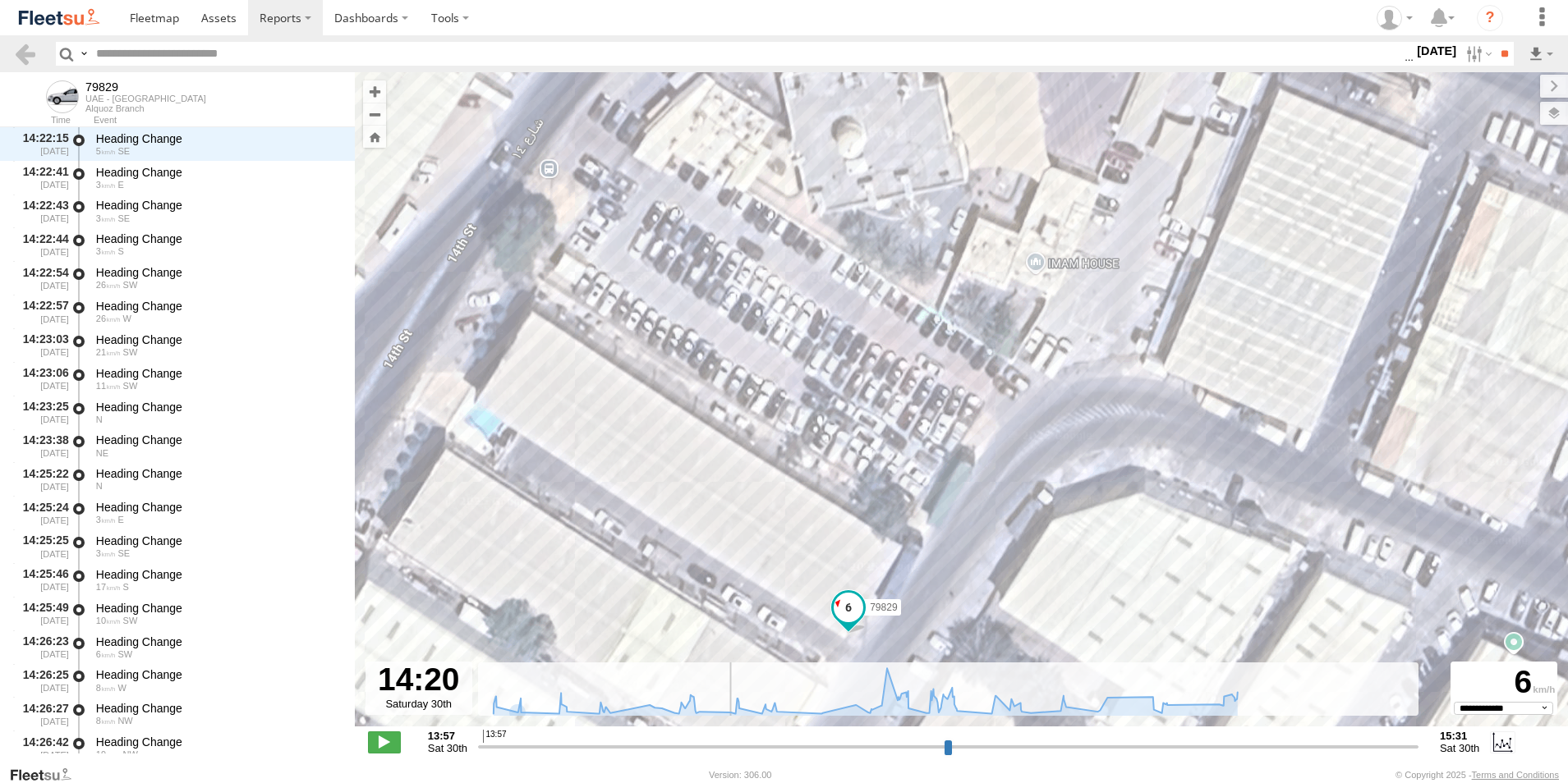
drag, startPoint x: 810, startPoint y: 412, endPoint x: 857, endPoint y: 414, distance: 47.0
click at [857, 414] on div "79829 15:30 Sat" at bounding box center [960, 408] width 1213 height 672
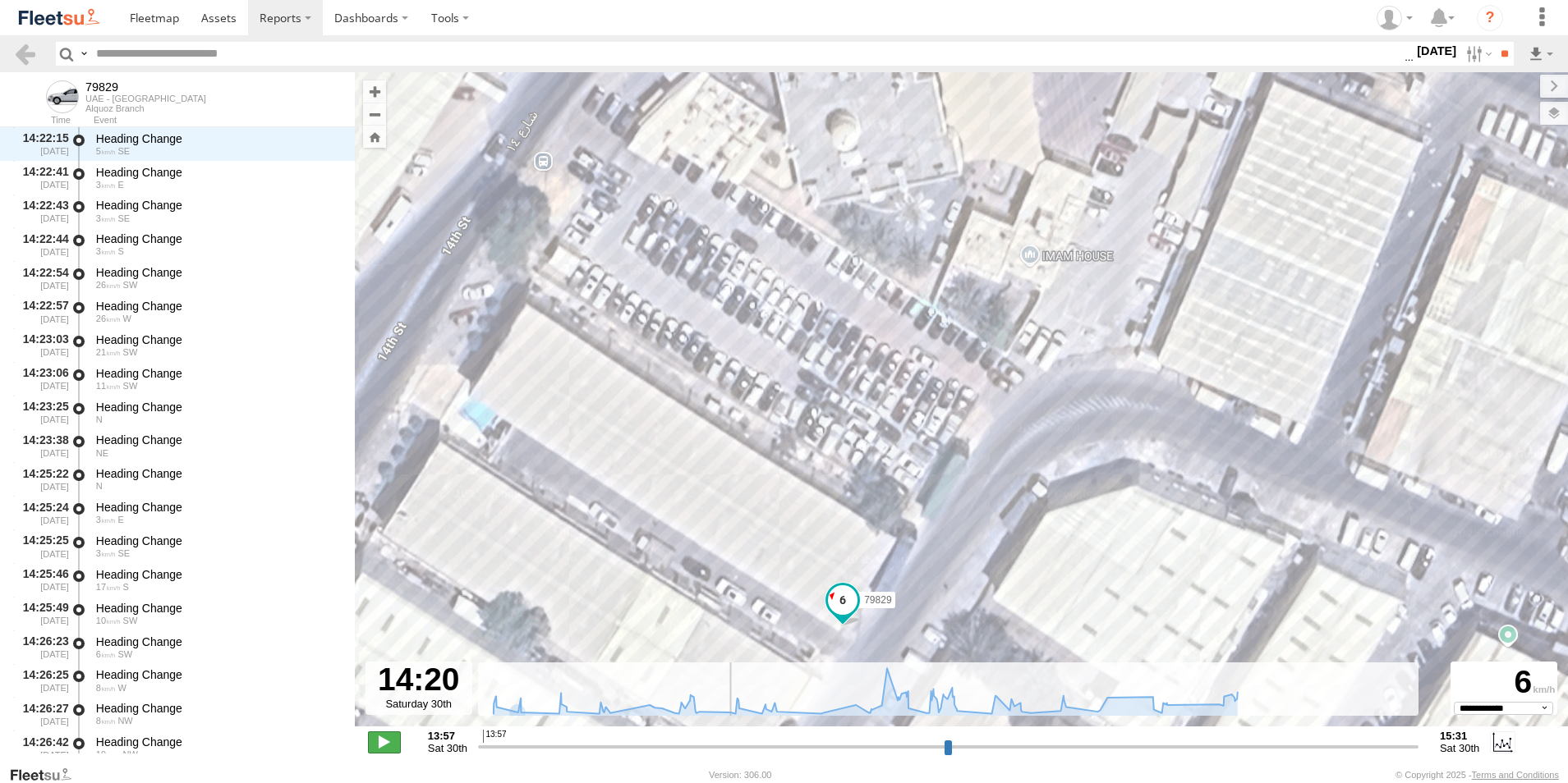
click at [390, 748] on span at bounding box center [385, 742] width 33 height 22
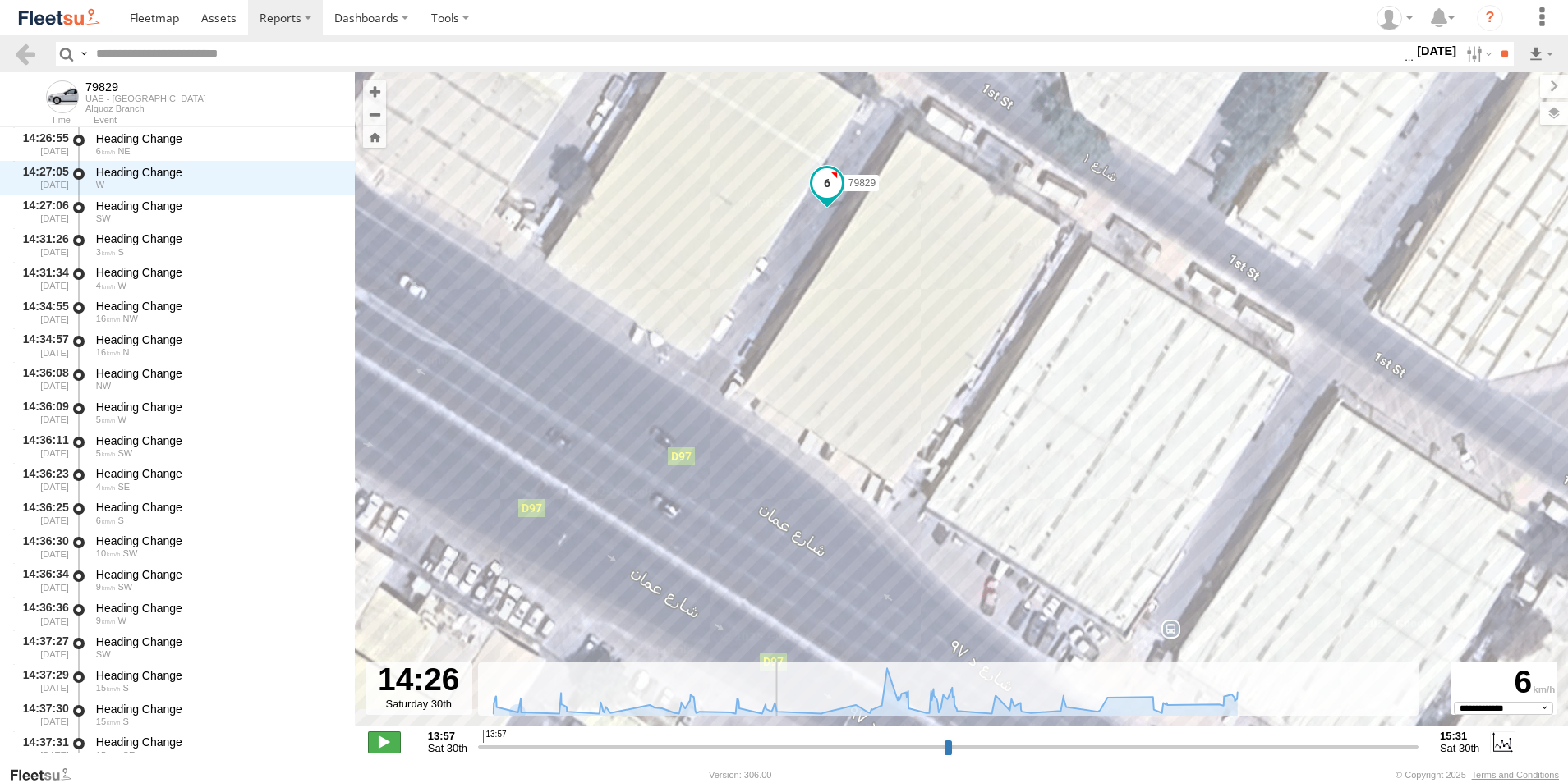
click at [390, 748] on span at bounding box center [385, 742] width 33 height 22
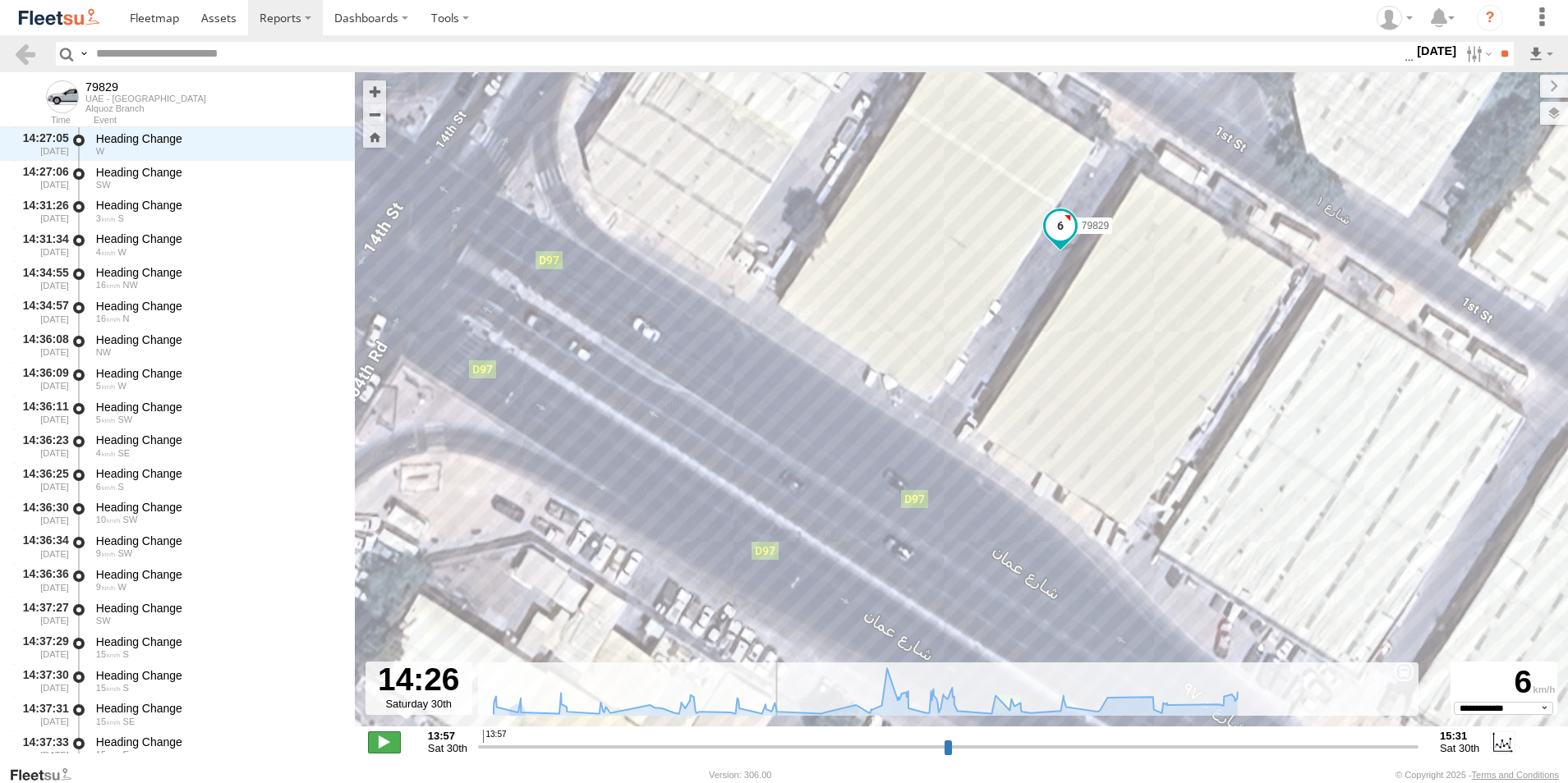
click at [390, 748] on span at bounding box center [385, 742] width 33 height 22
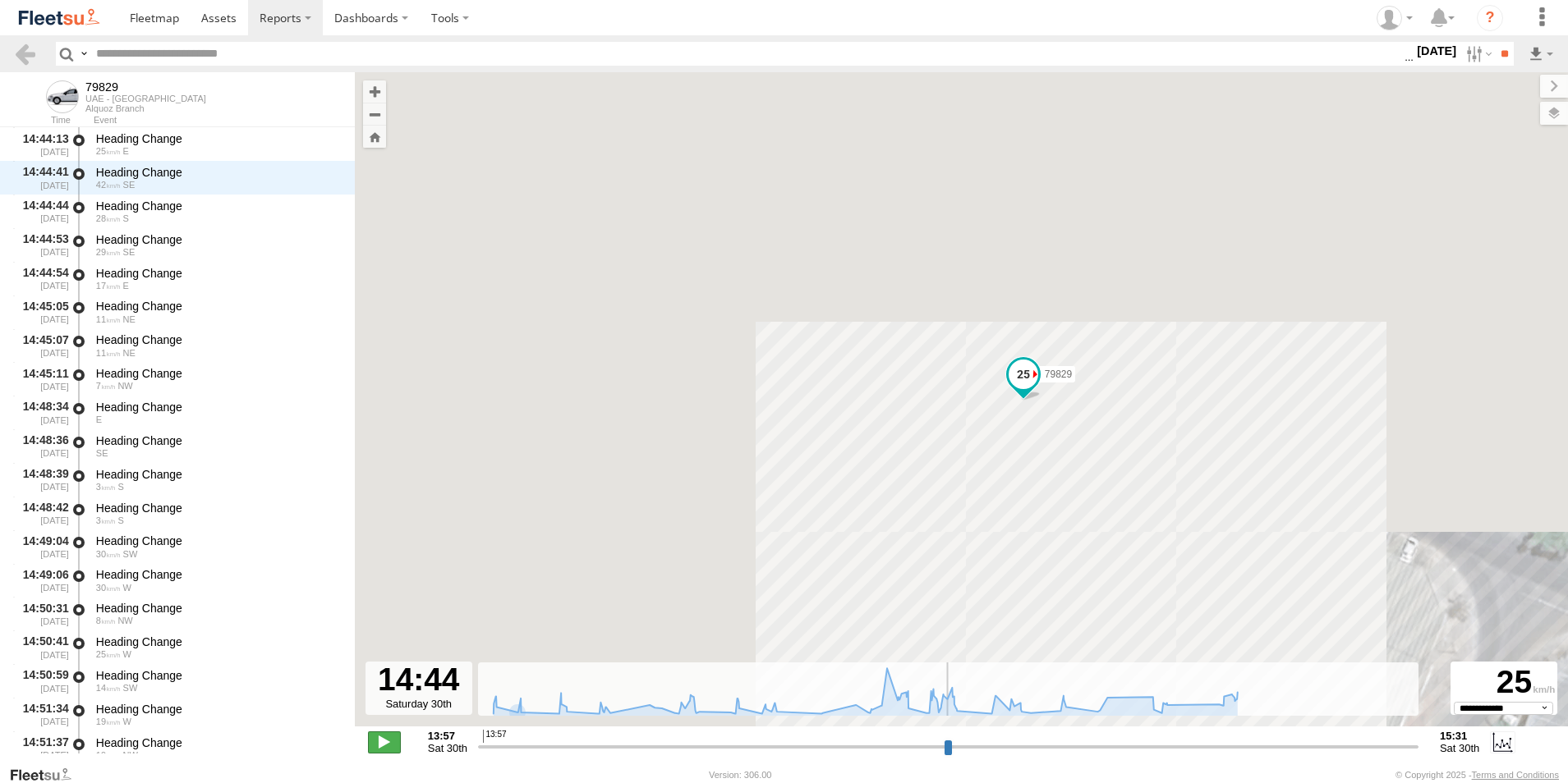
click at [390, 748] on span at bounding box center [385, 742] width 33 height 22
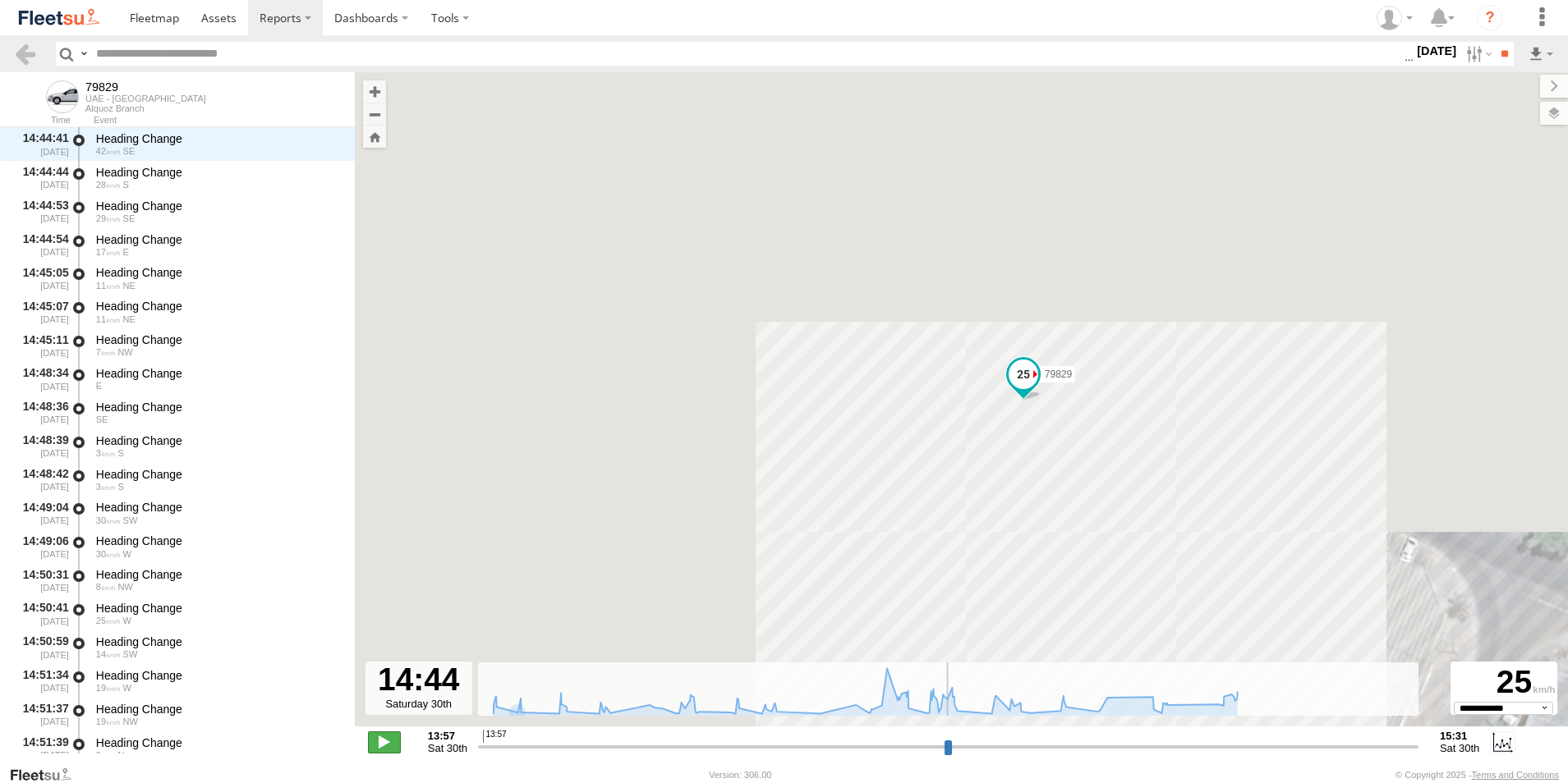
click at [390, 748] on span at bounding box center [385, 742] width 33 height 22
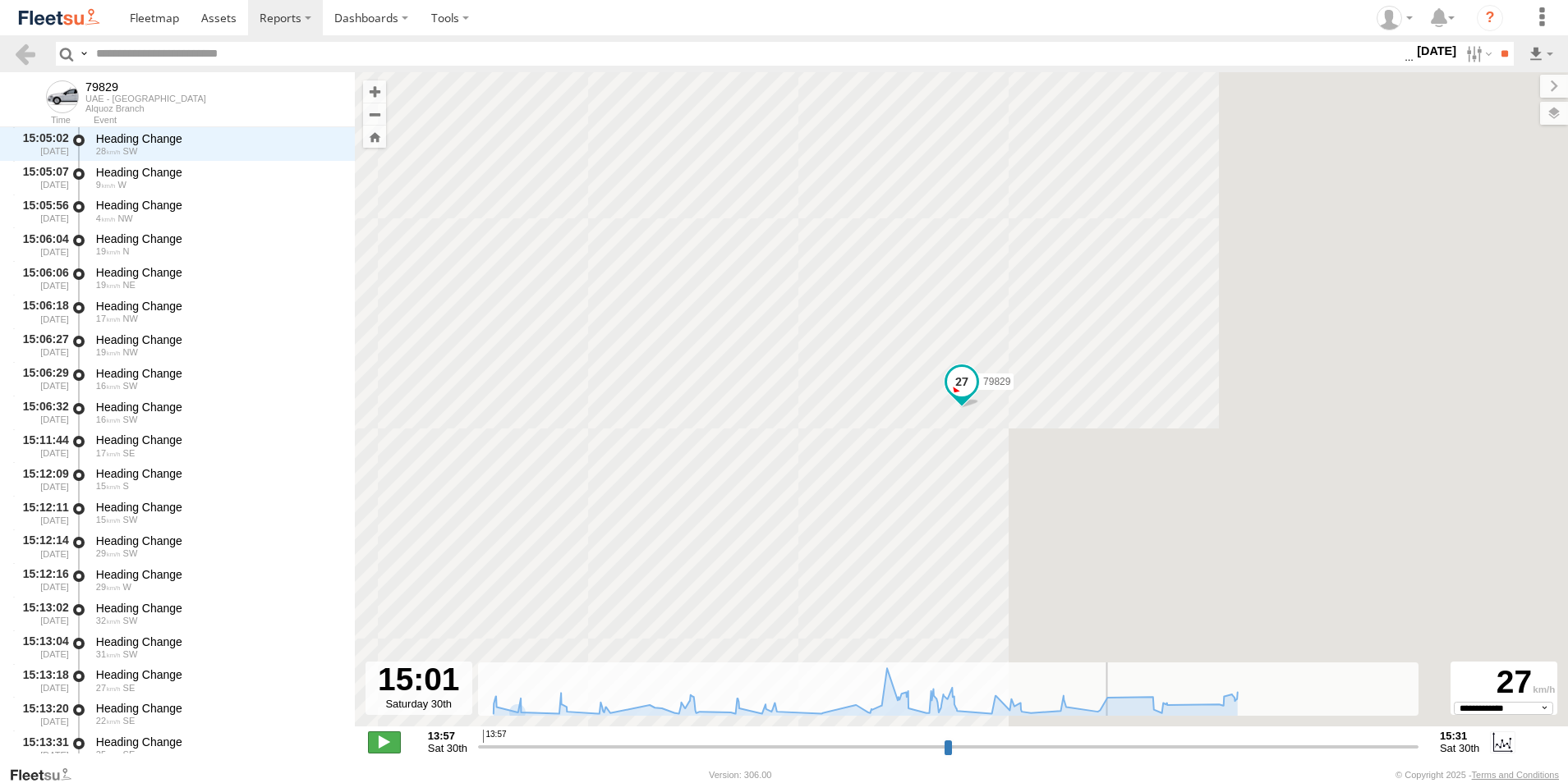
click at [390, 748] on span at bounding box center [385, 742] width 33 height 22
type input "**********"
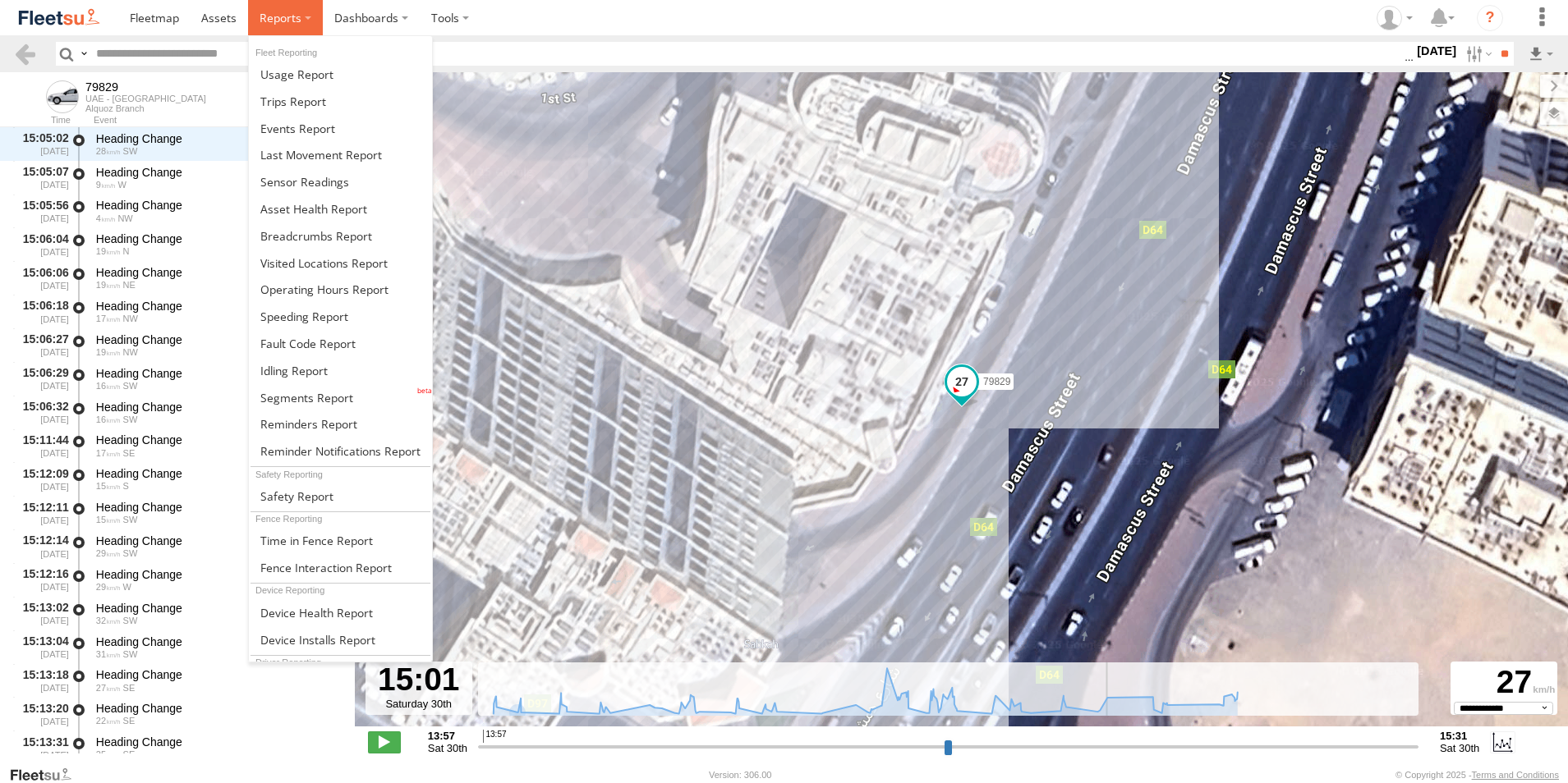
click at [290, 17] on span at bounding box center [280, 17] width 41 height 16
click at [351, 321] on link at bounding box center [341, 316] width 183 height 27
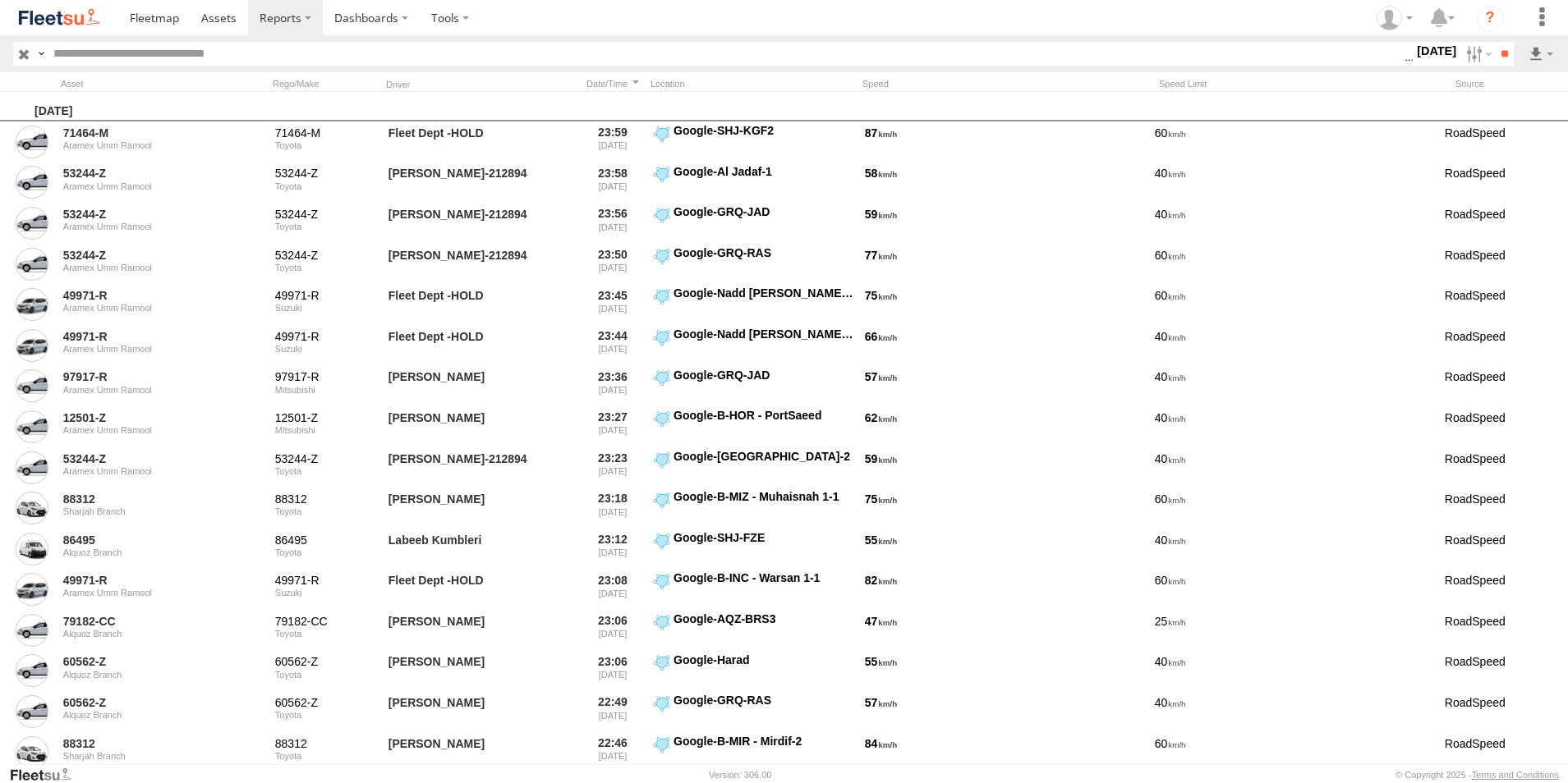
click at [1459, 55] on label at bounding box center [1476, 54] width 35 height 24
click at [0, 0] on label at bounding box center [0, 0] width 0 height 0
click at [1499, 55] on input "**" at bounding box center [1504, 54] width 19 height 24
click at [1523, 104] on link at bounding box center [1498, 113] width 100 height 25
